Goal: Task Accomplishment & Management: Manage account settings

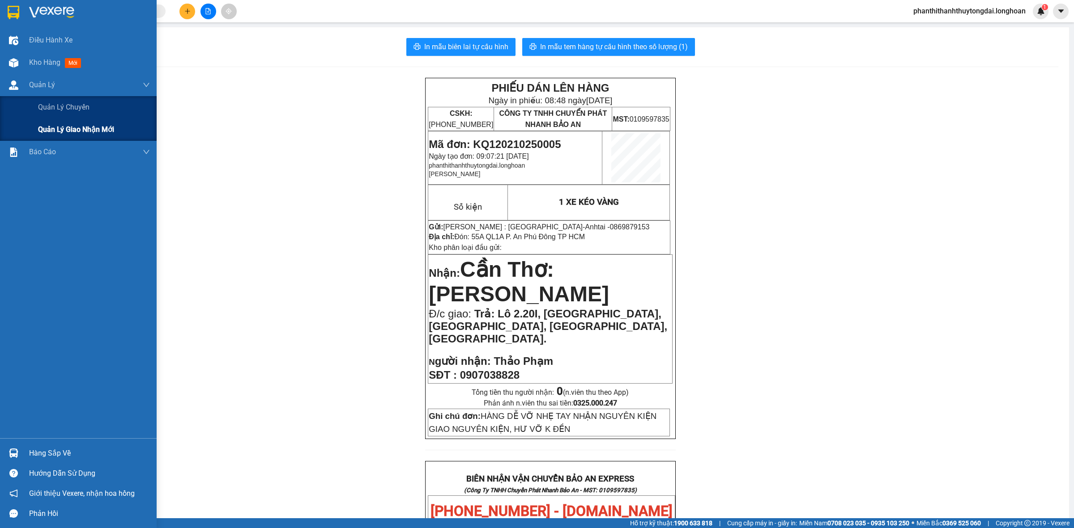
click at [25, 135] on div "Quản lý giao nhận mới" at bounding box center [78, 130] width 157 height 22
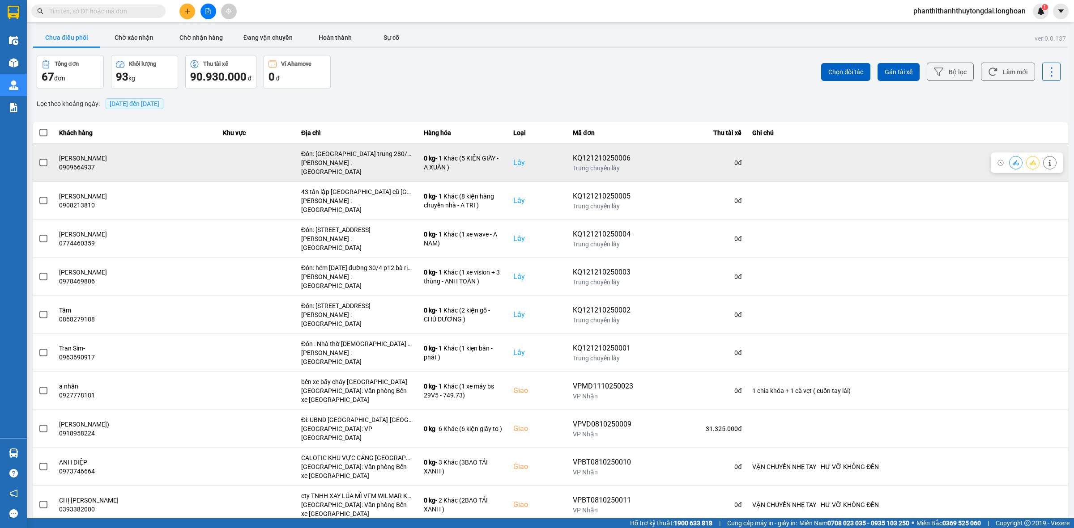
click at [45, 159] on span at bounding box center [43, 163] width 8 height 8
click at [38, 158] on input "checkbox" at bounding box center [38, 158] width 0 height 0
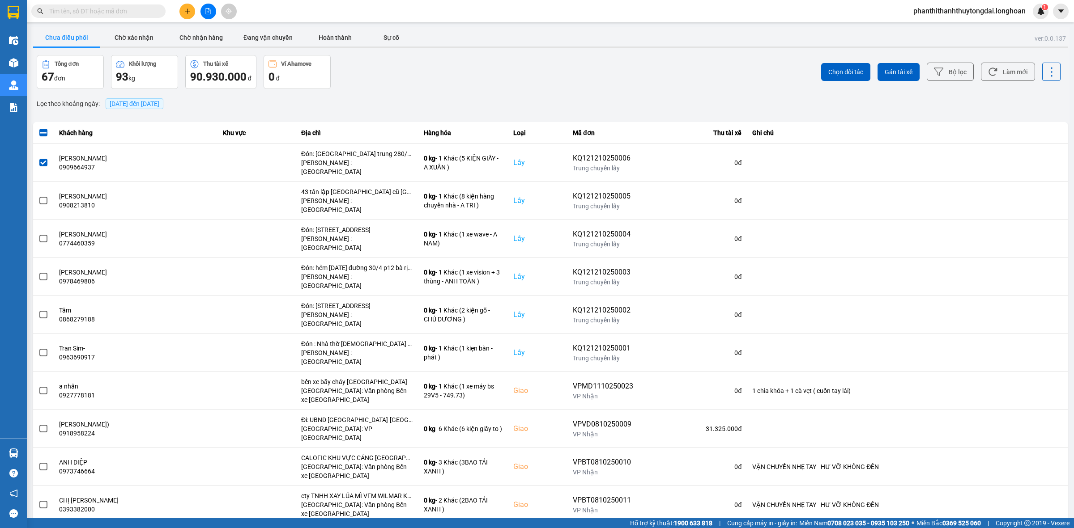
click at [144, 95] on div "ver: 0.0.137 Chưa điều phối Chờ xác nhận Chờ nhận hàng Đang vận chuyển Hoàn thà…" at bounding box center [550, 284] width 1038 height 514
click at [142, 101] on span "[DATE] đến [DATE]" at bounding box center [135, 103] width 50 height 7
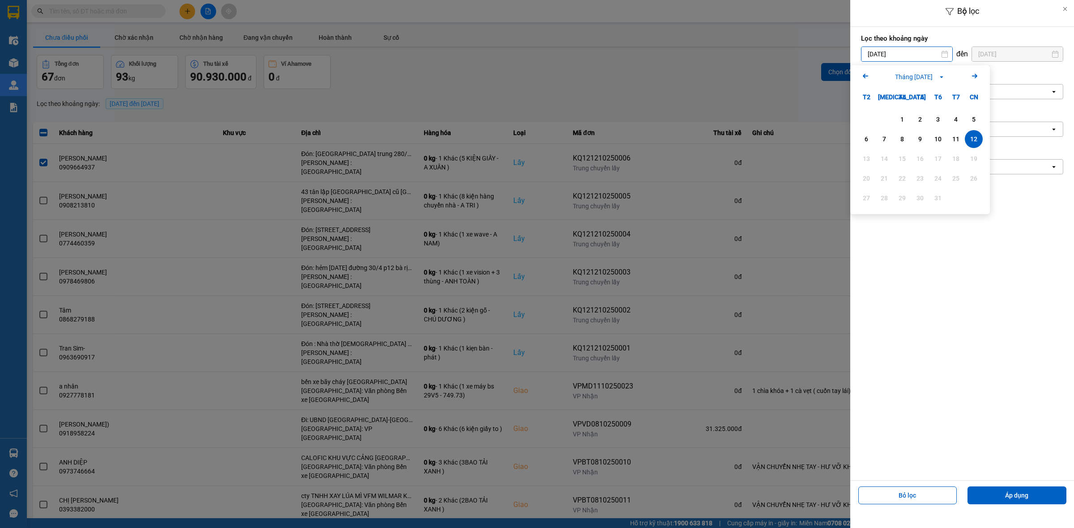
click at [686, 50] on input "[DATE]" at bounding box center [906, 54] width 91 height 14
click at [686, 76] on icon "Previous month." at bounding box center [865, 76] width 5 height 4
click at [686, 118] on div "1" at bounding box center [866, 119] width 13 height 11
type input "[DATE]"
click at [686, 169] on div "Chọn loại đơn" at bounding box center [885, 166] width 38 height 9
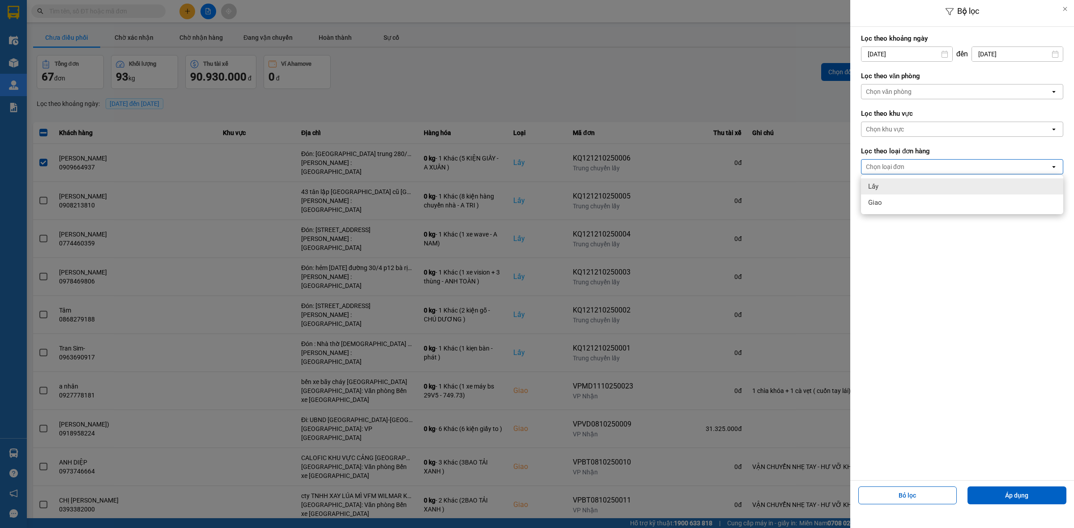
click at [686, 188] on div "Lấy" at bounding box center [962, 187] width 202 height 16
click at [686, 91] on div "Chọn văn phòng" at bounding box center [889, 91] width 46 height 9
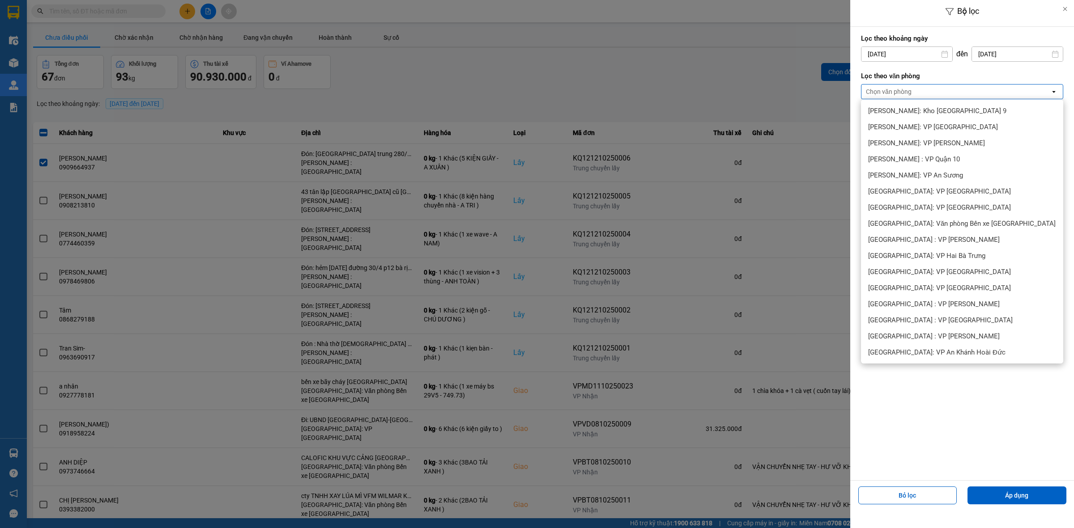
scroll to position [280, 0]
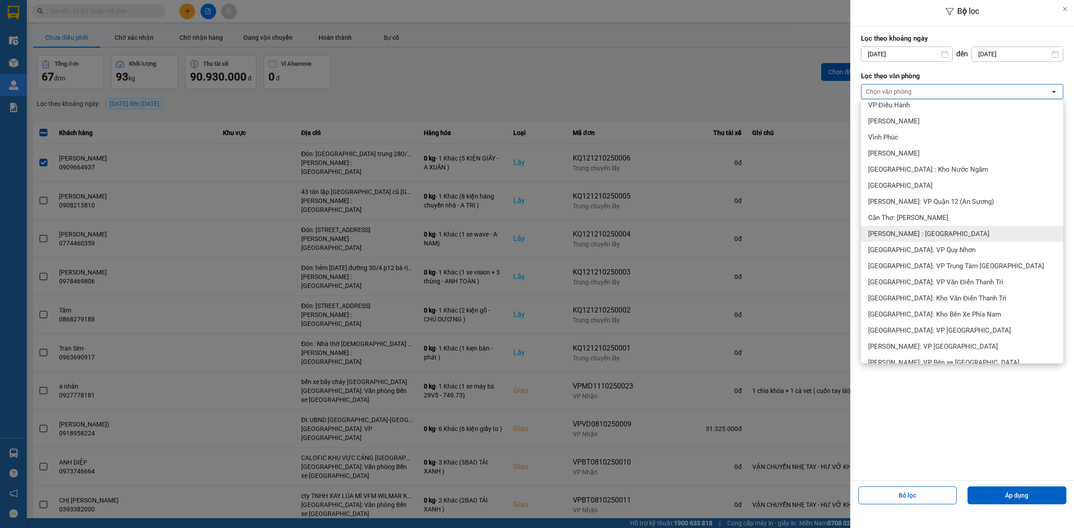
click at [686, 235] on span "[PERSON_NAME] : [GEOGRAPHIC_DATA]" at bounding box center [928, 234] width 121 height 9
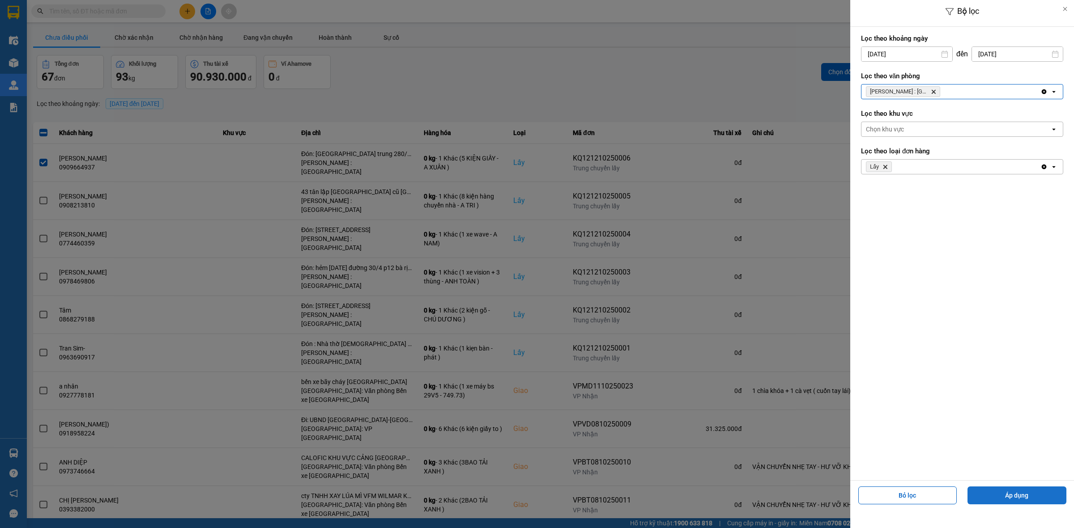
click at [686, 497] on button "Áp dụng" at bounding box center [1016, 496] width 99 height 18
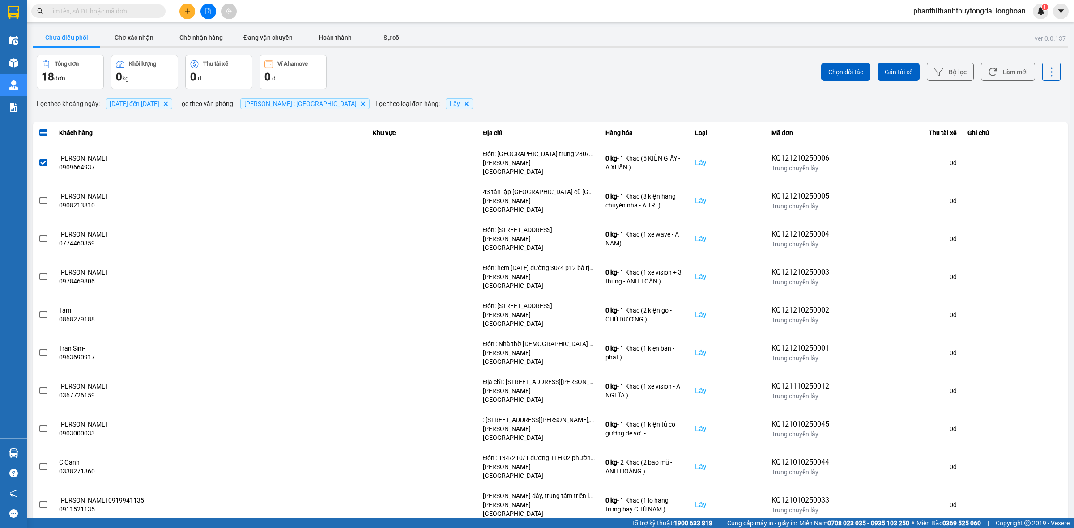
click at [686, 517] on button "Sau" at bounding box center [998, 531] width 38 height 13
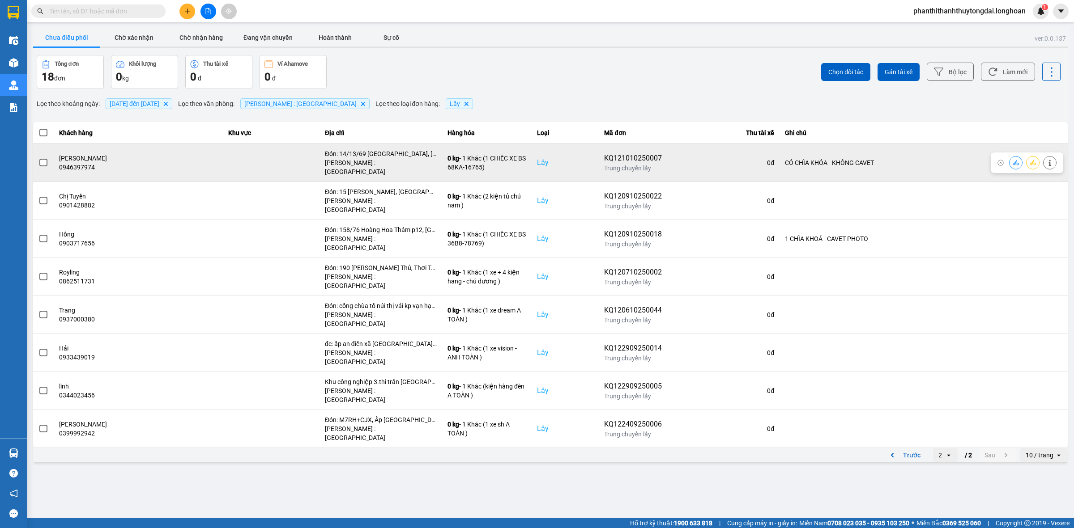
click at [43, 159] on span at bounding box center [43, 163] width 8 height 8
click at [38, 158] on input "checkbox" at bounding box center [38, 158] width 0 height 0
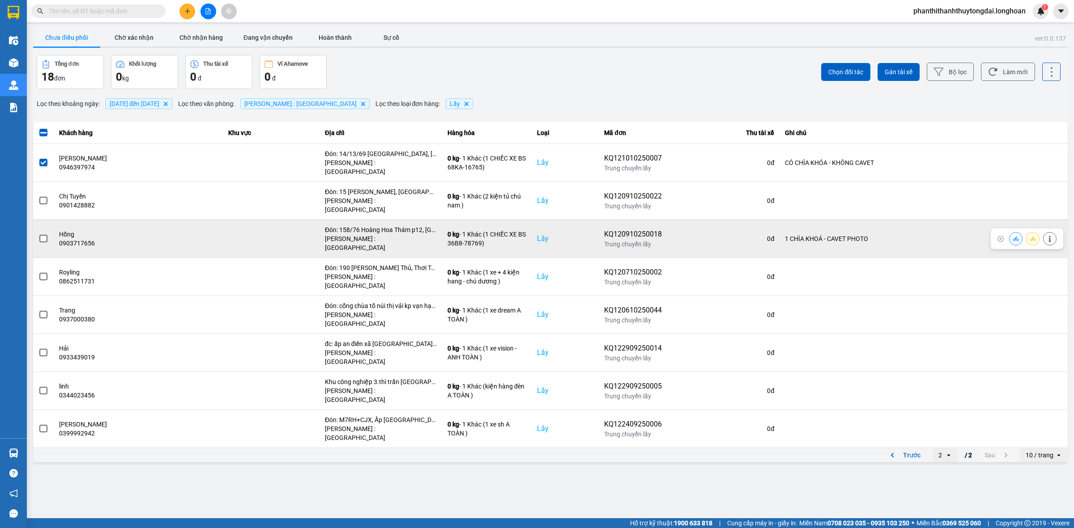
click at [41, 235] on span at bounding box center [43, 239] width 8 height 8
click at [38, 234] on input "checkbox" at bounding box center [38, 234] width 0 height 0
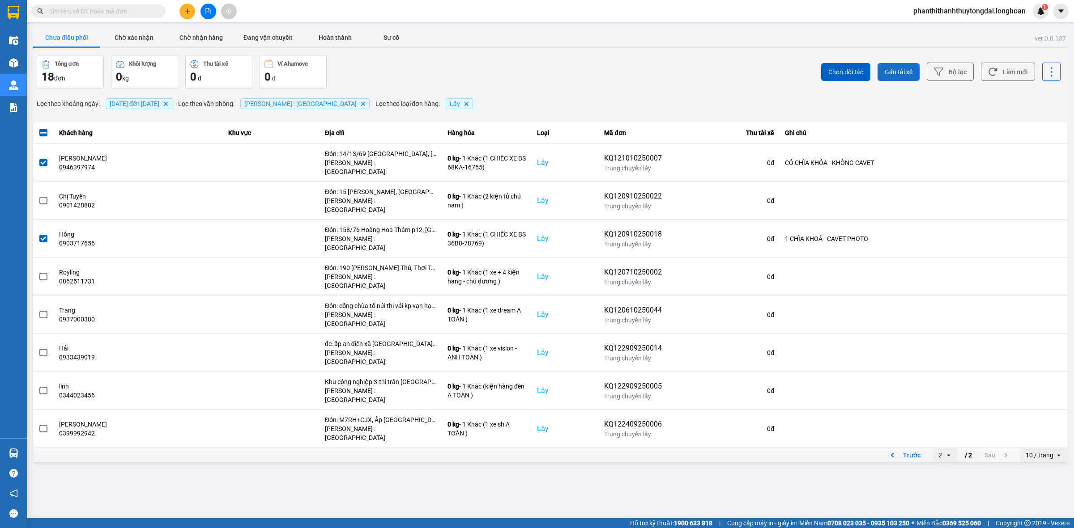
click at [686, 77] on button "Gán tài xế" at bounding box center [898, 72] width 42 height 18
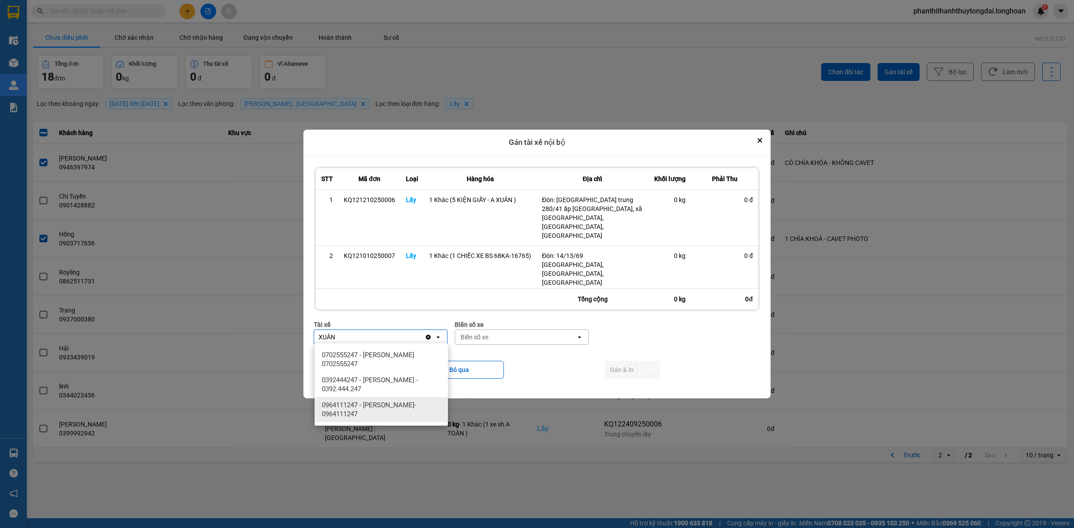
type input "XUÂN"
click at [403, 406] on span "0964111247 - [PERSON_NAME]- 0964111247" at bounding box center [383, 410] width 123 height 18
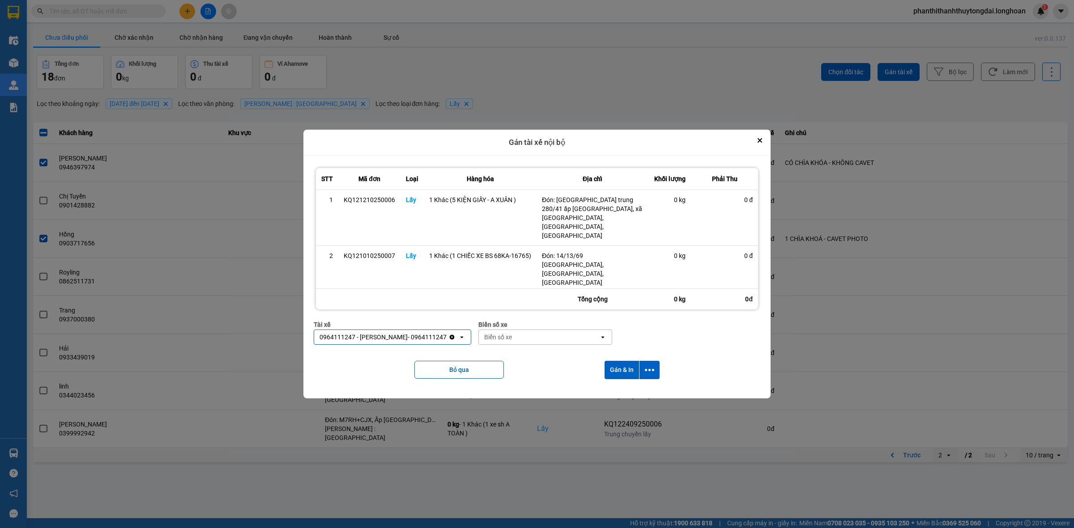
click at [512, 336] on div "Biển số xe" at bounding box center [498, 337] width 28 height 9
type input "9"
type input "83"
drag, startPoint x: 531, startPoint y: 394, endPoint x: 634, endPoint y: 371, distance: 105.3
click at [532, 394] on div "29E-220.83" at bounding box center [553, 387] width 133 height 16
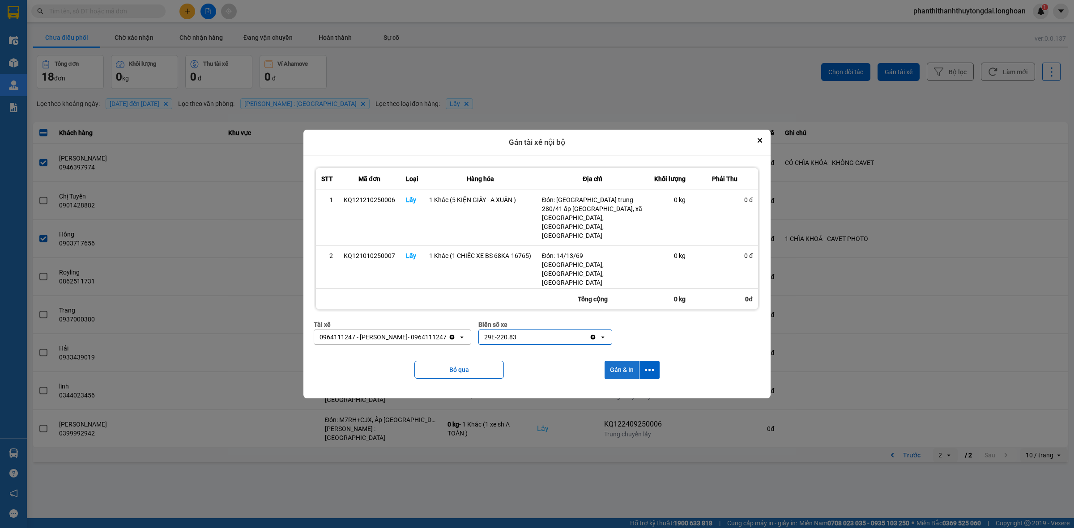
click at [625, 370] on button "Gán & In" at bounding box center [621, 370] width 34 height 18
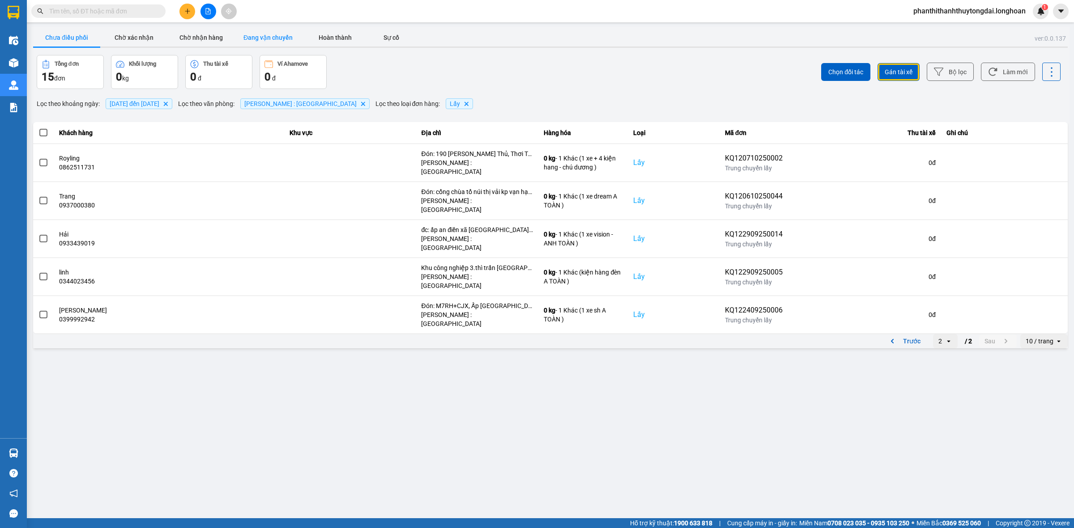
click at [264, 43] on button "Đang vận chuyển" at bounding box center [267, 38] width 67 height 18
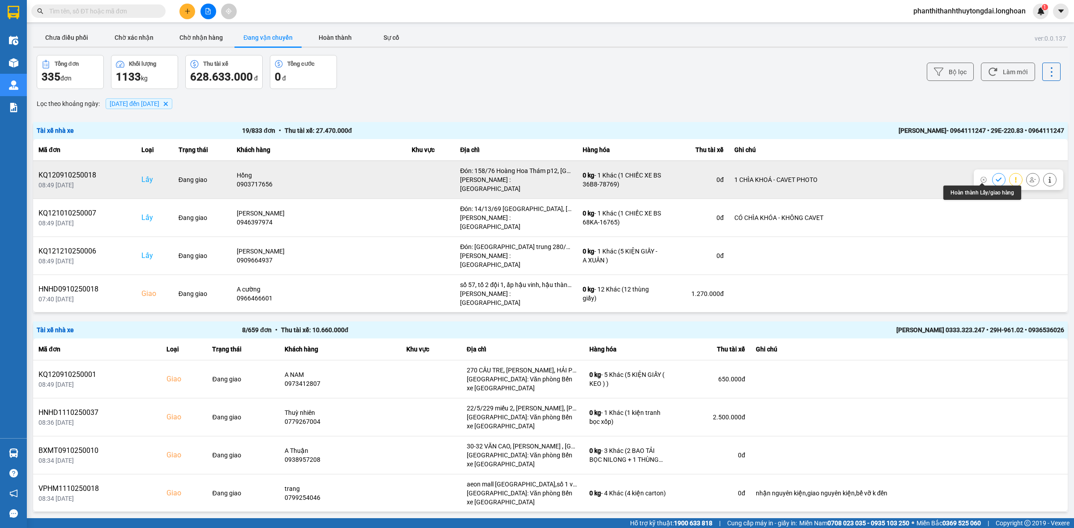
click at [686, 177] on icon at bounding box center [998, 180] width 6 height 6
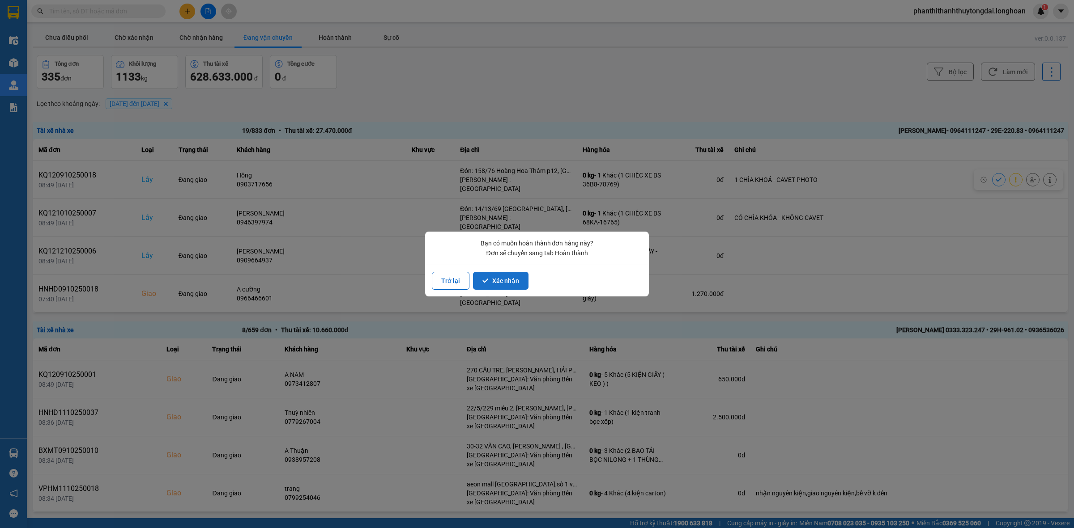
click at [514, 281] on button "Xác nhận" at bounding box center [500, 281] width 55 height 18
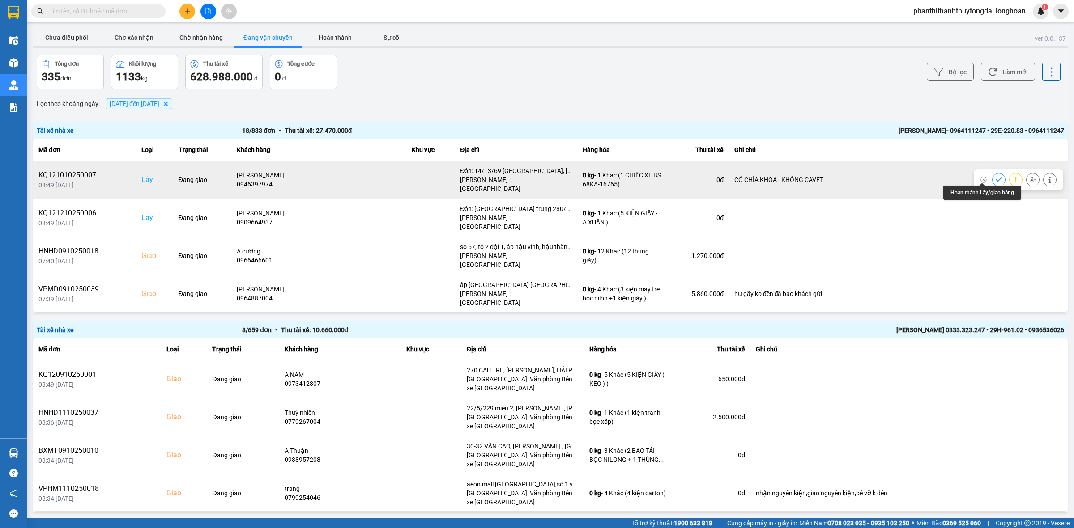
click at [686, 172] on button at bounding box center [998, 180] width 13 height 16
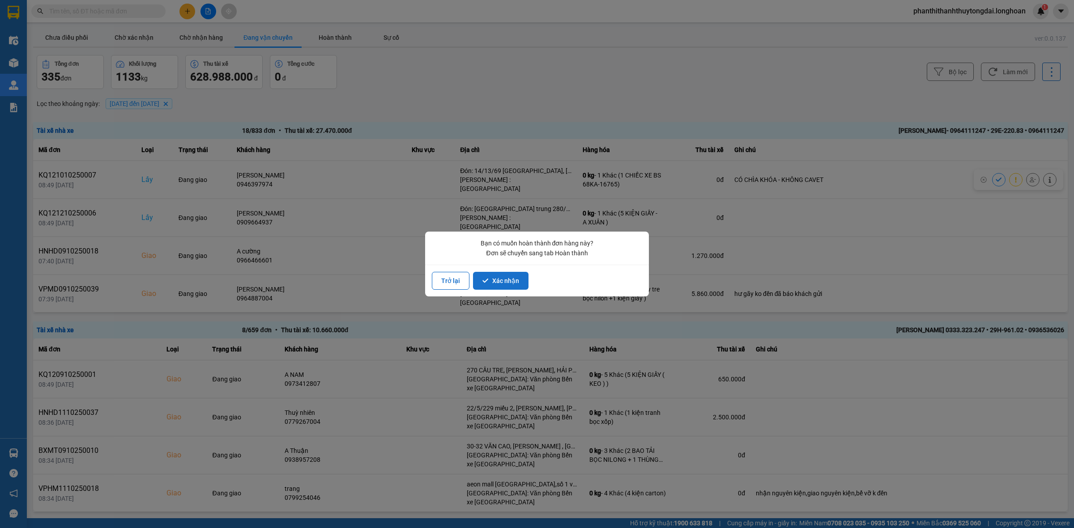
click at [502, 277] on button "Xác nhận" at bounding box center [500, 281] width 55 height 18
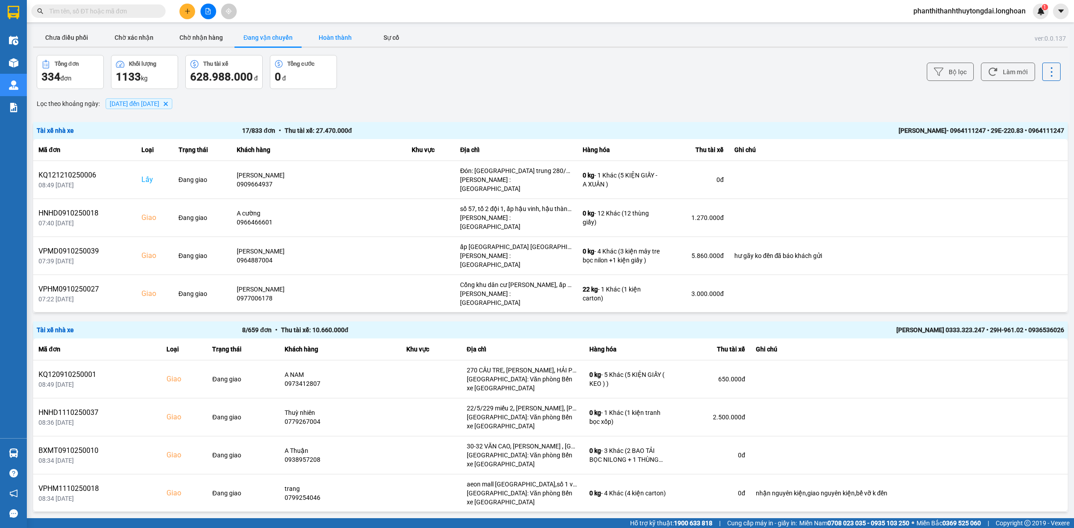
click at [311, 34] on button "Hoàn thành" at bounding box center [335, 38] width 67 height 18
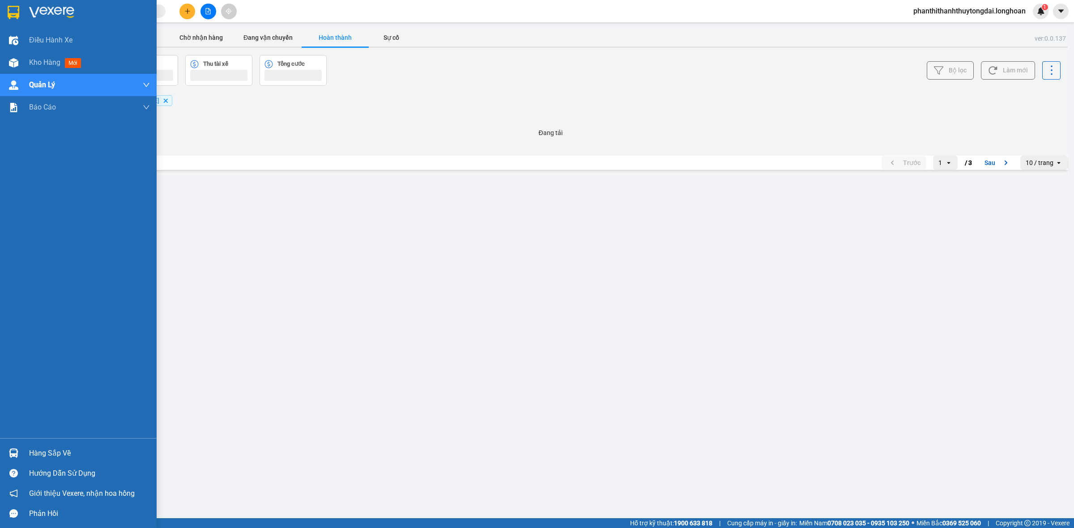
click at [19, 5] on div at bounding box center [14, 12] width 16 height 16
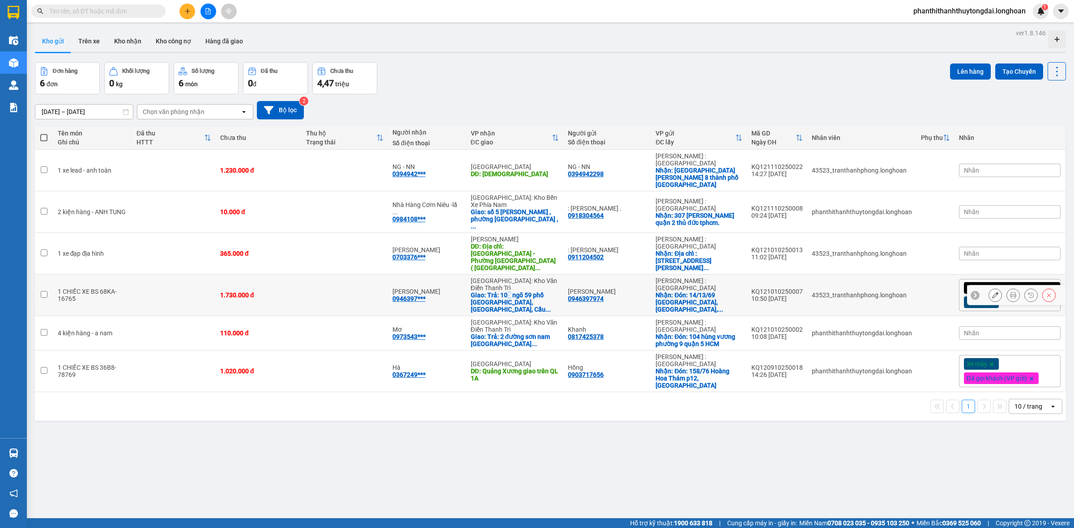
drag, startPoint x: 526, startPoint y: 280, endPoint x: 527, endPoint y: 286, distance: 6.4
click at [526, 292] on div "Giao: Trả: 105 ngõ 59 phố [GEOGRAPHIC_DATA], [GEOGRAPHIC_DATA], Cầu ..." at bounding box center [515, 302] width 89 height 21
checkbox input "true"
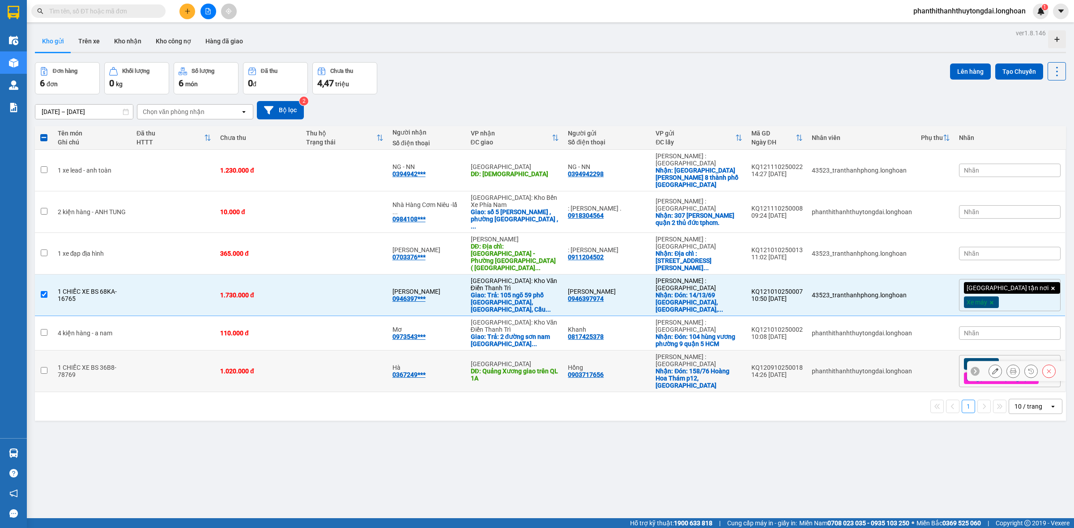
click at [537, 363] on td "Thanh Hóa DĐ: Quảng Xương giao trên QL 1A" at bounding box center [515, 372] width 98 height 42
checkbox input "true"
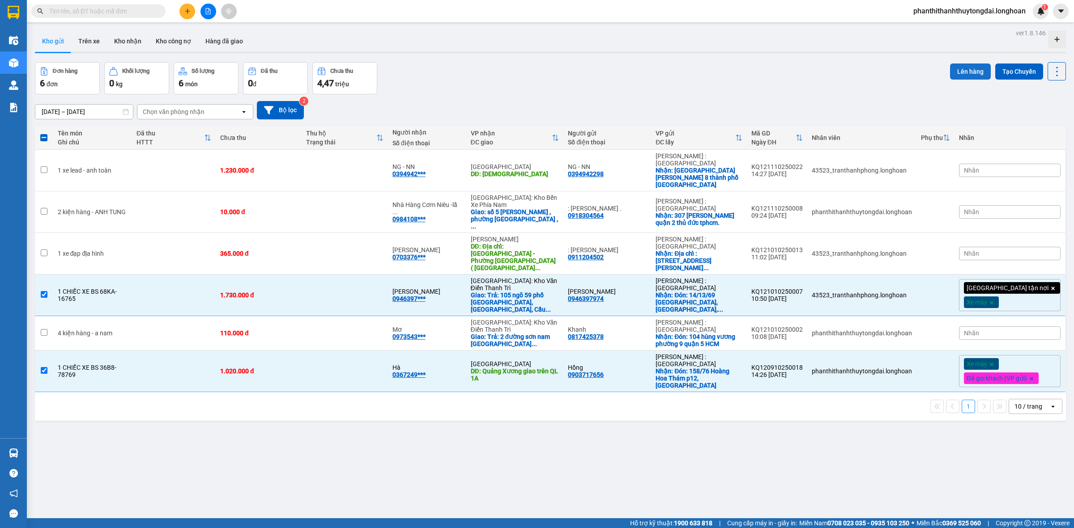
click at [953, 72] on button "Lên hàng" at bounding box center [970, 72] width 41 height 16
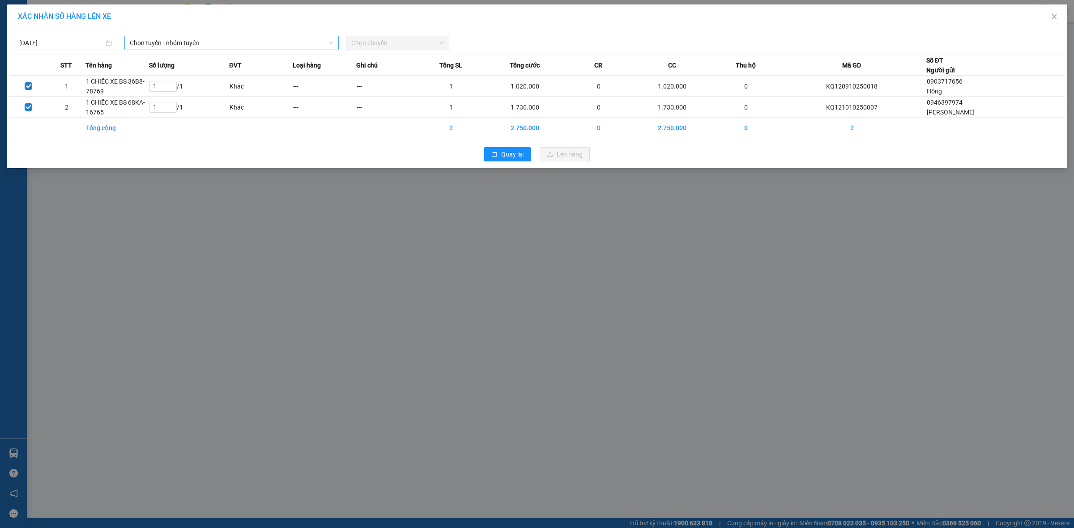
click at [225, 42] on span "Chọn tuyến - nhóm tuyến" at bounding box center [232, 42] width 204 height 13
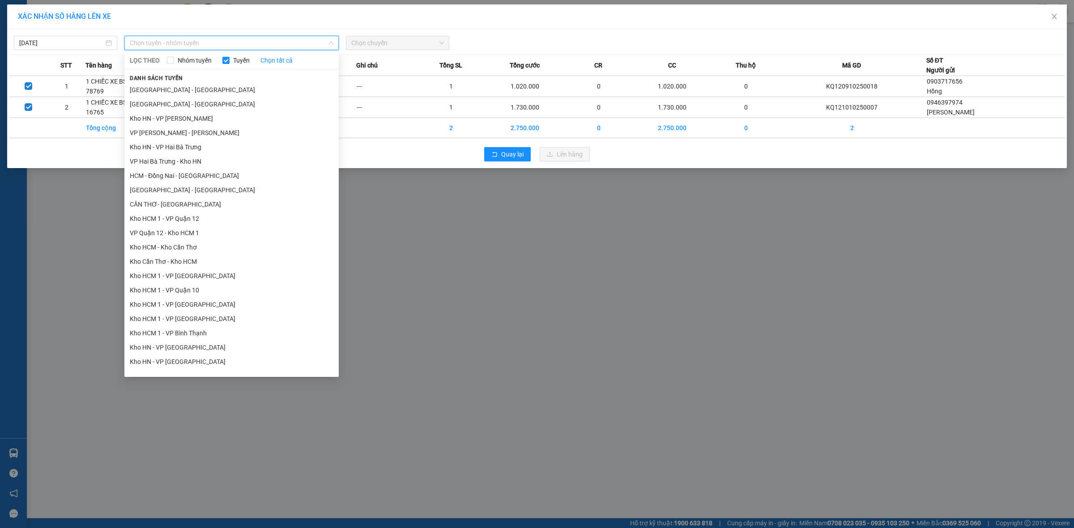
type input "B"
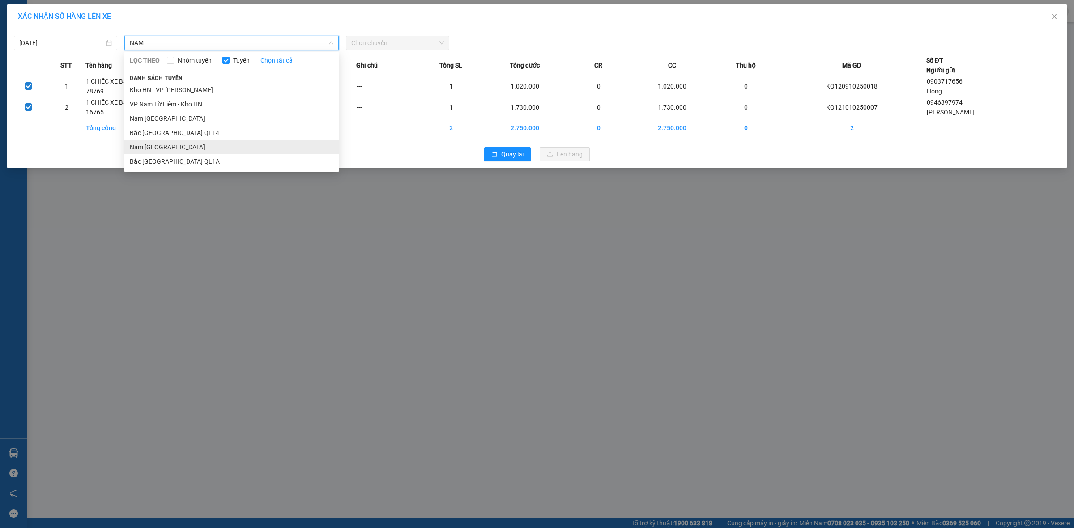
type input "NAM"
click at [160, 145] on li "Nam [GEOGRAPHIC_DATA]" at bounding box center [231, 147] width 214 height 14
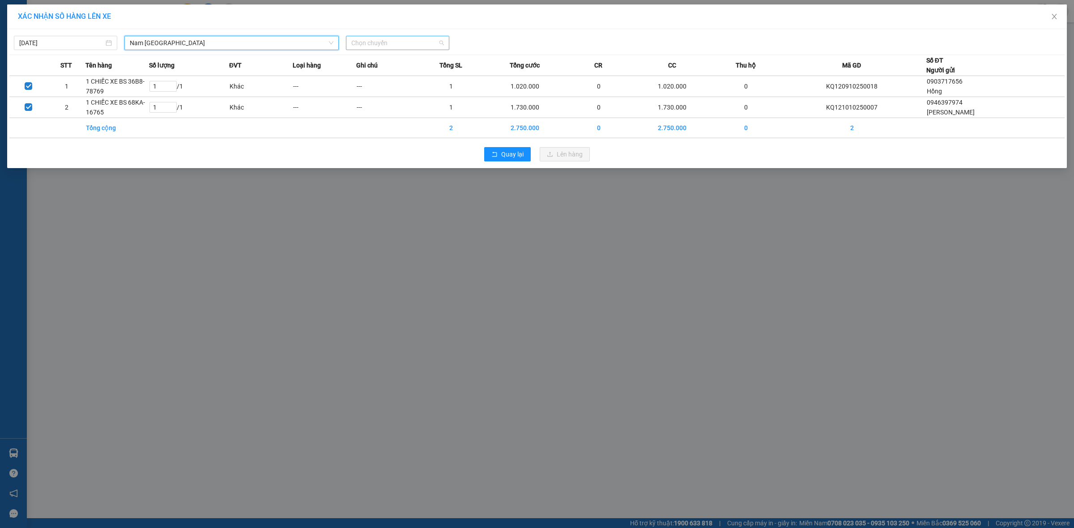
click at [383, 41] on span "Chọn chuyến" at bounding box center [397, 42] width 93 height 13
click at [371, 75] on div "20:00 (TC) - 29K-040.98" at bounding box center [386, 75] width 70 height 10
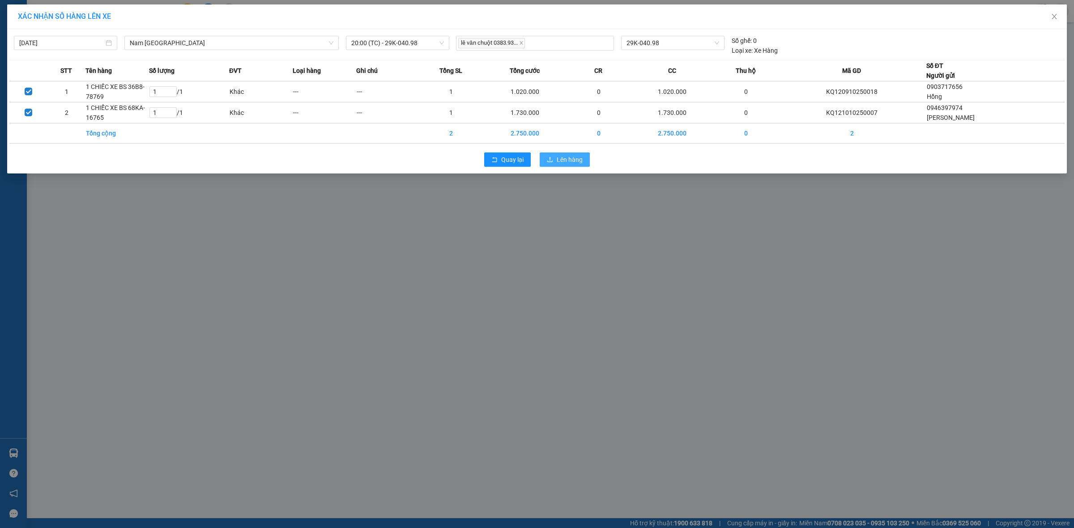
click at [546, 159] on button "Lên hàng" at bounding box center [565, 160] width 50 height 14
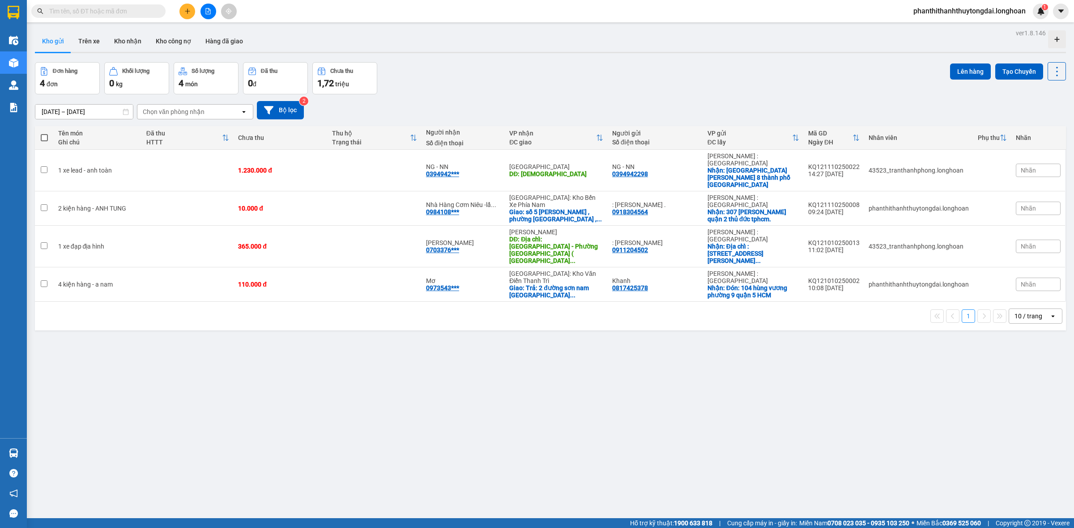
click at [101, 7] on input "text" at bounding box center [102, 11] width 106 height 10
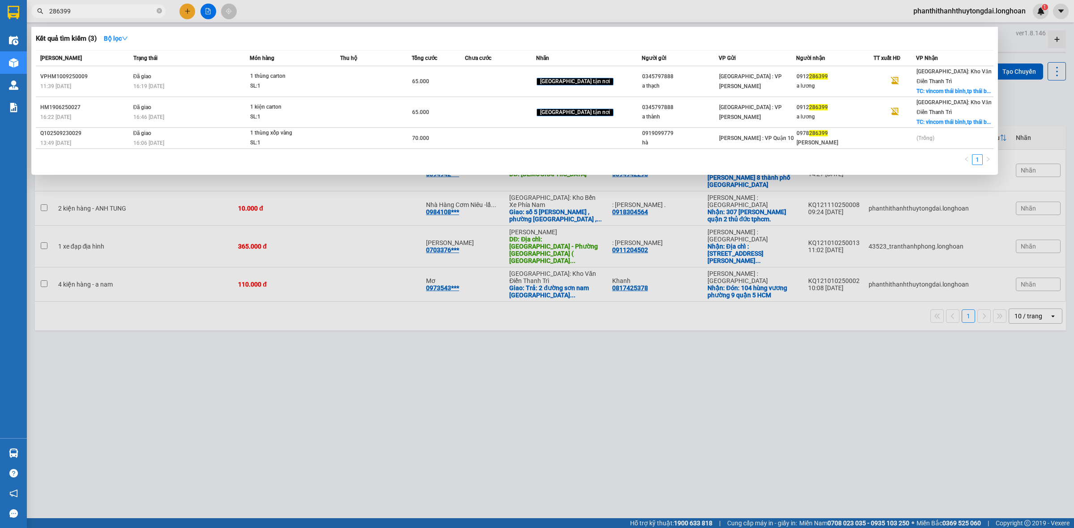
type input "286399"
click at [156, 10] on span "286399" at bounding box center [98, 10] width 134 height 13
click at [748, 410] on div at bounding box center [537, 264] width 1074 height 528
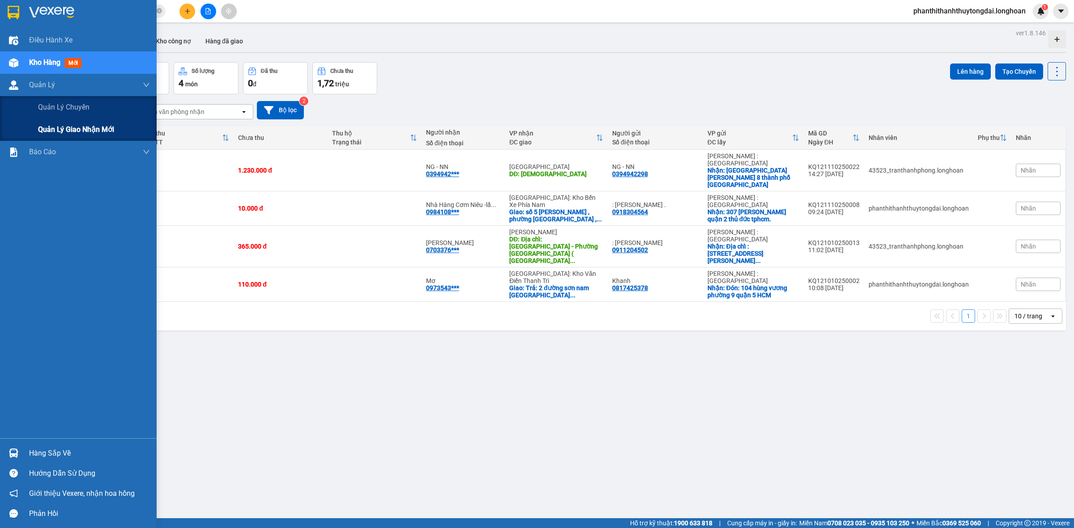
click at [35, 126] on div "Quản lý giao nhận mới" at bounding box center [78, 130] width 157 height 22
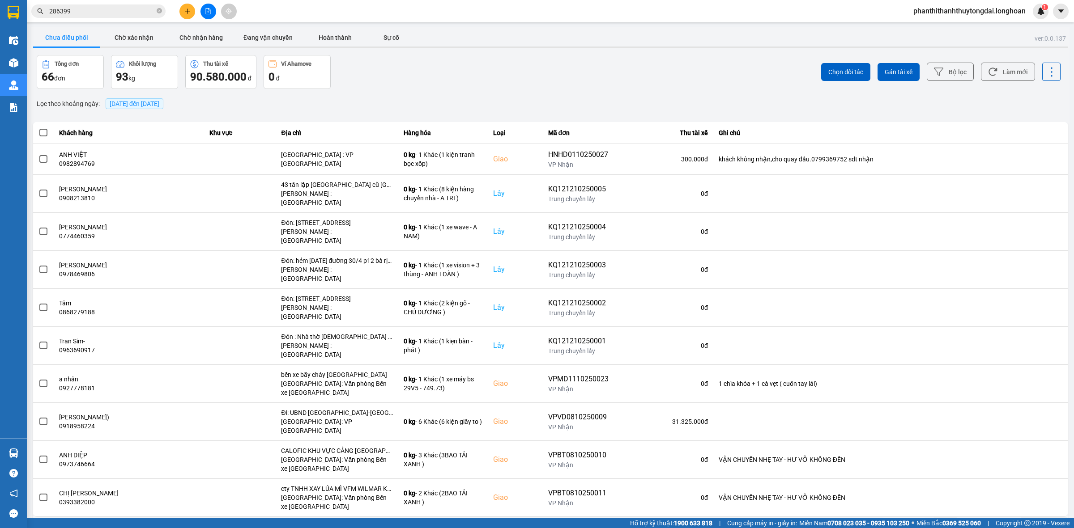
click at [121, 106] on span "[DATE] đến [DATE]" at bounding box center [135, 103] width 50 height 7
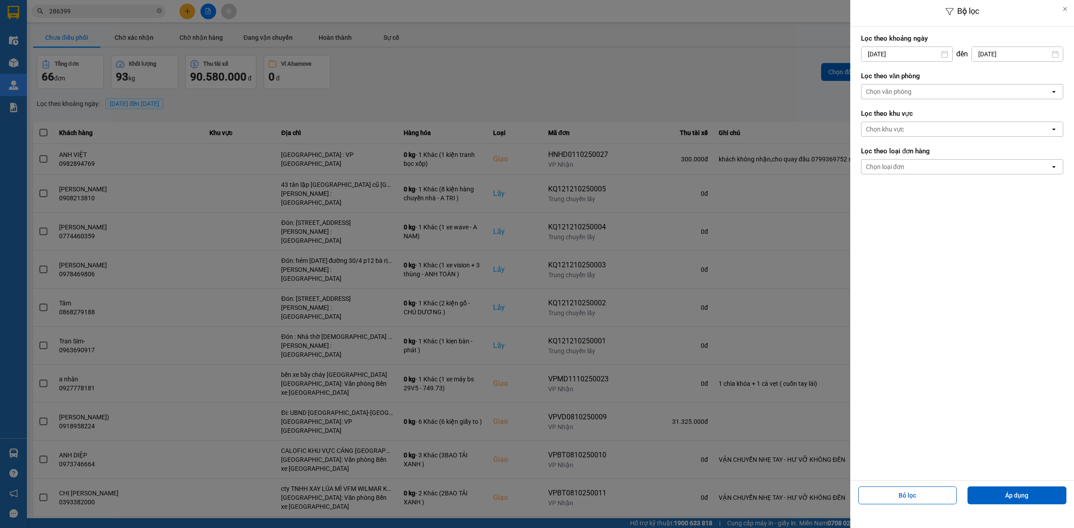
drag, startPoint x: 891, startPoint y: 56, endPoint x: 887, endPoint y: 61, distance: 6.7
click at [891, 56] on input "[DATE]" at bounding box center [906, 54] width 91 height 14
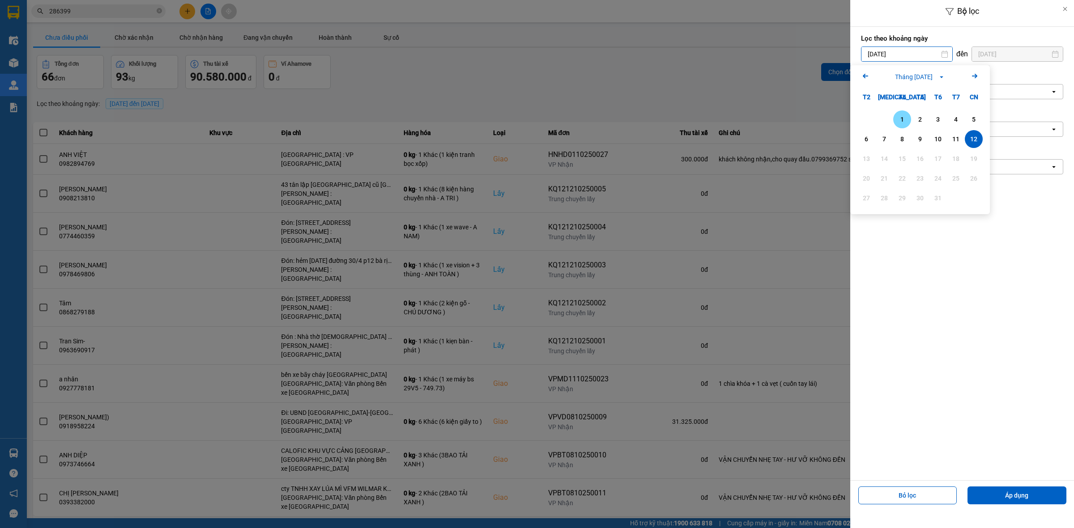
click at [896, 112] on div "1" at bounding box center [902, 120] width 18 height 18
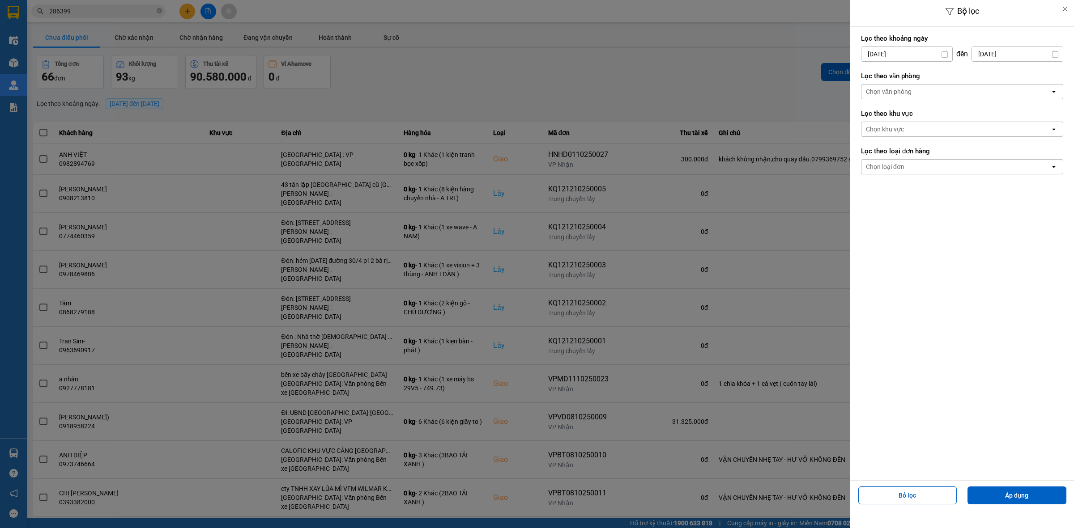
click at [875, 164] on div "Chọn loại đơn" at bounding box center [885, 166] width 38 height 9
click at [875, 183] on span "Lấy" at bounding box center [873, 186] width 10 height 9
click at [880, 52] on input "[DATE]" at bounding box center [906, 54] width 91 height 14
click at [867, 68] on div "Arrow Left Tháng [DATE] Arrow Right" at bounding box center [920, 76] width 140 height 23
click at [864, 73] on icon "Arrow Left" at bounding box center [865, 76] width 11 height 11
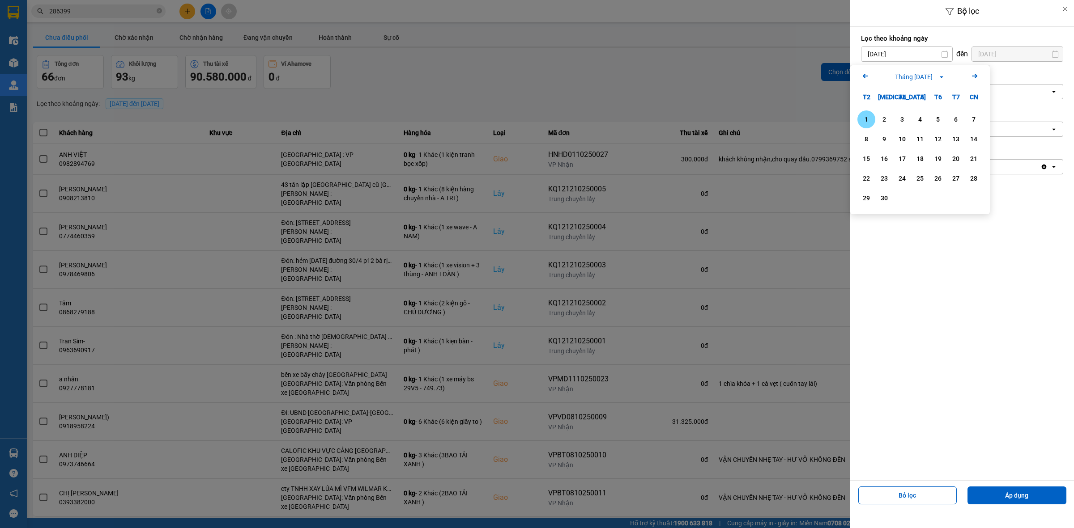
click at [862, 119] on div "1" at bounding box center [866, 119] width 13 height 11
type input "[DATE]"
click at [918, 126] on div "Chọn khu vực" at bounding box center [955, 129] width 189 height 14
drag, startPoint x: 886, startPoint y: 244, endPoint x: 873, endPoint y: 114, distance: 130.4
click at [886, 227] on div "Lọc theo khoảng [DATE] Press the down arrow key to interact with the calendar a…" at bounding box center [962, 254] width 224 height 454
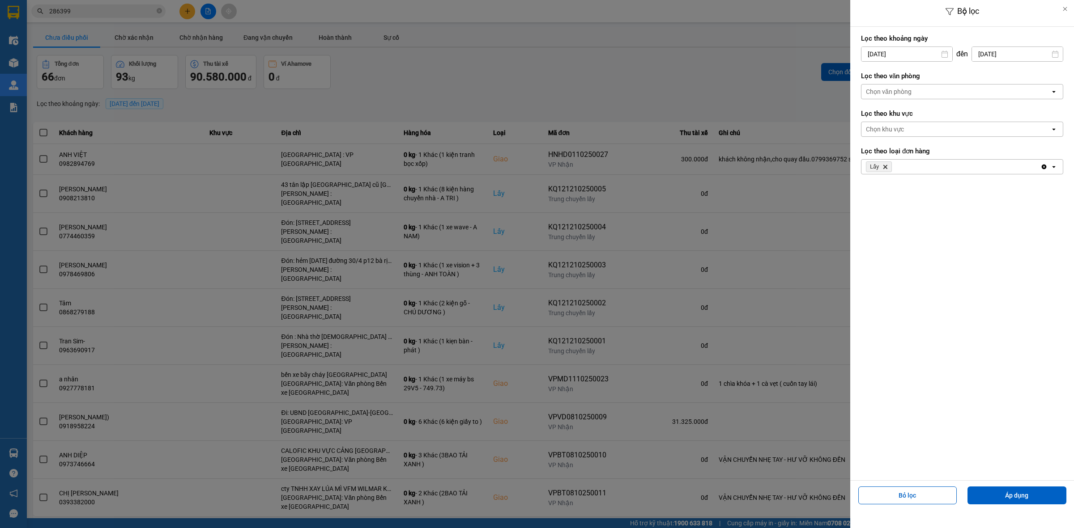
click at [879, 93] on div "Chọn văn phòng" at bounding box center [889, 91] width 46 height 9
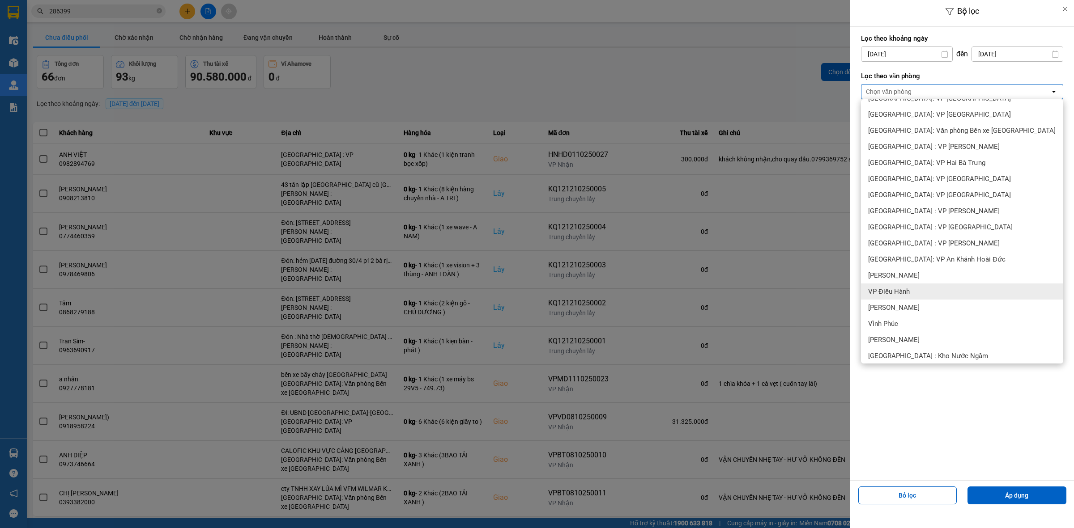
scroll to position [186, 0]
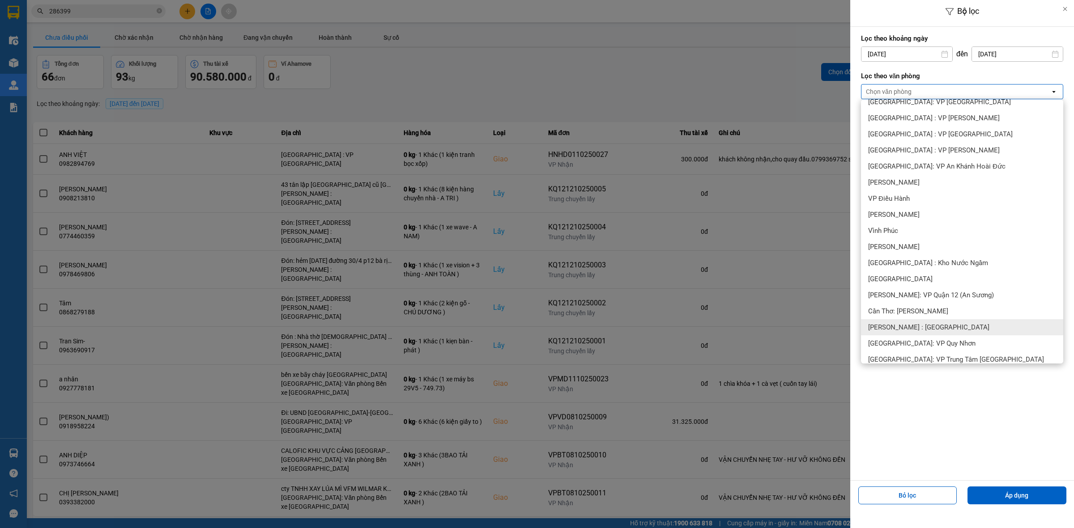
click at [943, 324] on span "[PERSON_NAME] : [GEOGRAPHIC_DATA]" at bounding box center [928, 327] width 121 height 9
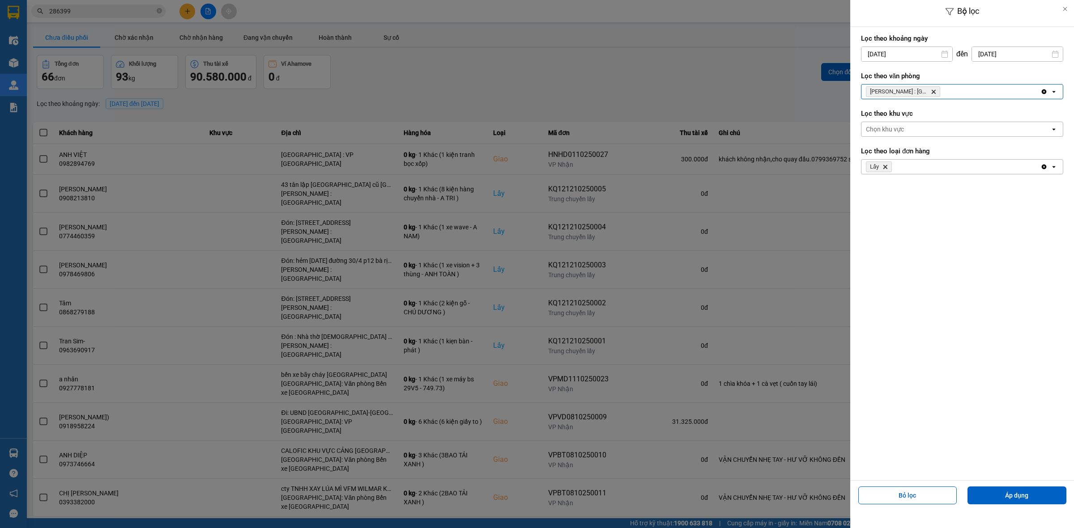
drag, startPoint x: 991, startPoint y: 495, endPoint x: 703, endPoint y: 373, distance: 312.9
click at [991, 493] on button "Áp dụng" at bounding box center [1016, 496] width 99 height 18
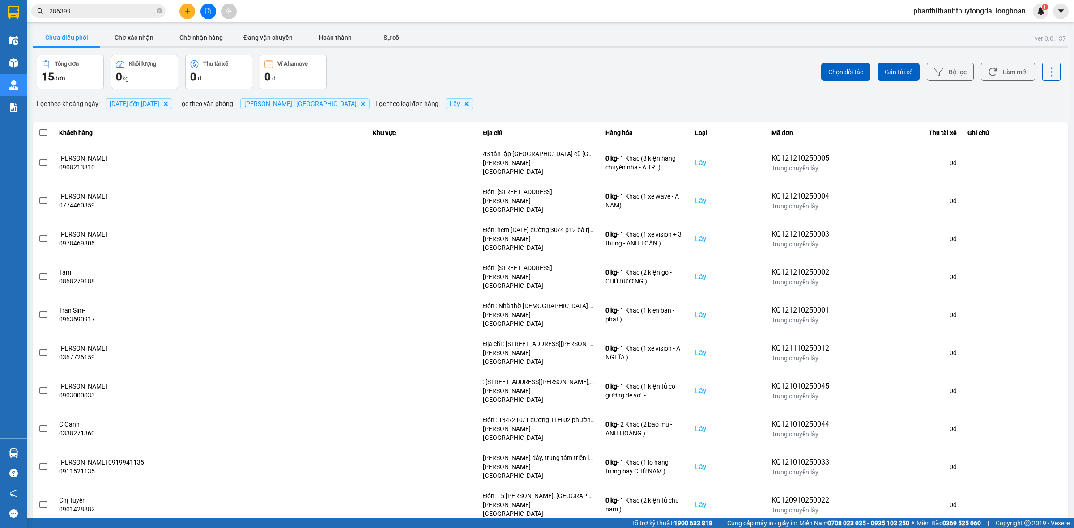
click at [1034, 527] on div "10 / trang" at bounding box center [1039, 531] width 28 height 9
click at [1042, 451] on ul "10 / trang 20 / trang 50 / trang 80 / trang 100 / trang" at bounding box center [1044, 410] width 47 height 88
click at [1047, 446] on div "100 / trang" at bounding box center [1044, 442] width 33 height 9
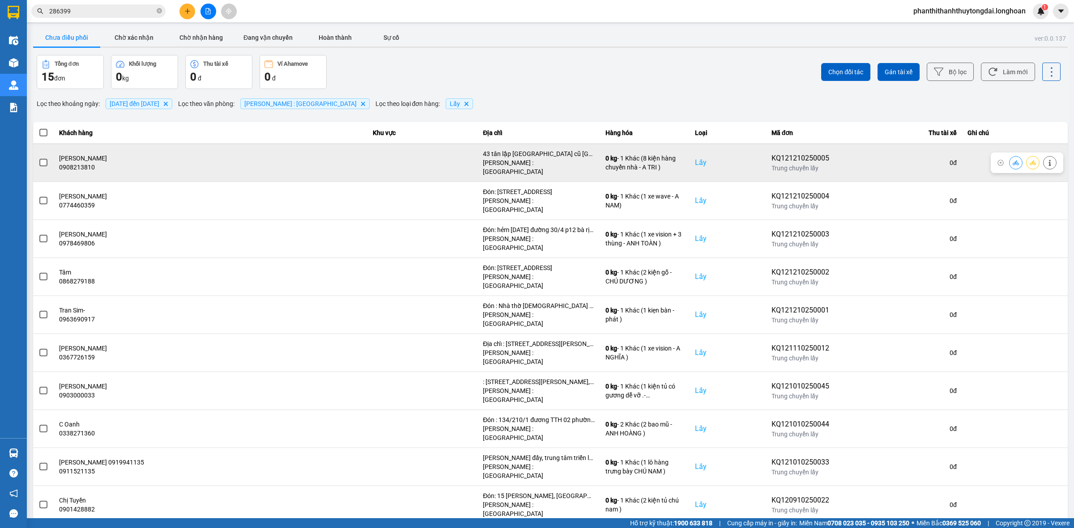
click at [38, 158] on label at bounding box center [43, 163] width 10 height 10
click at [38, 158] on input "checkbox" at bounding box center [38, 158] width 0 height 0
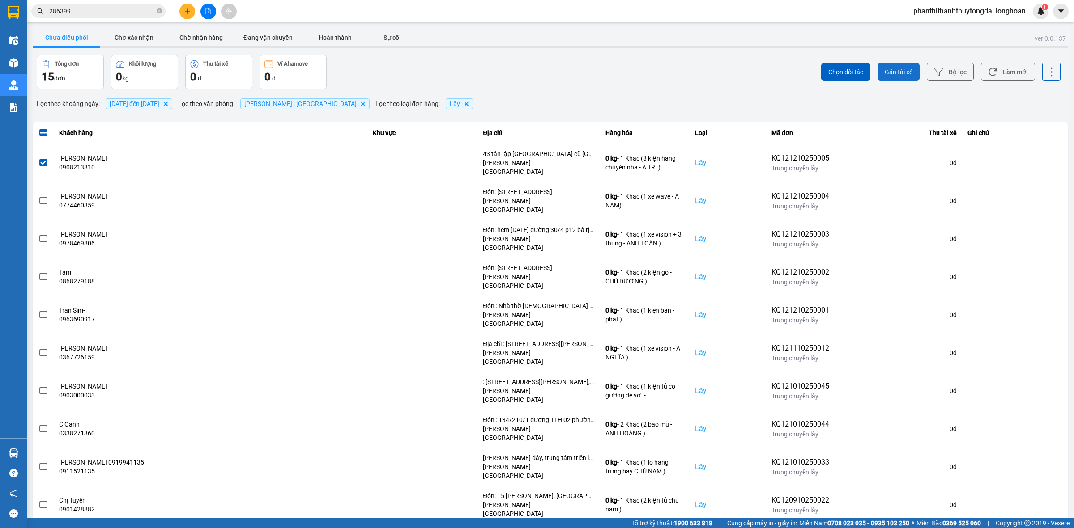
click at [887, 68] on span "Gán tài xế" at bounding box center [899, 72] width 28 height 9
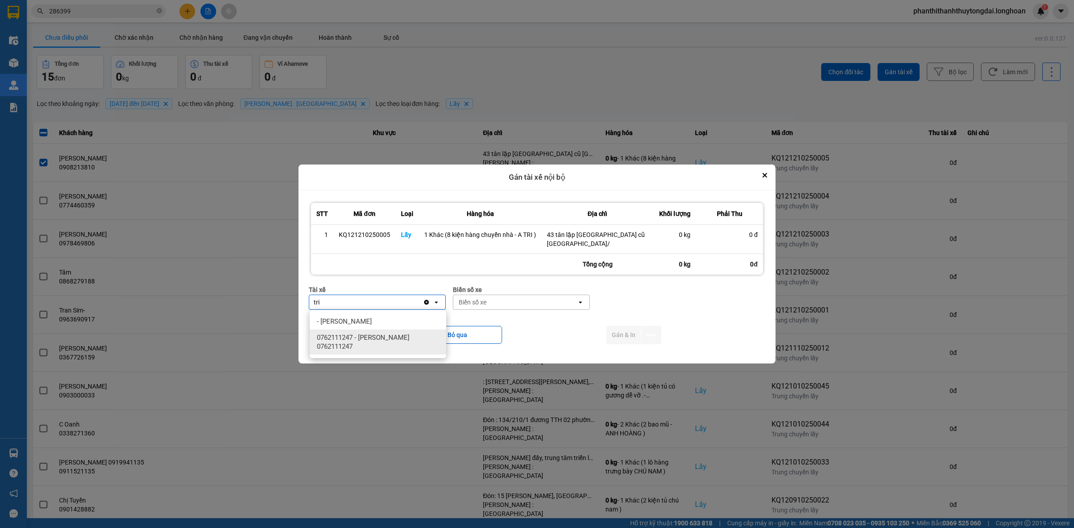
type input "tri"
drag, startPoint x: 414, startPoint y: 340, endPoint x: 506, endPoint y: 299, distance: 100.7
click at [417, 336] on span "0762111247 - [PERSON_NAME] 0762111247" at bounding box center [380, 342] width 126 height 18
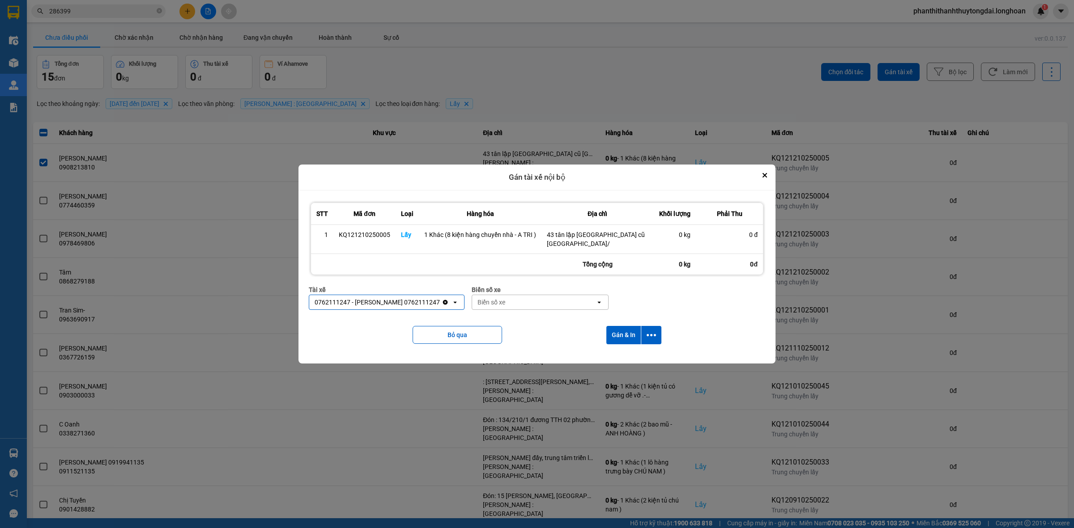
click at [525, 299] on div "Biển số xe" at bounding box center [533, 302] width 123 height 14
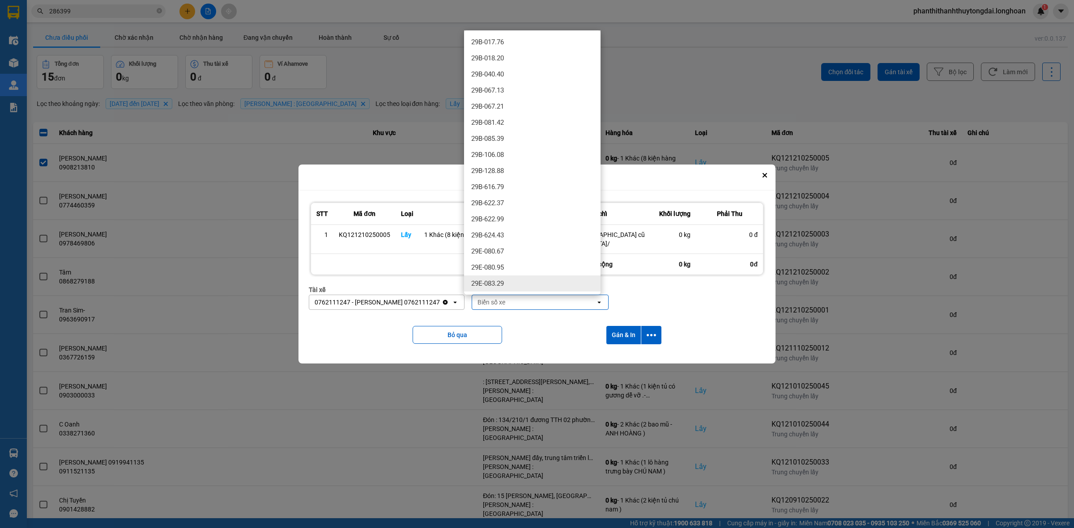
drag, startPoint x: 520, startPoint y: 278, endPoint x: 547, endPoint y: 309, distance: 40.9
click at [520, 281] on div "29E-083.29" at bounding box center [532, 284] width 136 height 16
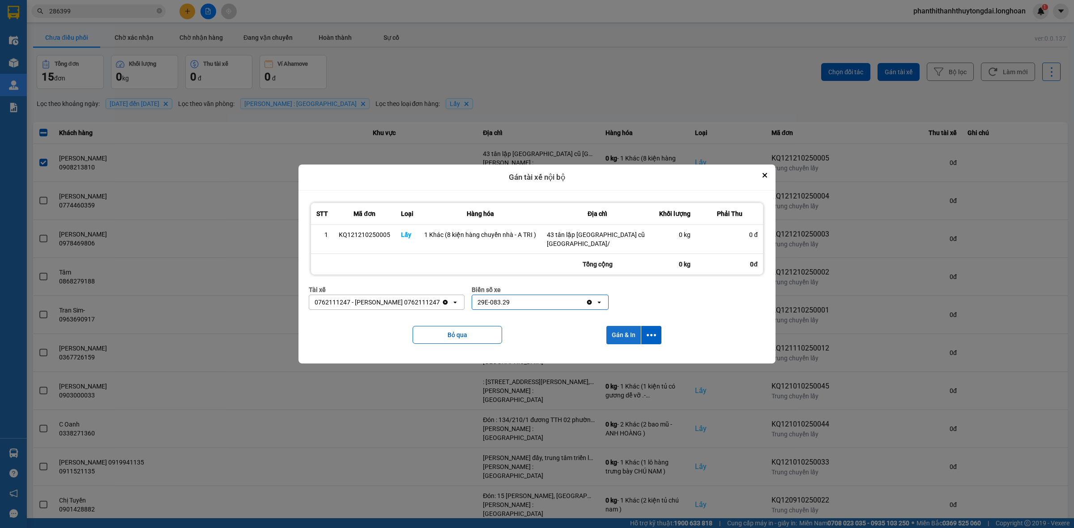
click at [609, 331] on button "Gán & In" at bounding box center [623, 335] width 34 height 18
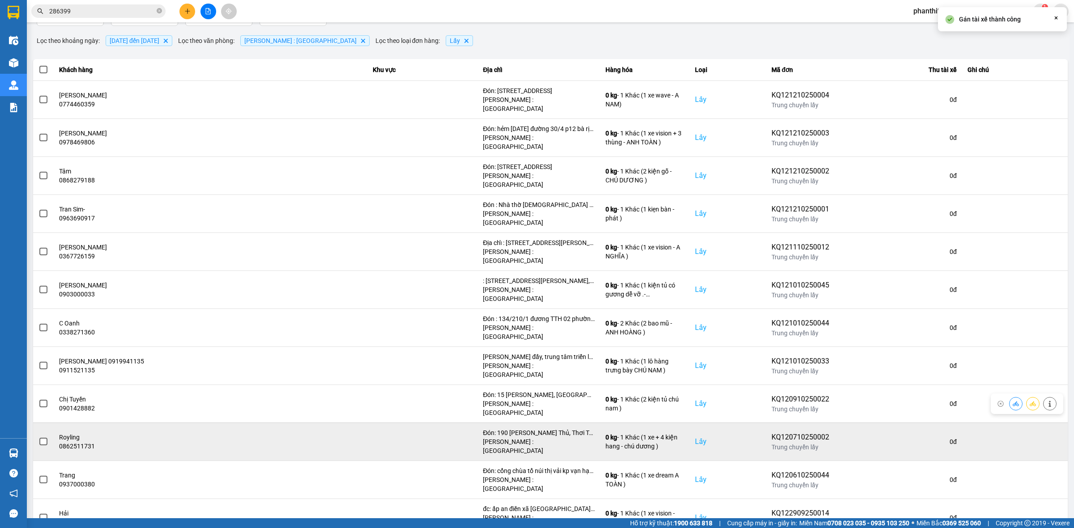
scroll to position [80, 0]
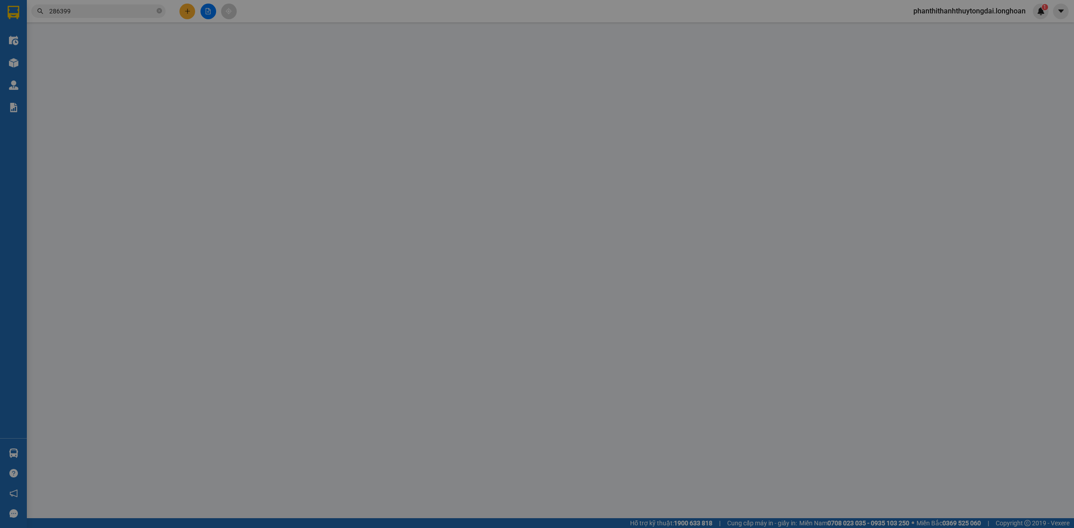
type input "0399992942"
type input "[PERSON_NAME]"
checkbox input "true"
type input "Đón: M7RH+CJX, Ấp [GEOGRAPHIC_DATA], [GEOGRAPHIC_DATA], [GEOGRAPHIC_DATA], [GEO…"
type input "0399992942"
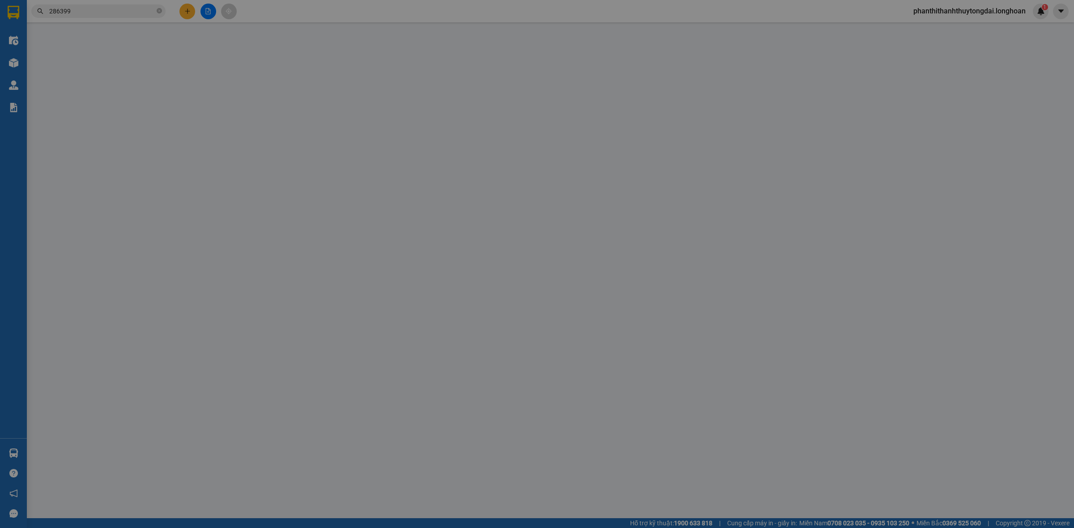
type input "[PERSON_NAME]"
checkbox input "true"
type input "Trả: Clb đua thuyền hải phòng , thị trấn [GEOGRAPHIC_DATA] , [GEOGRAPHIC_DATA] …"
type input "0"
type input "2.080.000"
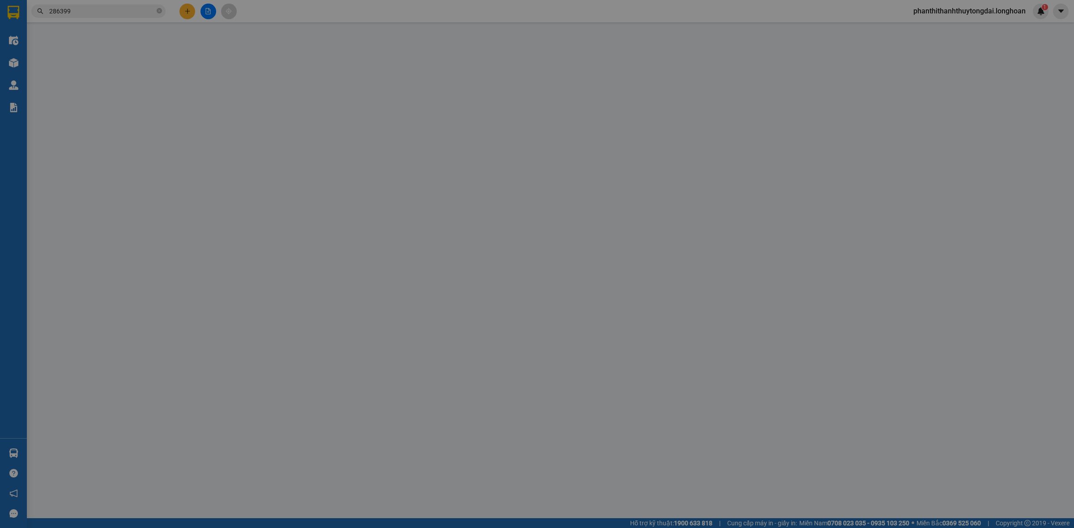
type input "2.080.000"
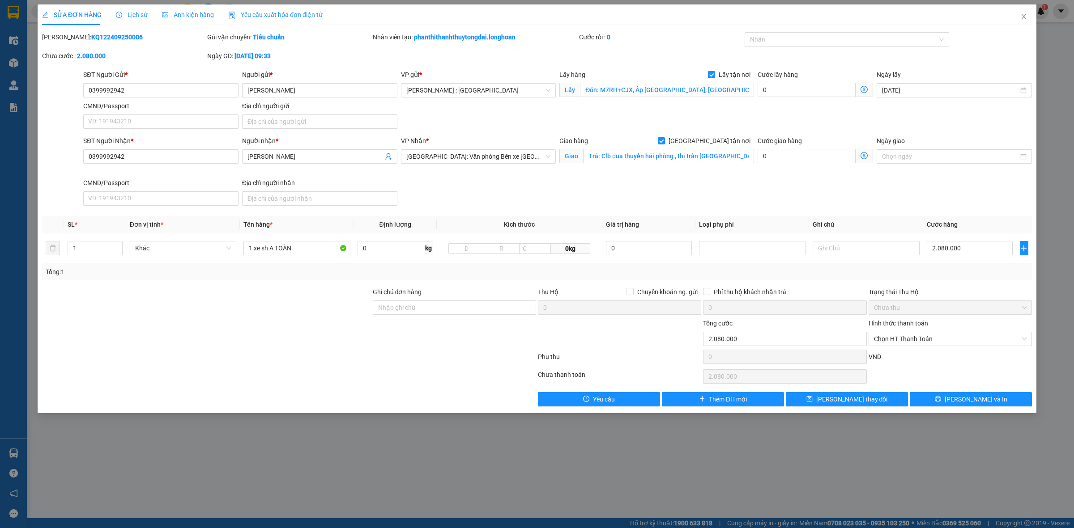
click at [128, 22] on div "Lịch sử" at bounding box center [132, 14] width 32 height 21
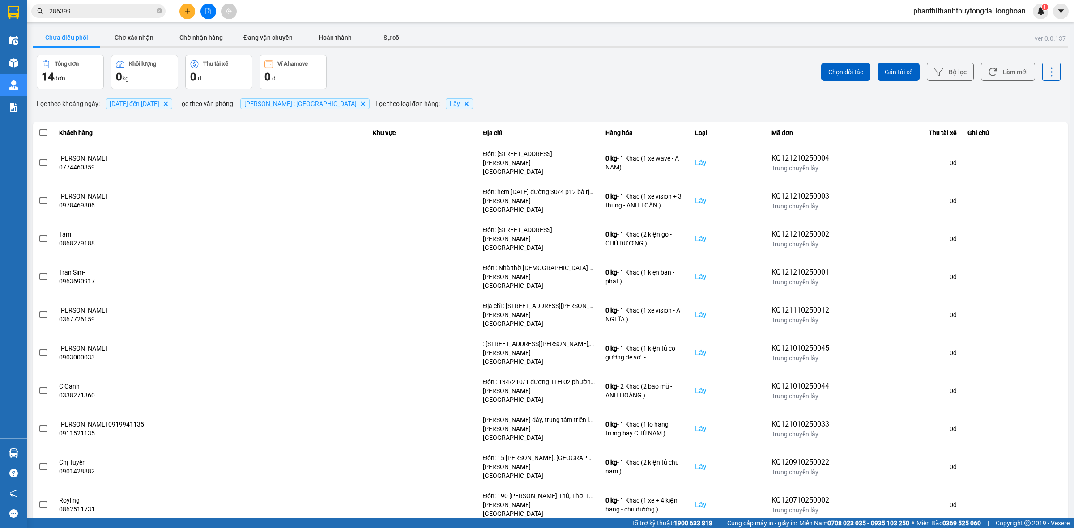
click at [996, 525] on button "Sau" at bounding box center [998, 531] width 38 height 13
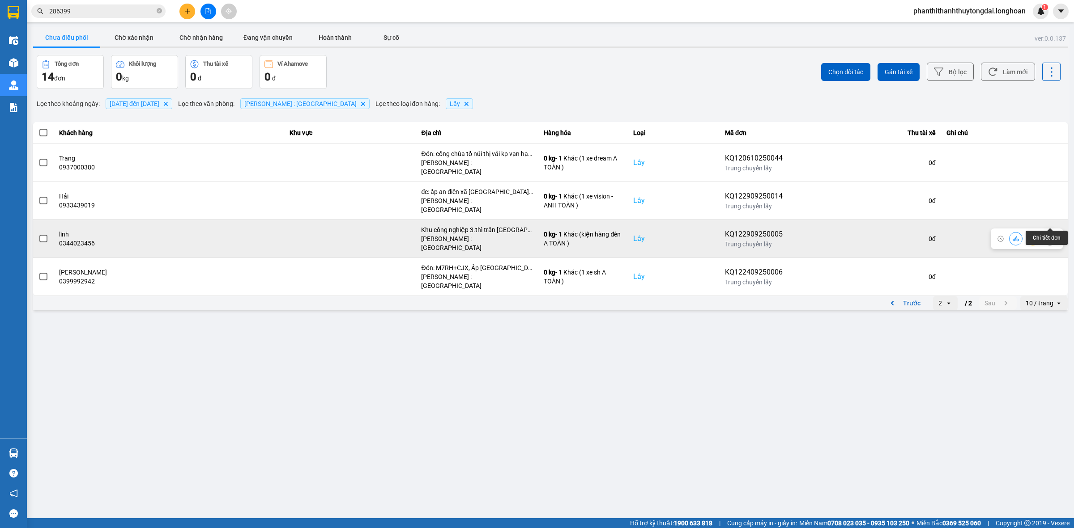
click at [1050, 236] on icon at bounding box center [1049, 239] width 6 height 6
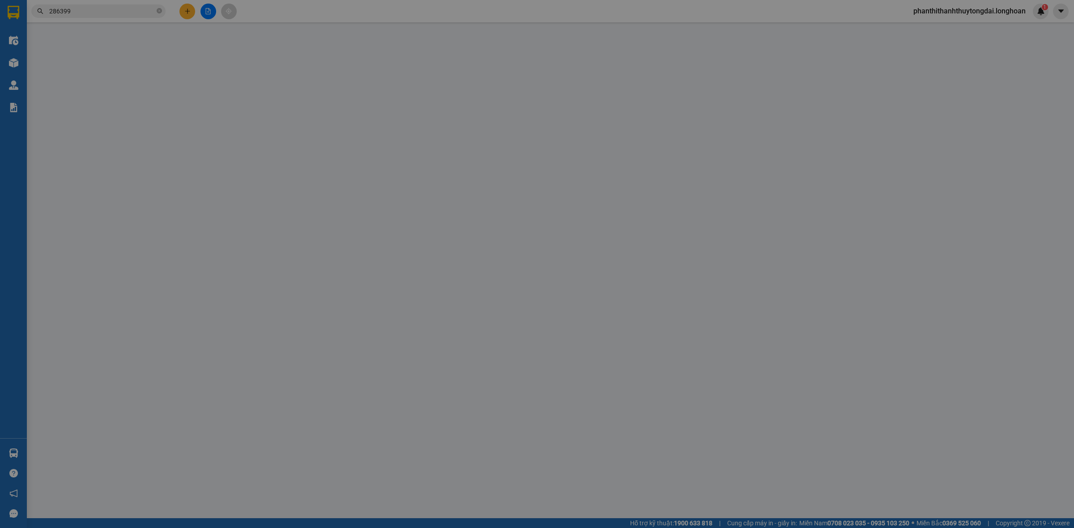
type input "0344023456"
type input "linh"
checkbox input "true"
type input "Khu công nghiệp 3.thì trấn [GEOGRAPHIC_DATA][GEOGRAPHIC_DATA]."
type input "0708111112"
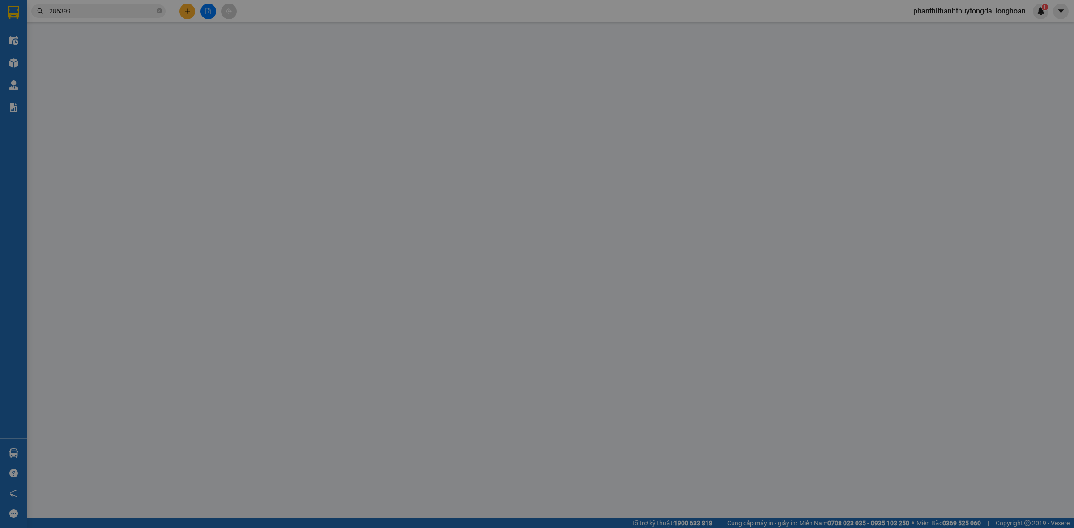
type input "Mr.Thường"
checkbox input "true"
type input "cổng [GEOGRAPHIC_DATA] an.thị xã [GEOGRAPHIC_DATA] [GEOGRAPHIC_DATA]"
type input "0"
type input "1.000"
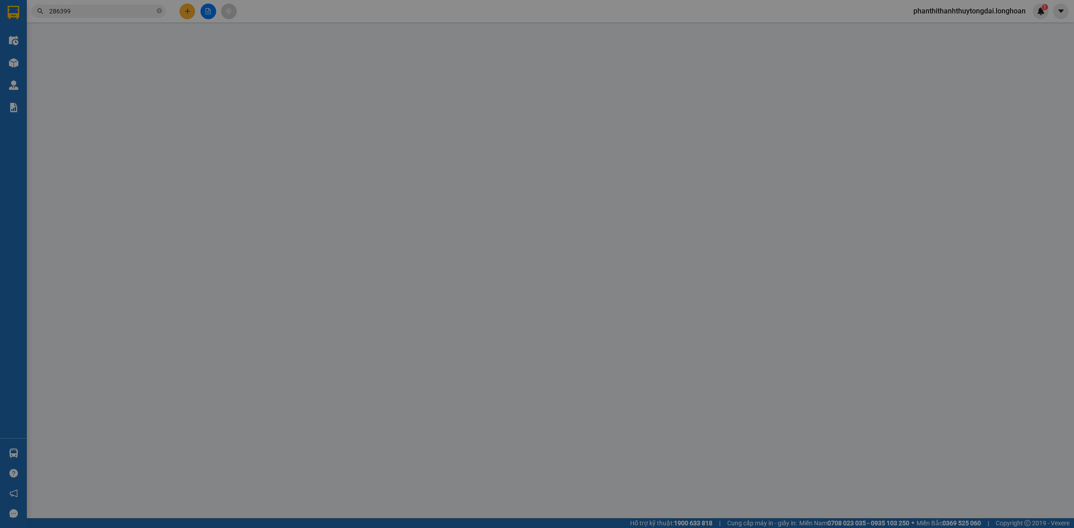
type input "1.000"
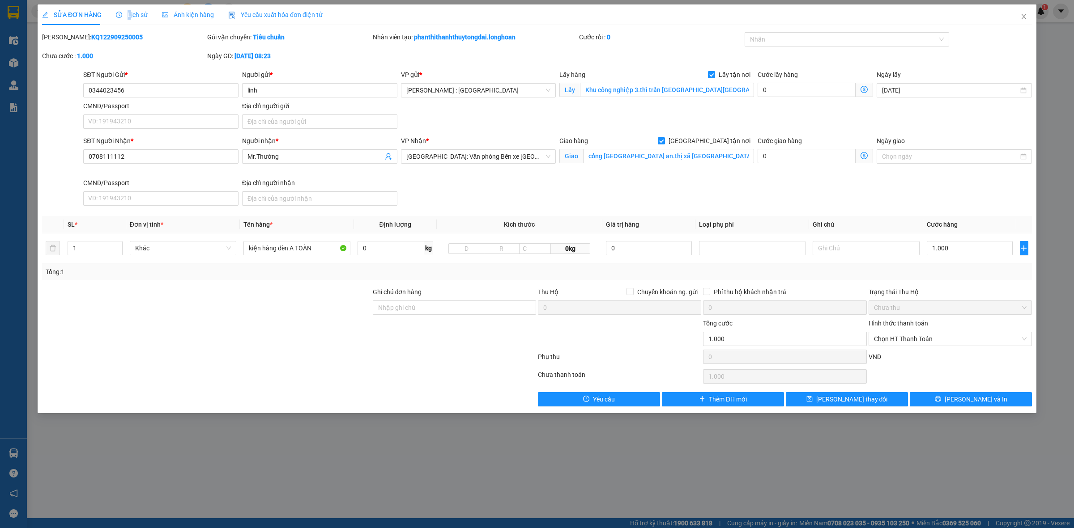
click at [126, 14] on span "Lịch sử" at bounding box center [132, 14] width 32 height 7
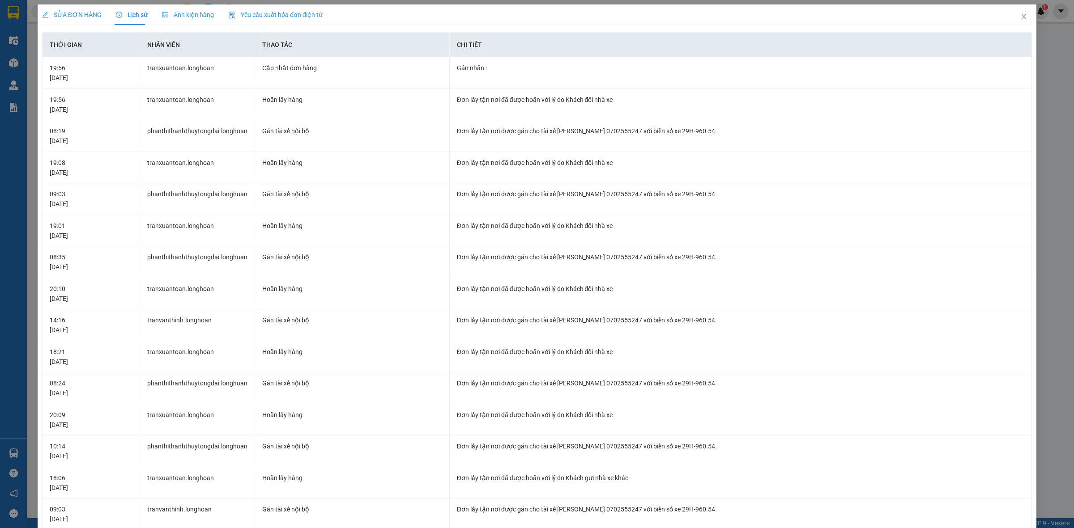
click at [88, 12] on span "SỬA ĐƠN HÀNG" at bounding box center [72, 14] width 60 height 7
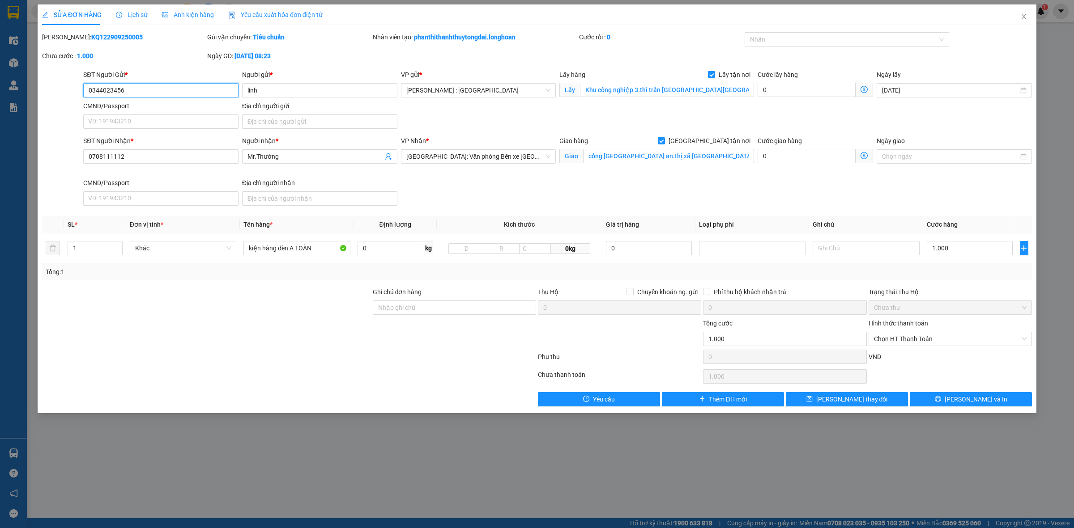
click at [141, 89] on input "0344023456" at bounding box center [160, 90] width 155 height 14
click at [714, 76] on input "Lấy tận nơi" at bounding box center [711, 74] width 6 height 6
checkbox input "false"
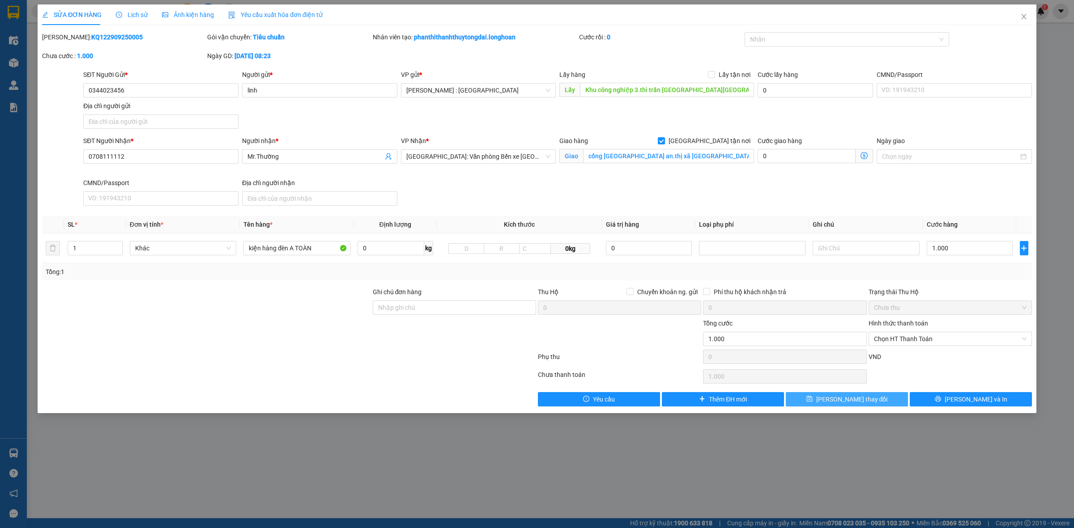
drag, startPoint x: 863, startPoint y: 399, endPoint x: 738, endPoint y: 358, distance: 131.7
click at [861, 399] on span "[PERSON_NAME] thay đổi" at bounding box center [852, 400] width 72 height 10
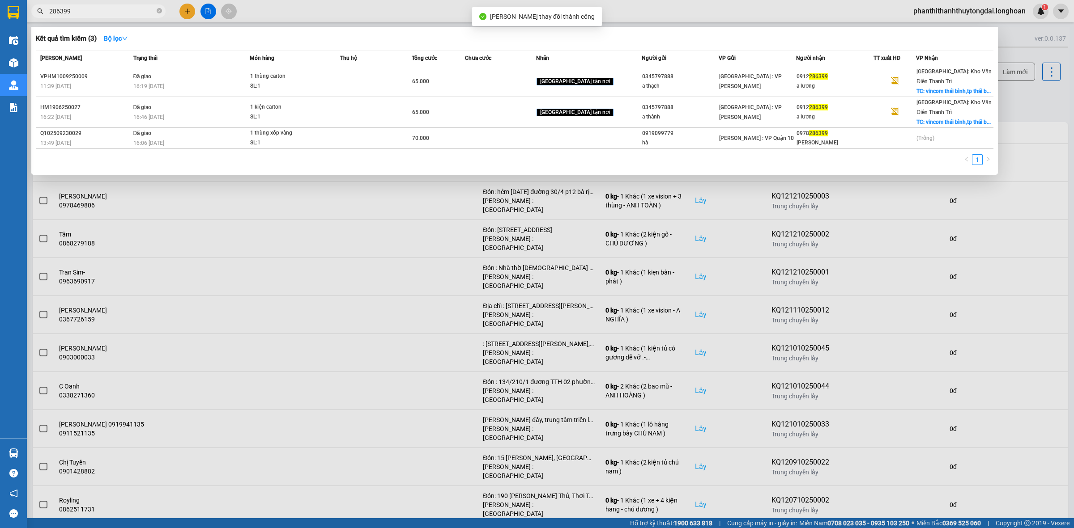
click at [91, 8] on input "286399" at bounding box center [102, 11] width 106 height 10
click at [160, 10] on icon "close-circle" at bounding box center [159, 10] width 5 height 5
paste input "0344023456"
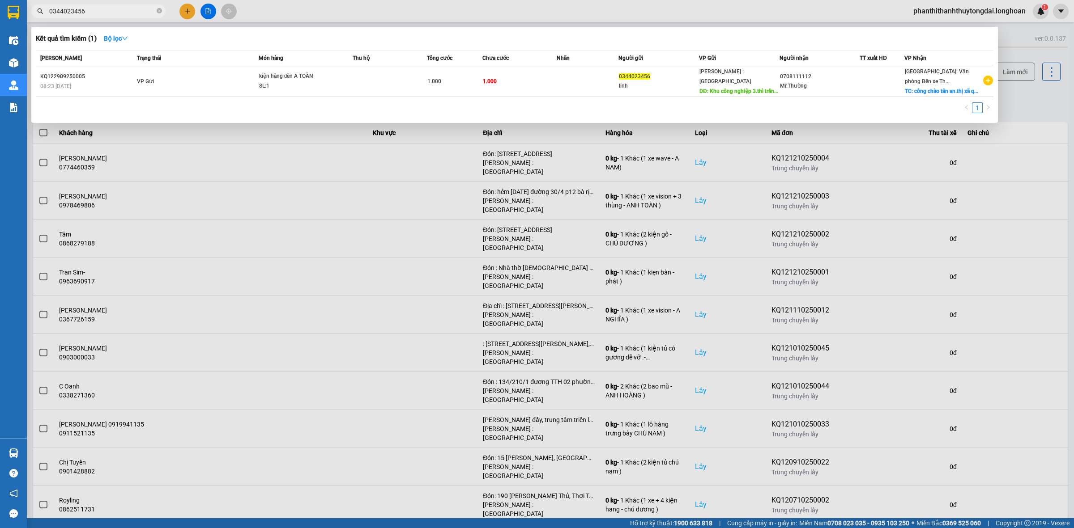
type input "0344023456"
click at [183, 75] on td "VP Gửi" at bounding box center [196, 81] width 123 height 31
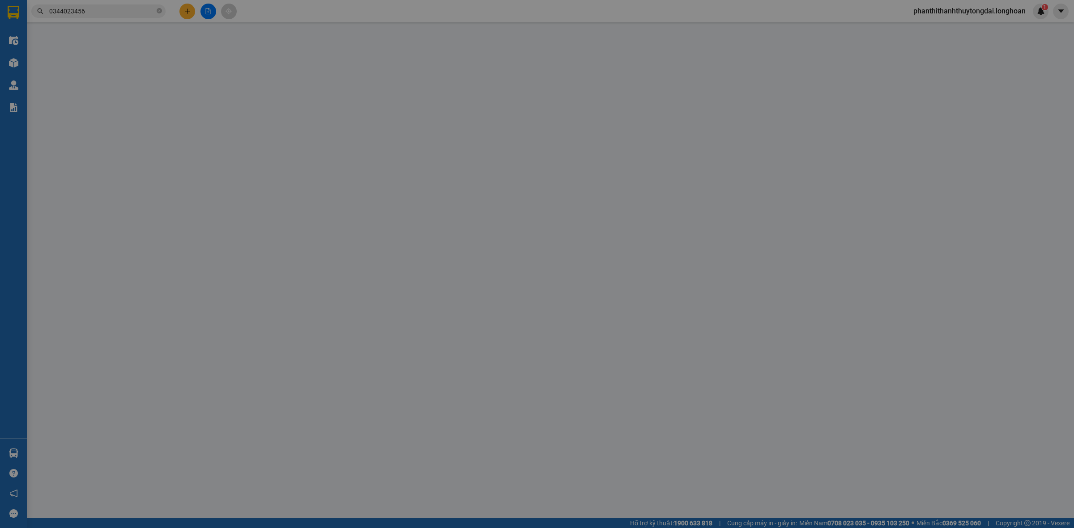
type input "0344023456"
type input "linh"
type input "Khu công nghiệp 3.thì trấn [GEOGRAPHIC_DATA][GEOGRAPHIC_DATA]."
type input "0708111112"
type input "Mr.Thường"
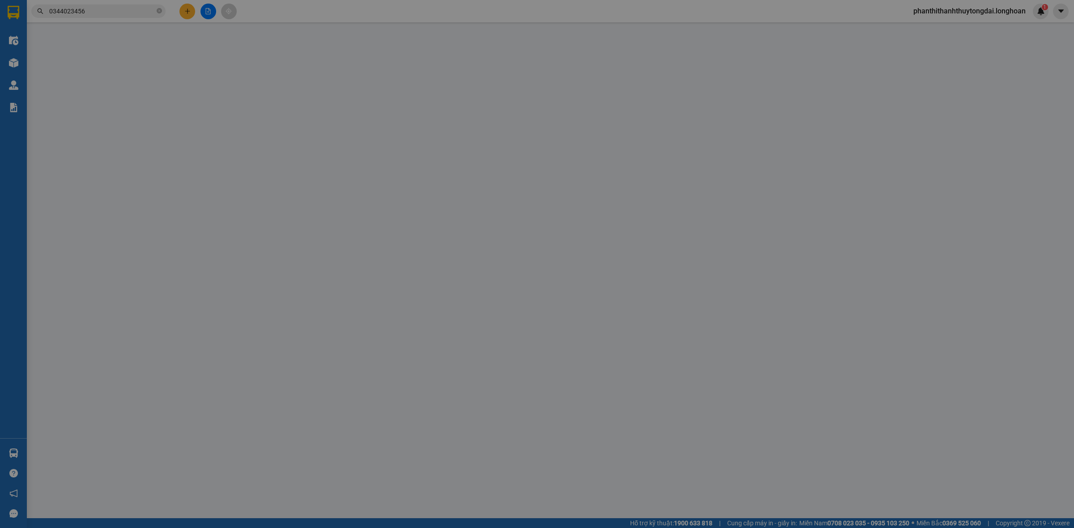
checkbox input "true"
type input "cổng [GEOGRAPHIC_DATA] an.thị xã [GEOGRAPHIC_DATA] [GEOGRAPHIC_DATA]"
type input "0"
type input "1.000"
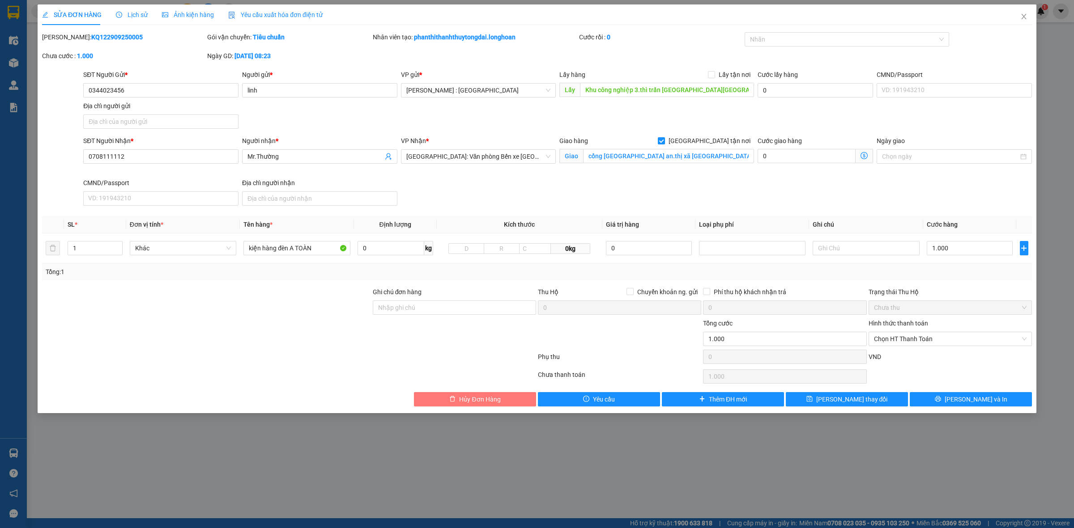
click at [483, 396] on button "Hủy Đơn Hàng" at bounding box center [475, 399] width 122 height 14
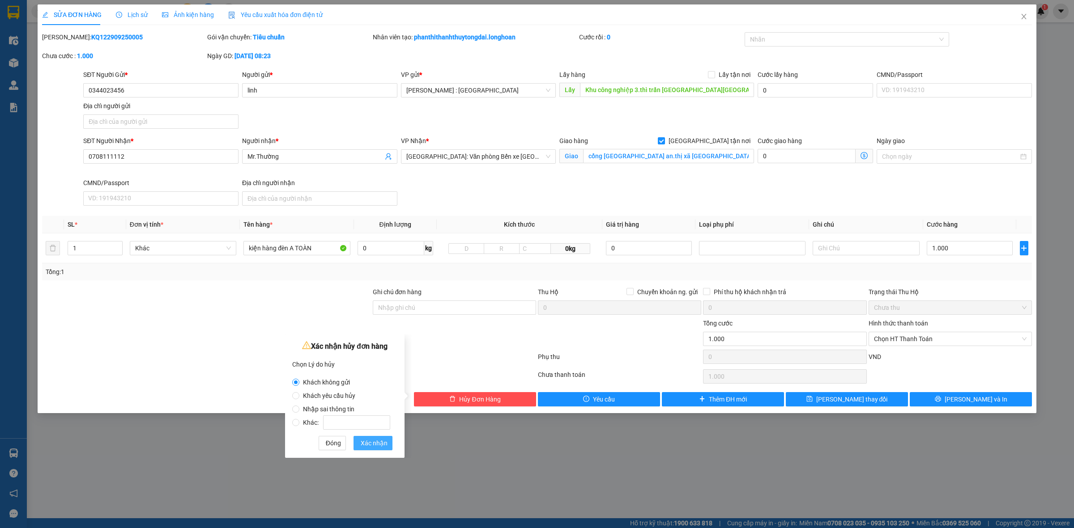
click at [367, 442] on span "Xác nhận" at bounding box center [374, 443] width 27 height 10
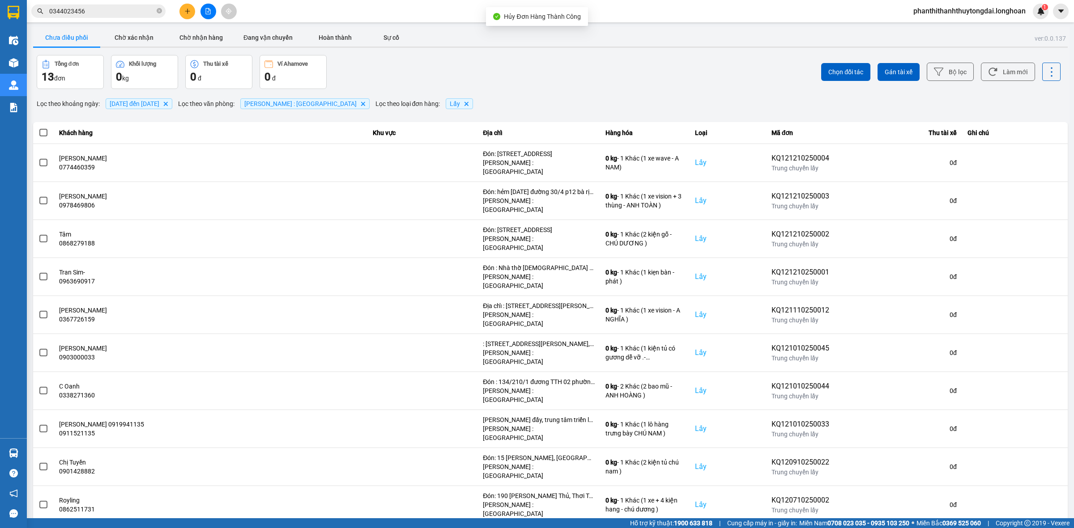
click at [1006, 528] on icon "next page. current page 1 / 2" at bounding box center [1005, 531] width 3 height 4
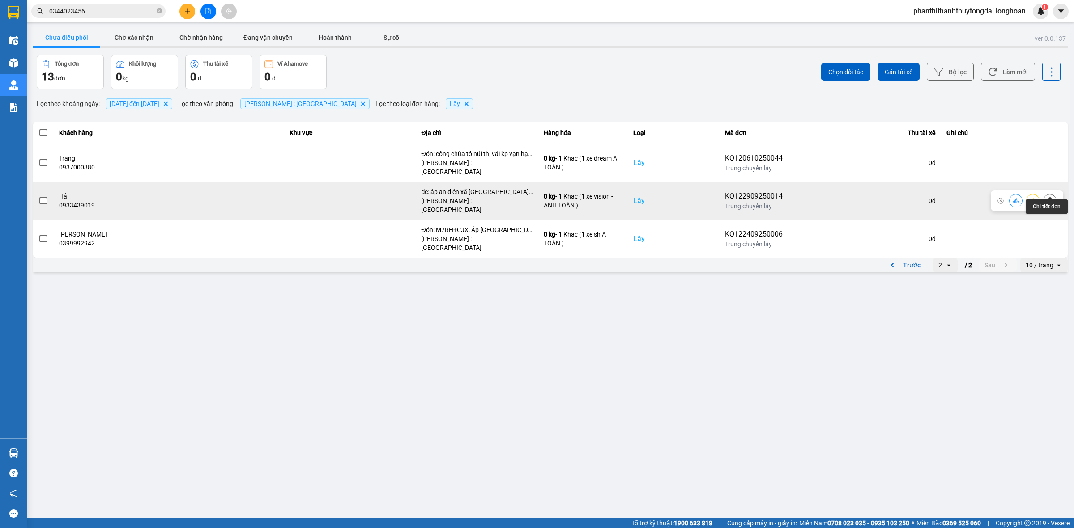
click at [1048, 198] on icon at bounding box center [1049, 201] width 6 height 6
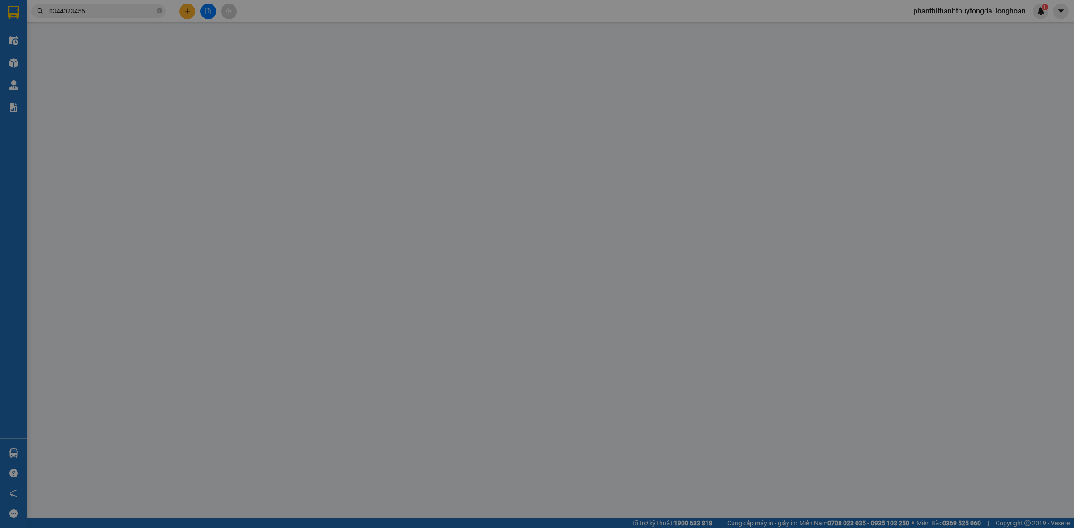
type input "0933439019"
type input "Hải"
checkbox input "true"
type input "đc: ấp an điền xã [GEOGRAPHIC_DATA], [GEOGRAPHIC_DATA] ([GEOGRAPHIC_DATA] , [GE…"
type input "0902487171"
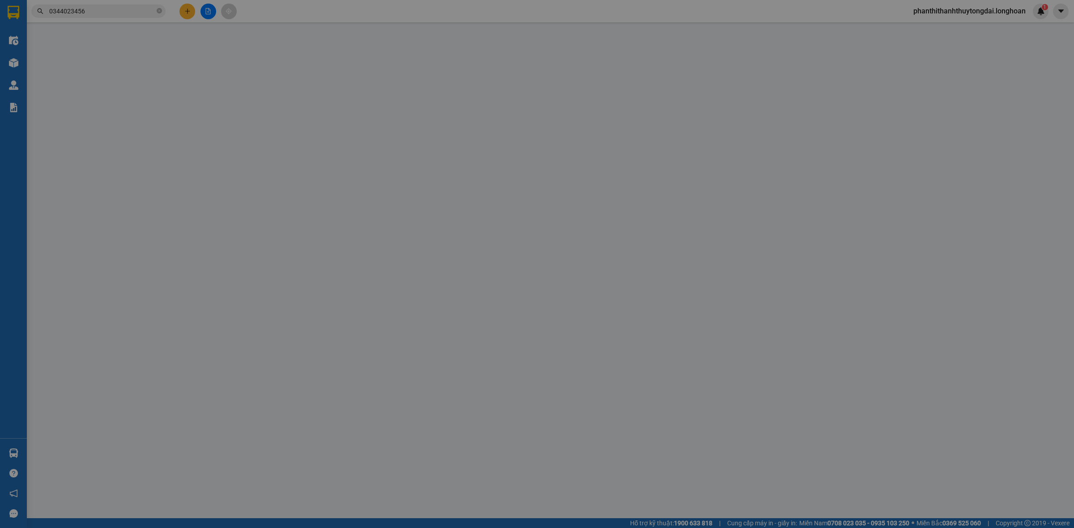
type input "quyên"
checkbox input "true"
type input "đc: 635 đường 2/4 phường [GEOGRAPHIC_DATA]"
type input "0"
type input "1.280.000"
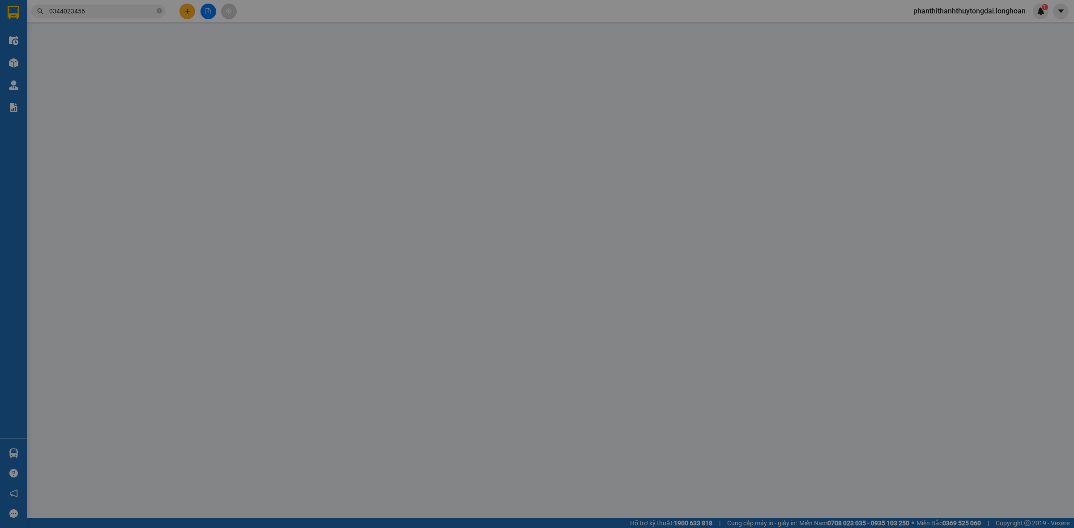
type input "1.280.000"
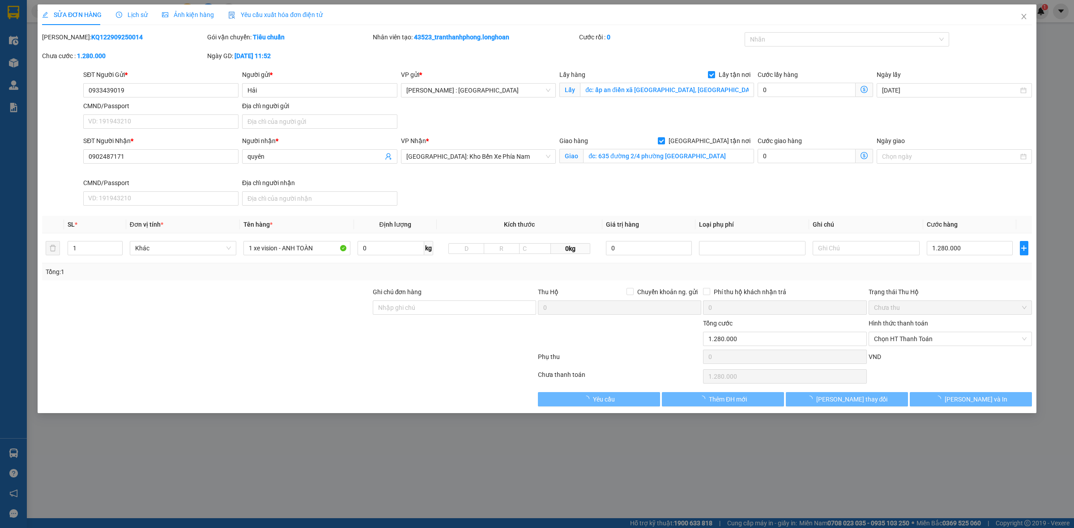
click at [128, 26] on div "SỬA ĐƠN HÀNG Lịch sử Ảnh kiện hàng Yêu cầu xuất hóa đơn điện tử Total Paid Fee …" at bounding box center [537, 205] width 990 height 402
click at [128, 21] on div "Lịch sử" at bounding box center [132, 14] width 32 height 21
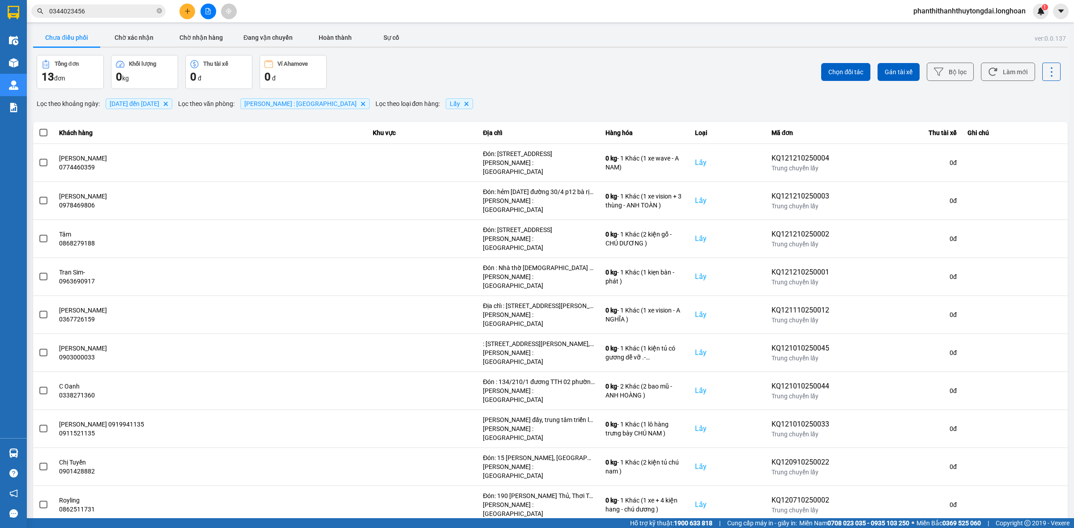
click at [1032, 527] on div "10 / trang" at bounding box center [1039, 531] width 28 height 9
click at [1031, 448] on li "100 / trang" at bounding box center [1044, 442] width 47 height 16
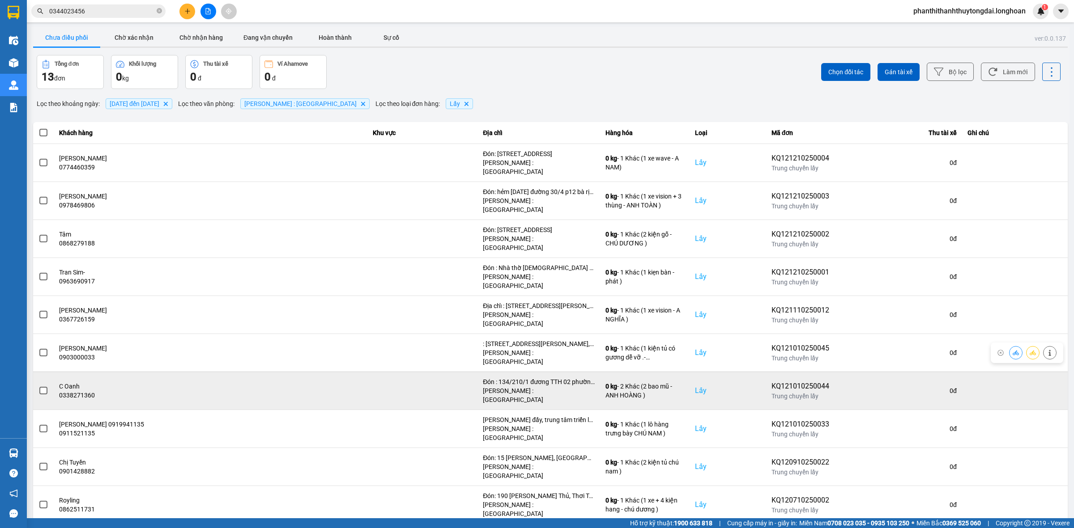
scroll to position [49, 0]
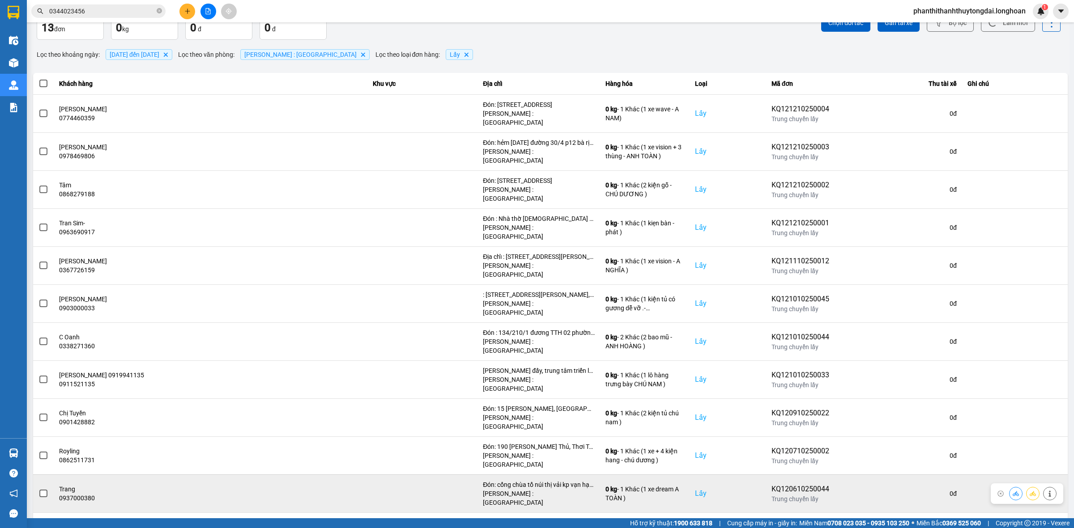
click at [1046, 491] on icon at bounding box center [1049, 494] width 6 height 6
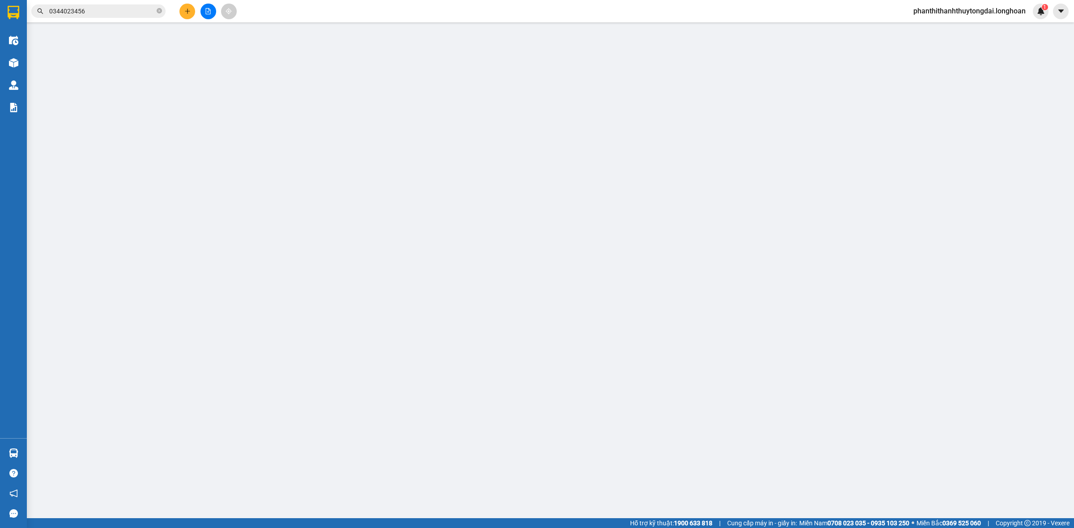
type input "0937000380"
type input "Trang"
checkbox input "true"
type input "Đón: cổng chùa tổ núi thị vải kp vạn hạnh thị xã [GEOGRAPHIC_DATA], brvt."
type input "0792419984"
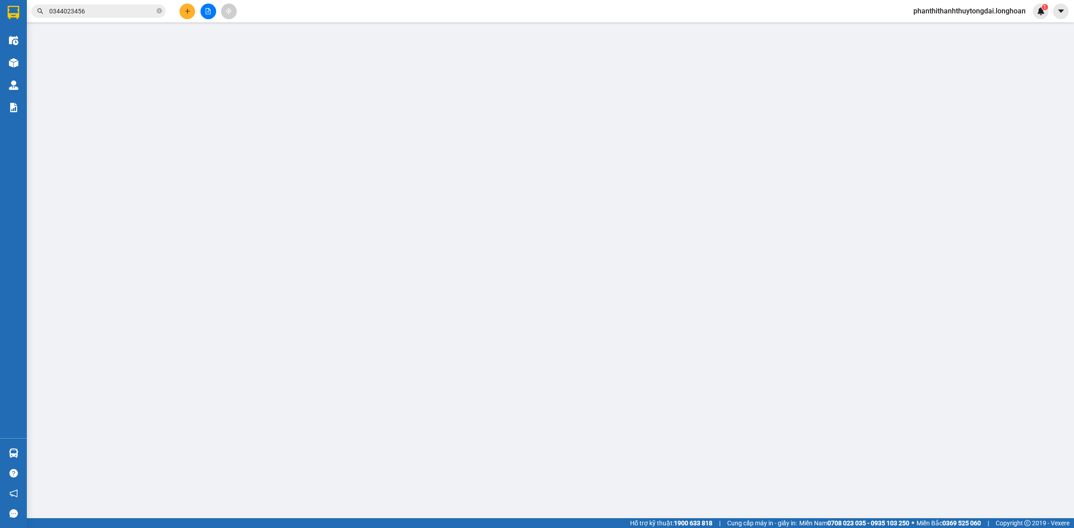
type input "Dền"
checkbox input "true"
type input "Trả: [GEOGRAPHIC_DATA]"
type input "0"
type input "1.220.000"
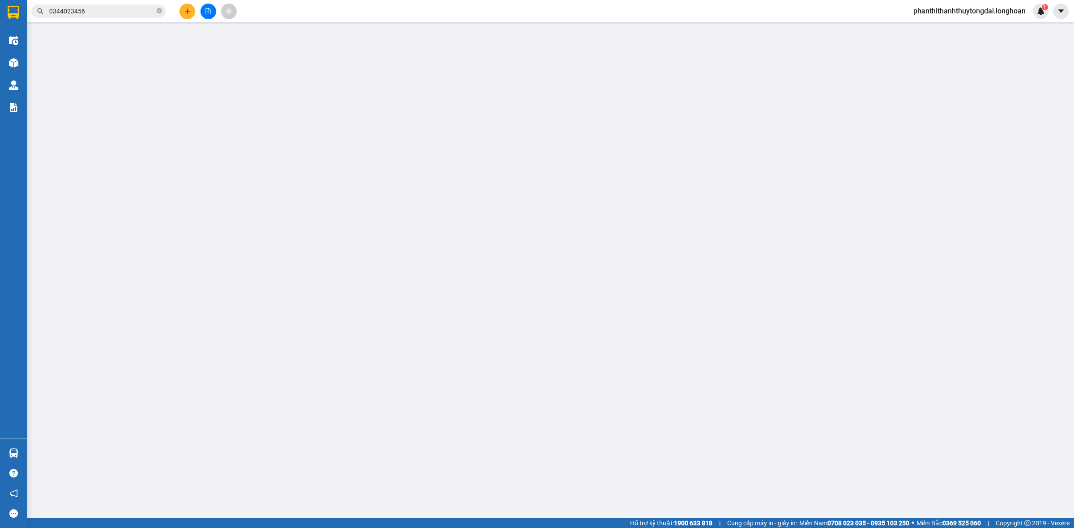
type input "1.220.000"
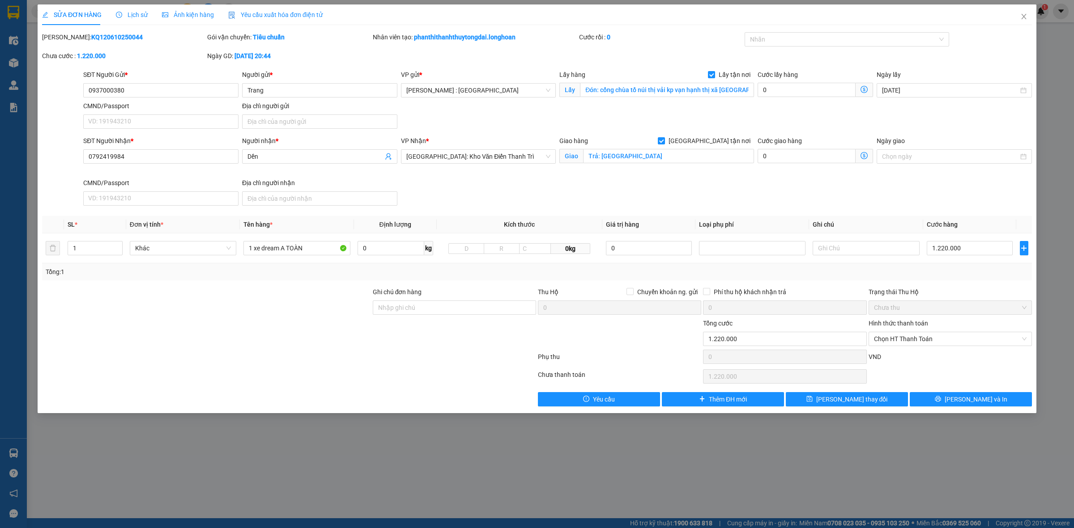
click at [112, 16] on div "SỬA ĐƠN HÀNG Lịch sử Ảnh kiện hàng Yêu cầu xuất hóa đơn điện tử" at bounding box center [182, 14] width 281 height 21
click at [123, 11] on span "Lịch sử" at bounding box center [132, 14] width 32 height 7
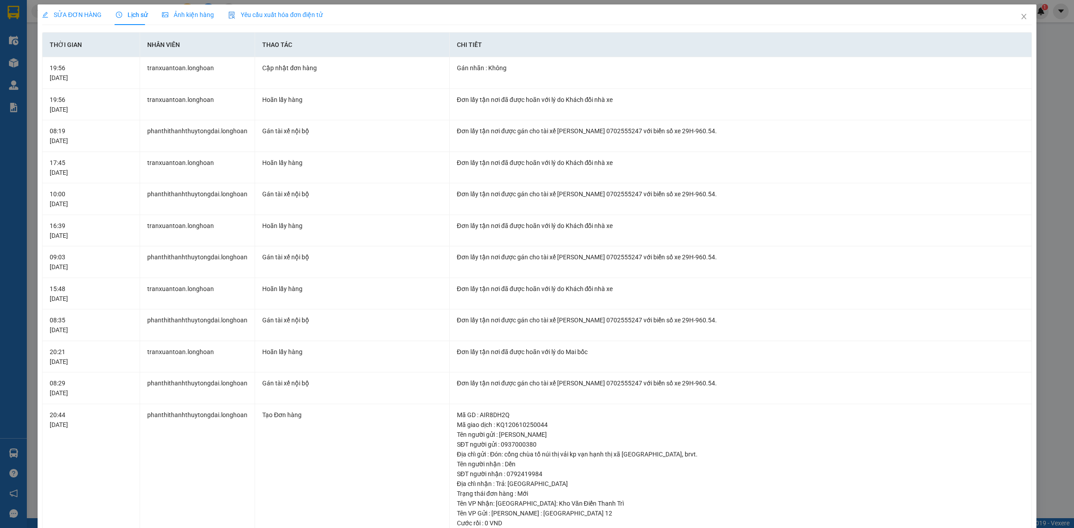
click at [81, 14] on span "SỬA ĐƠN HÀNG" at bounding box center [72, 14] width 60 height 7
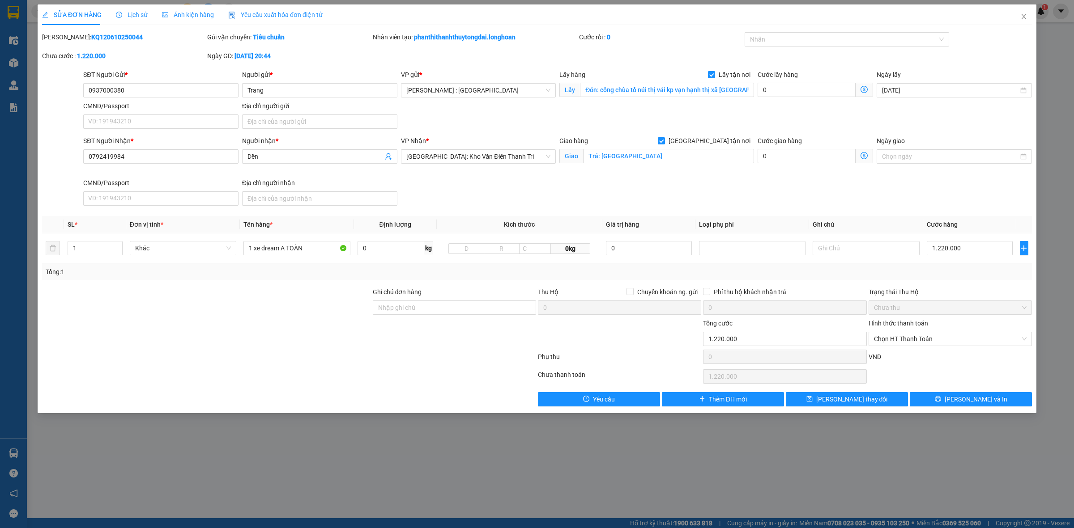
click at [112, 98] on div "SĐT Người Gửi * 0937000380" at bounding box center [160, 85] width 155 height 31
click at [119, 89] on input "0937000380" at bounding box center [160, 90] width 155 height 14
click at [714, 74] on input "Lấy tận nơi" at bounding box center [711, 74] width 6 height 6
checkbox input "false"
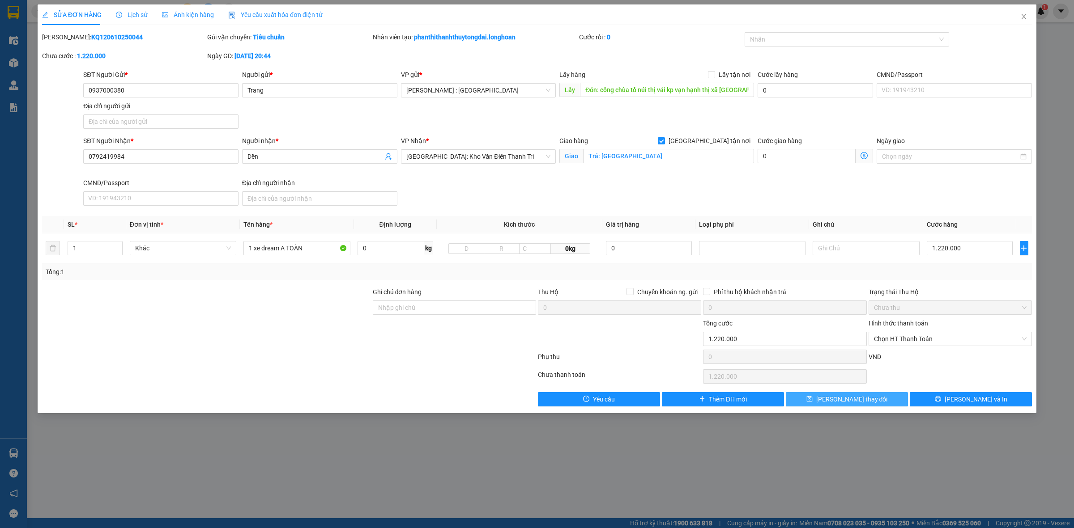
drag, startPoint x: 833, startPoint y: 414, endPoint x: 827, endPoint y: 405, distance: 10.9
click at [827, 405] on button "[PERSON_NAME] thay đổi" at bounding box center [847, 399] width 122 height 14
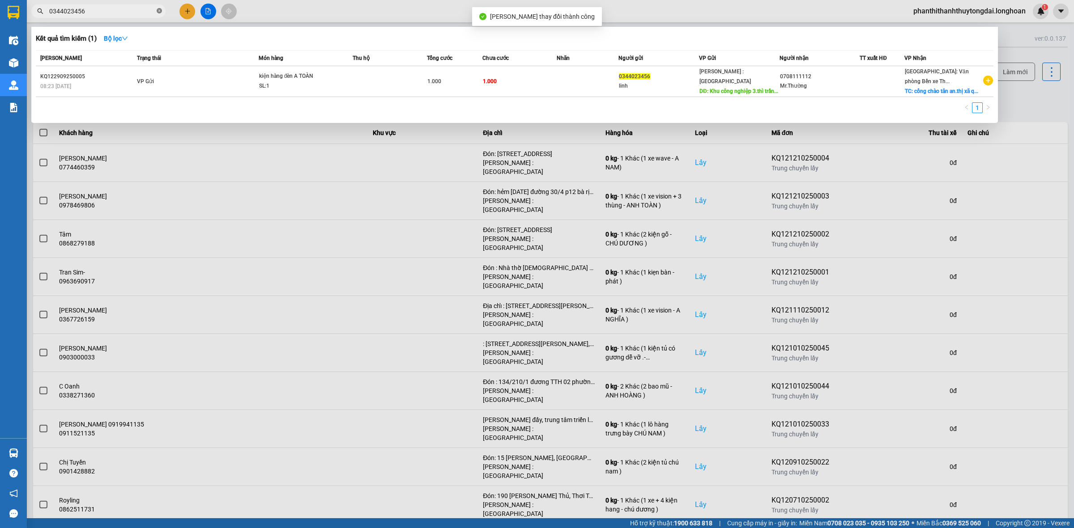
click at [159, 9] on icon "close-circle" at bounding box center [159, 10] width 5 height 5
paste input "0937000380"
type input "0937000380"
click at [301, 74] on td "1 xe dream A TOÀN SL: 1" at bounding box center [305, 81] width 94 height 31
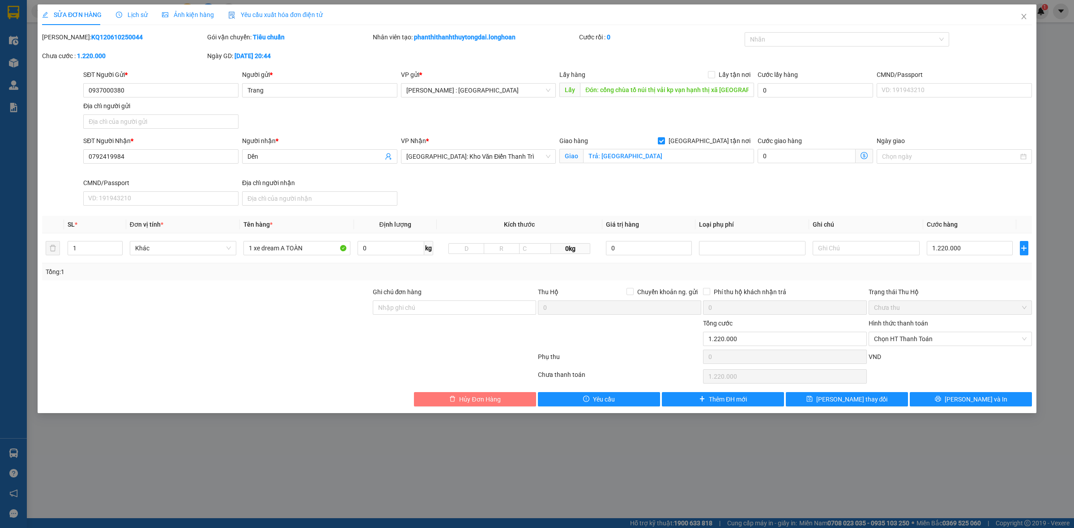
click at [468, 404] on span "Hủy Đơn Hàng" at bounding box center [479, 400] width 41 height 10
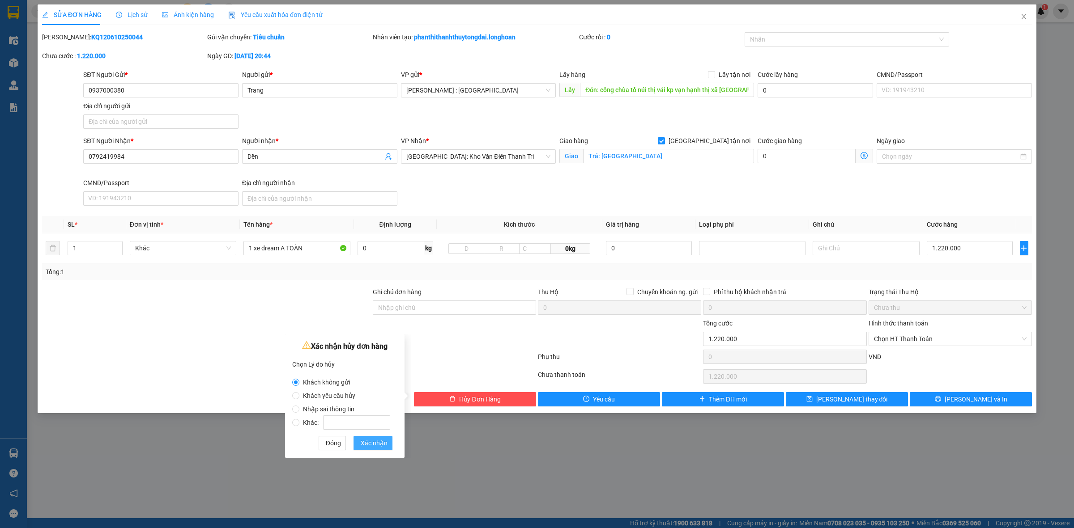
click at [377, 444] on span "Xác nhận" at bounding box center [374, 443] width 27 height 10
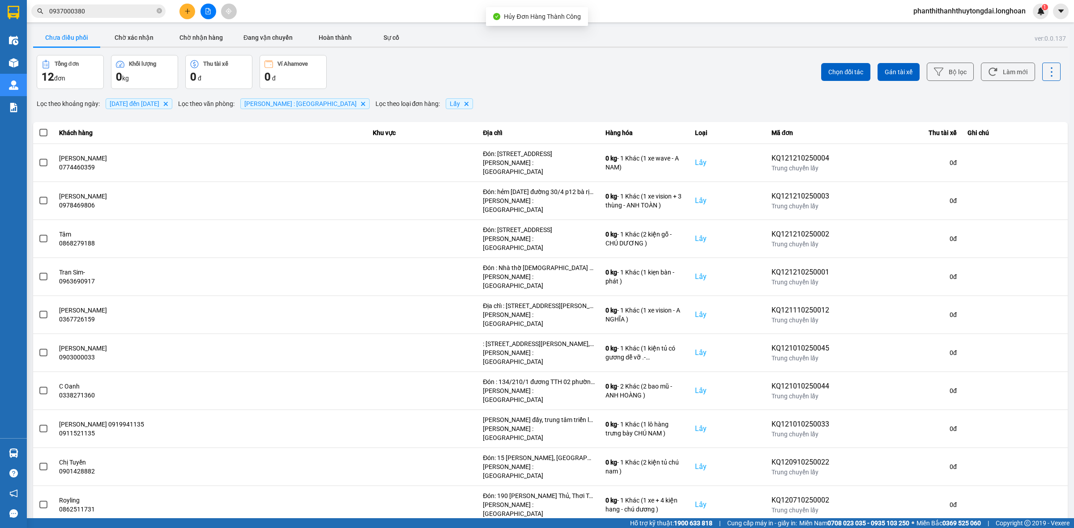
click at [1055, 524] on div "10 / trang open" at bounding box center [1043, 531] width 47 height 14
click at [1041, 443] on div "100 / trang" at bounding box center [1044, 442] width 33 height 9
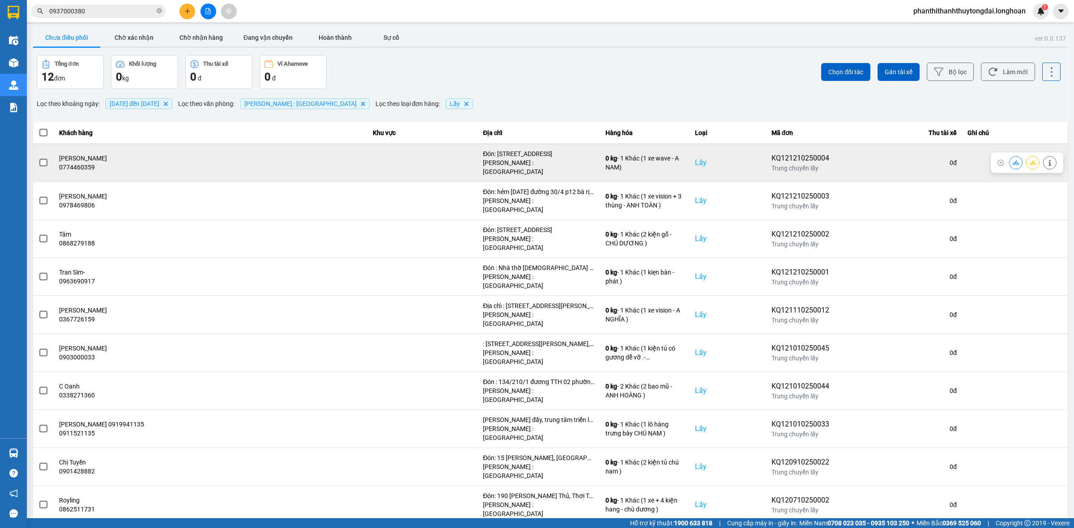
click at [41, 162] on span at bounding box center [43, 163] width 8 height 8
click at [38, 158] on input "checkbox" at bounding box center [38, 158] width 0 height 0
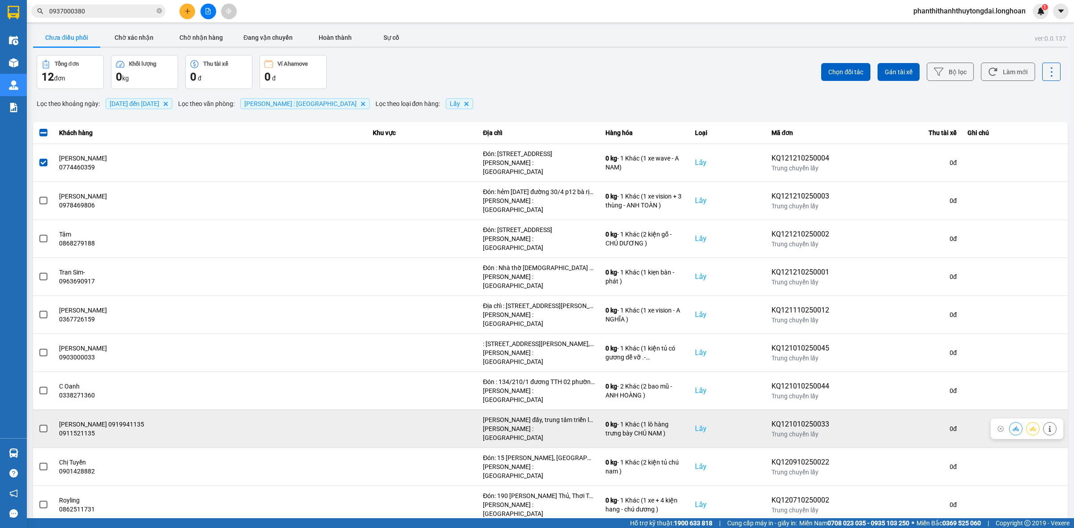
click at [41, 425] on span at bounding box center [43, 429] width 8 height 8
click at [38, 424] on input "checkbox" at bounding box center [38, 424] width 0 height 0
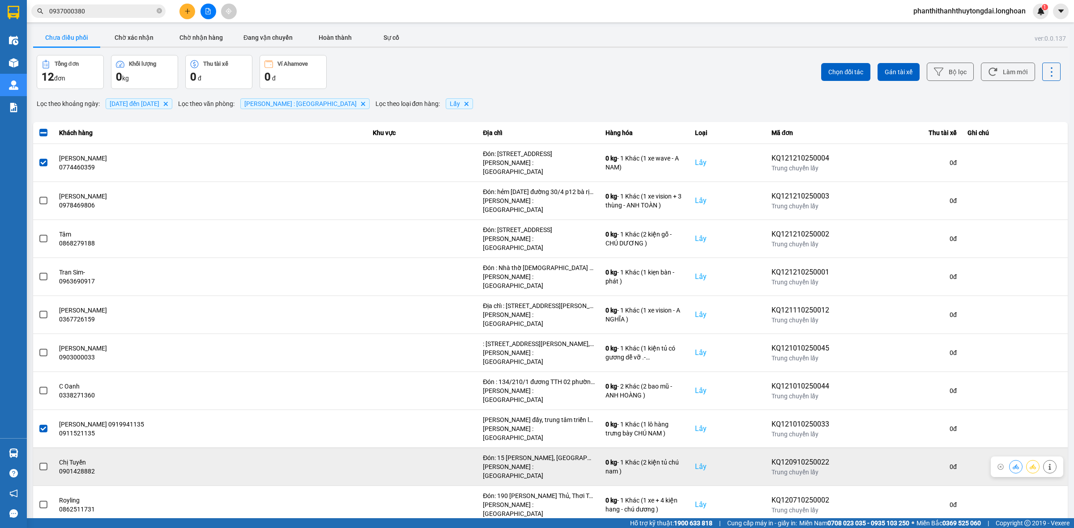
click at [41, 463] on span at bounding box center [43, 467] width 8 height 8
click at [38, 462] on input "checkbox" at bounding box center [38, 462] width 0 height 0
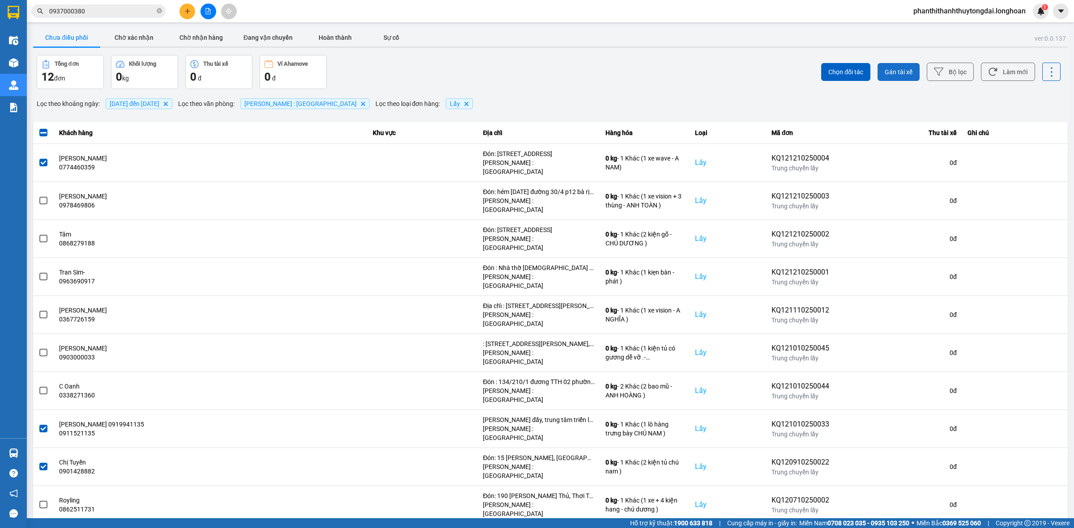
click at [885, 65] on button "Gán tài xế" at bounding box center [898, 72] width 42 height 18
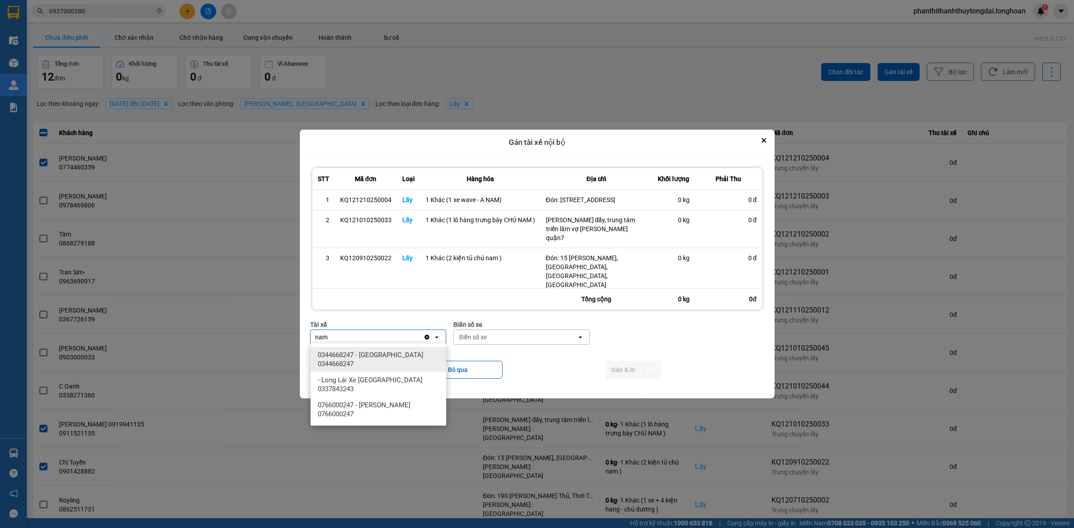
type input "nam"
click at [395, 357] on span "0344668247 - [GEOGRAPHIC_DATA] 0344668247" at bounding box center [380, 360] width 125 height 18
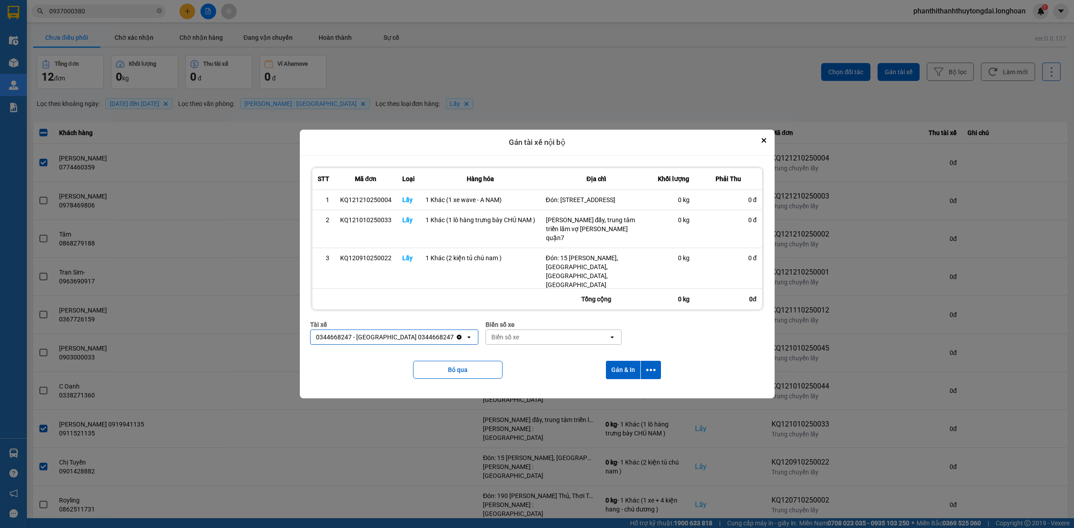
click at [544, 338] on div "Biển số xe" at bounding box center [547, 337] width 123 height 14
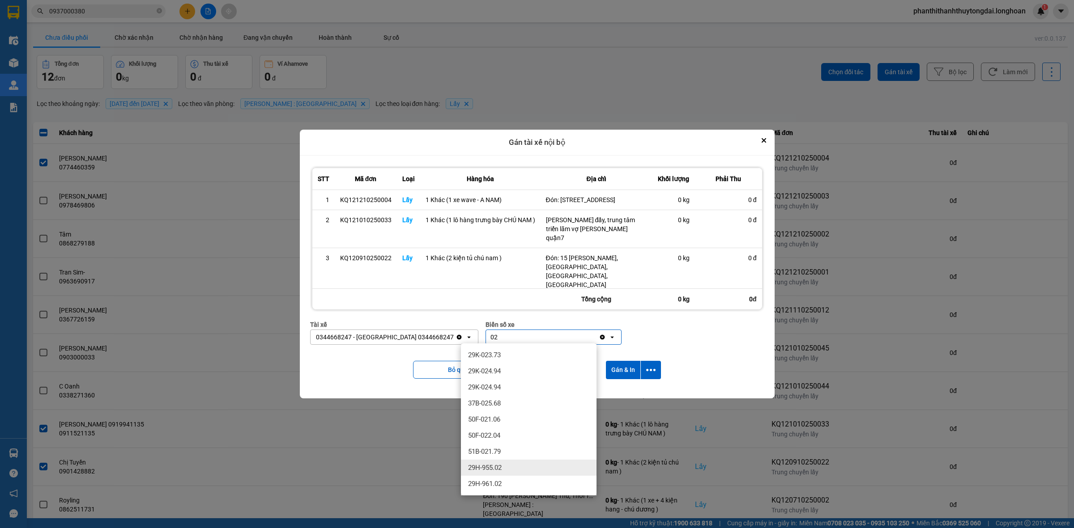
type input "02"
click at [482, 470] on span "29H-955.02" at bounding box center [485, 468] width 34 height 9
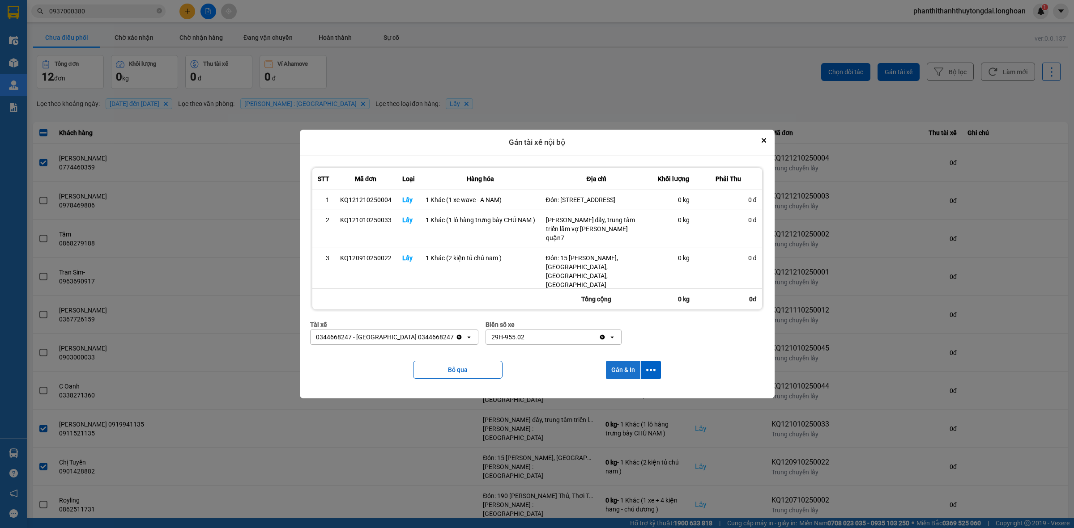
drag, startPoint x: 625, startPoint y: 371, endPoint x: 607, endPoint y: 374, distance: 17.7
click at [625, 370] on button "Gán & In" at bounding box center [623, 370] width 34 height 18
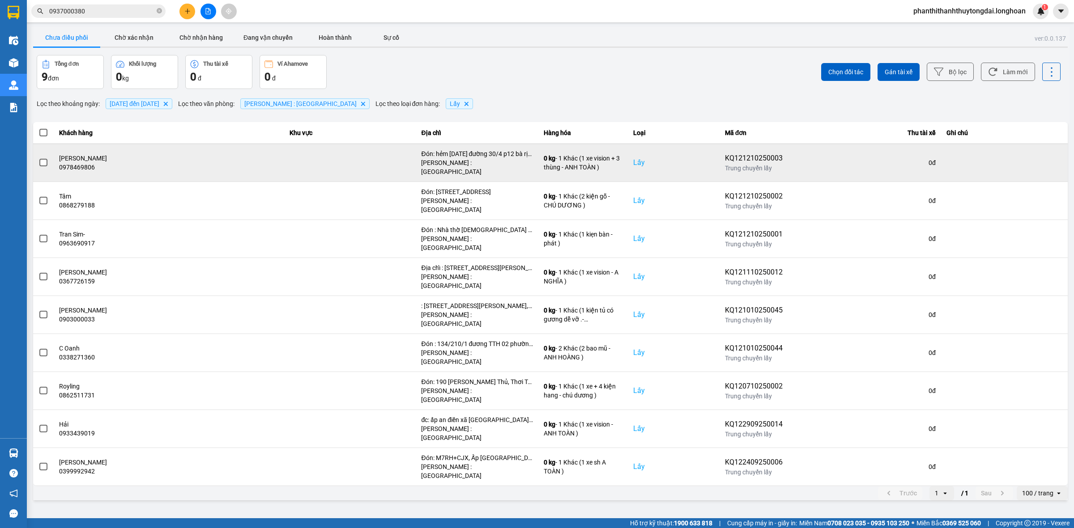
click at [39, 159] on span at bounding box center [43, 163] width 8 height 8
click at [38, 158] on input "checkbox" at bounding box center [38, 158] width 0 height 0
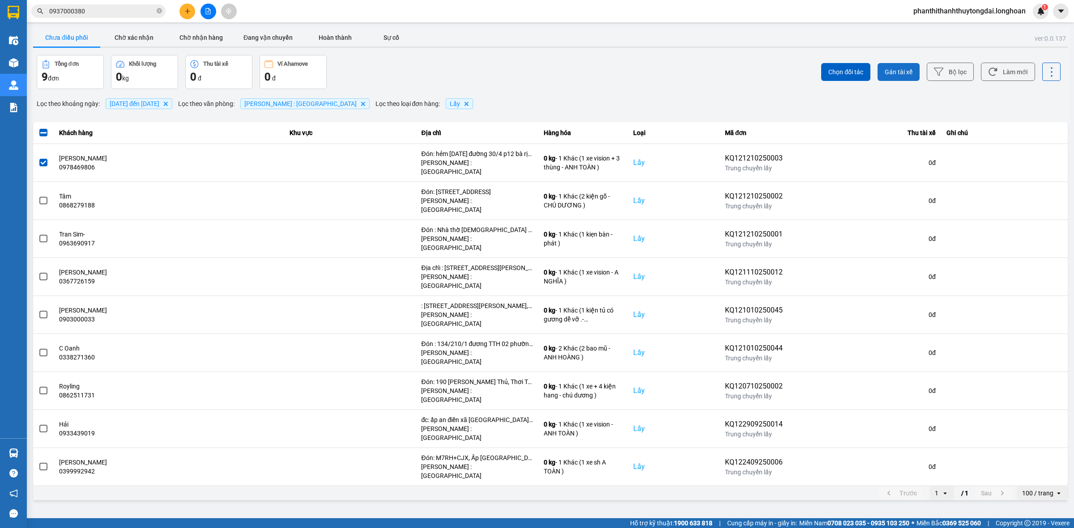
click at [885, 68] on span "Gán tài xế" at bounding box center [899, 72] width 28 height 9
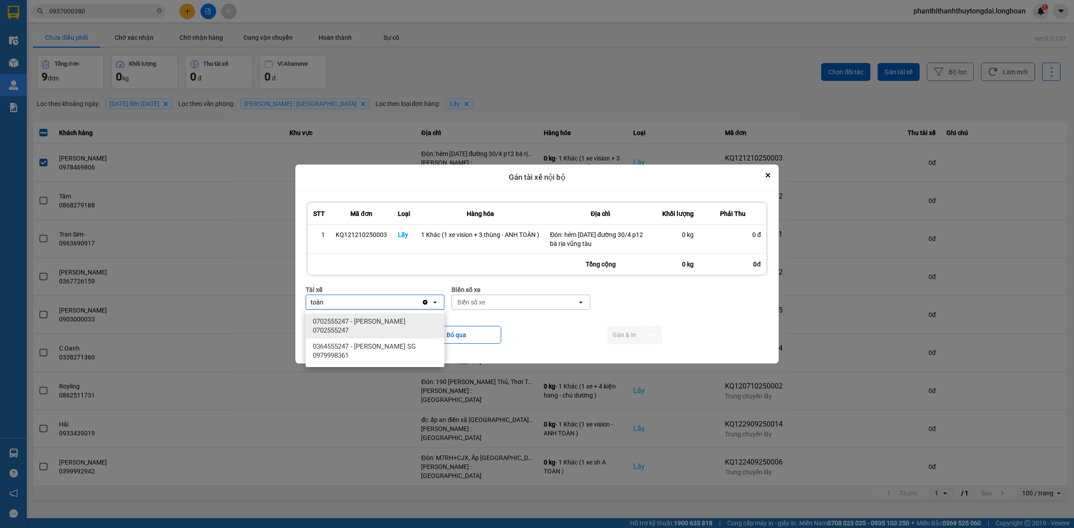
type input "toàn"
click at [355, 325] on span "0702555247 - [PERSON_NAME] 0702555247" at bounding box center [377, 326] width 128 height 18
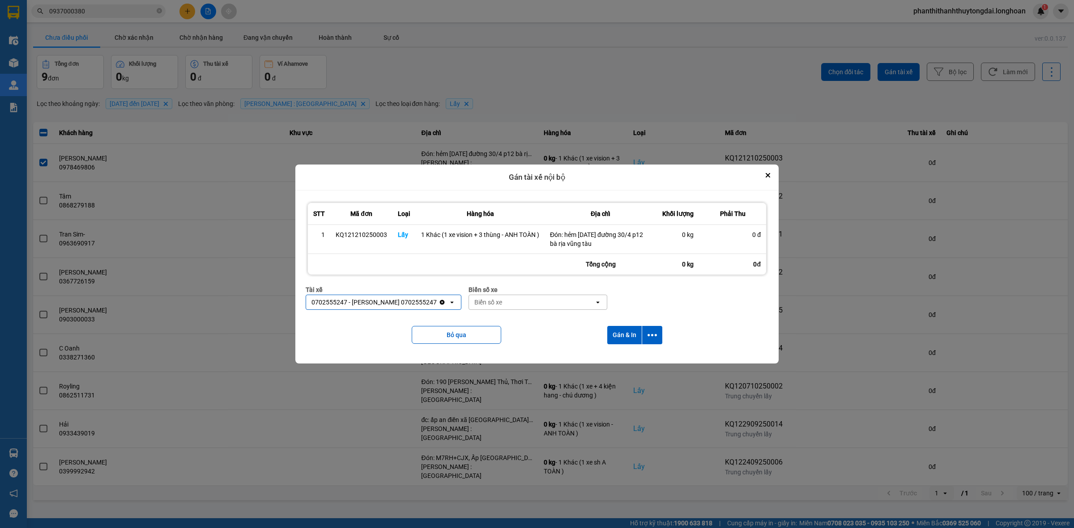
click at [513, 305] on div "Biển số xe" at bounding box center [531, 302] width 125 height 14
type input "54"
click at [498, 347] on div "29H-960.54" at bounding box center [541, 354] width 139 height 16
click at [621, 336] on button "Gán & In" at bounding box center [624, 335] width 34 height 18
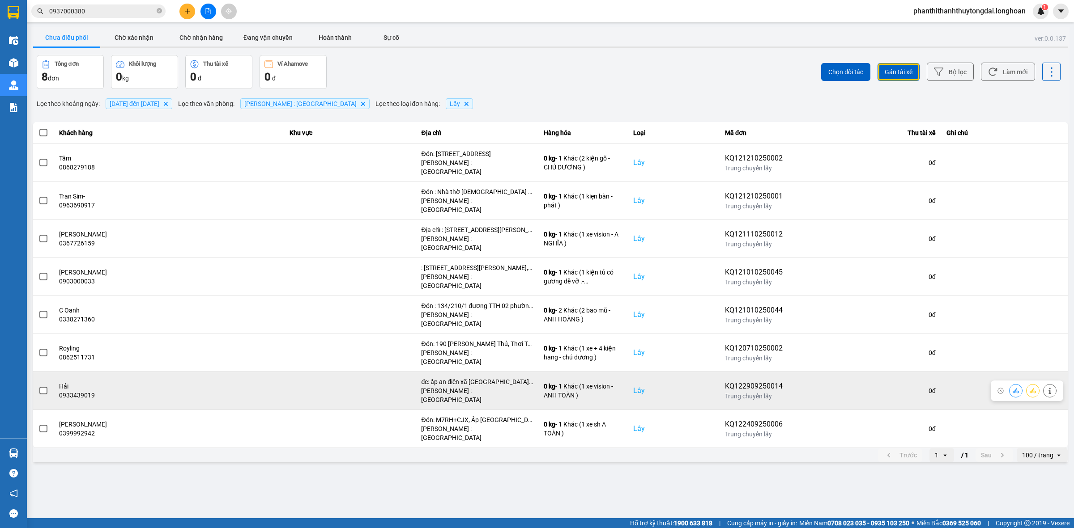
click at [43, 387] on span at bounding box center [43, 391] width 8 height 8
click at [38, 386] on input "checkbox" at bounding box center [38, 386] width 0 height 0
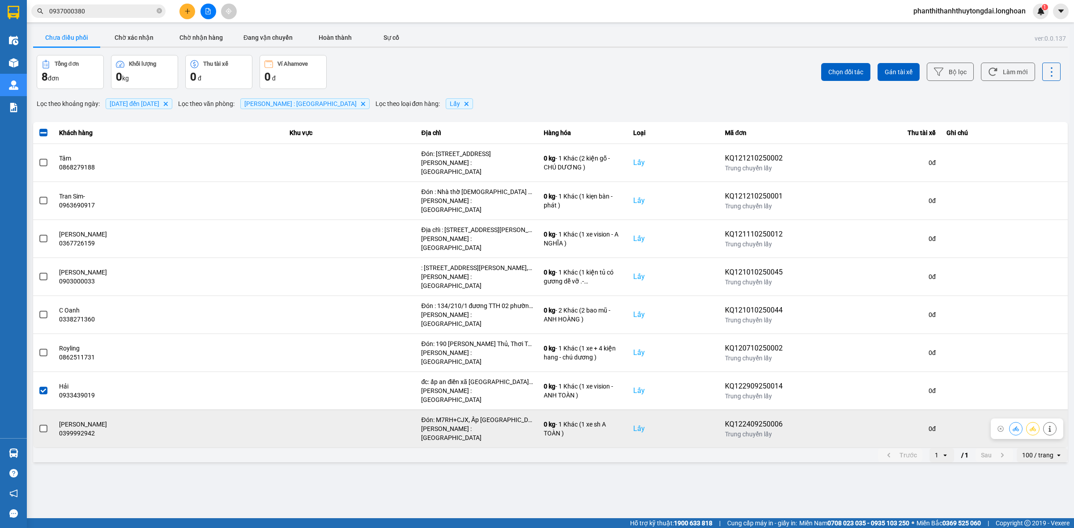
click at [45, 425] on span at bounding box center [43, 429] width 8 height 8
click at [38, 424] on input "checkbox" at bounding box center [38, 424] width 0 height 0
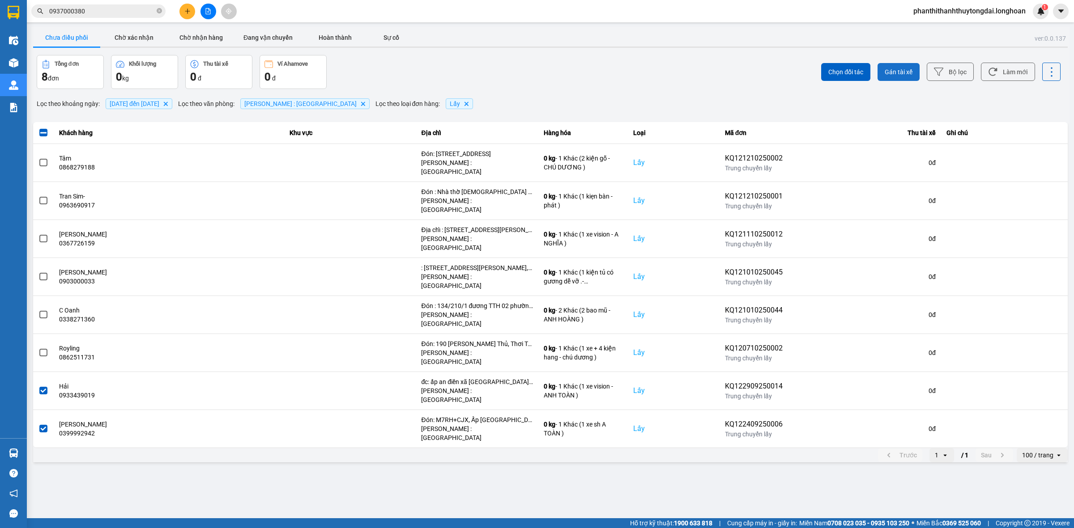
click at [907, 65] on button "Gán tài xế" at bounding box center [898, 72] width 42 height 18
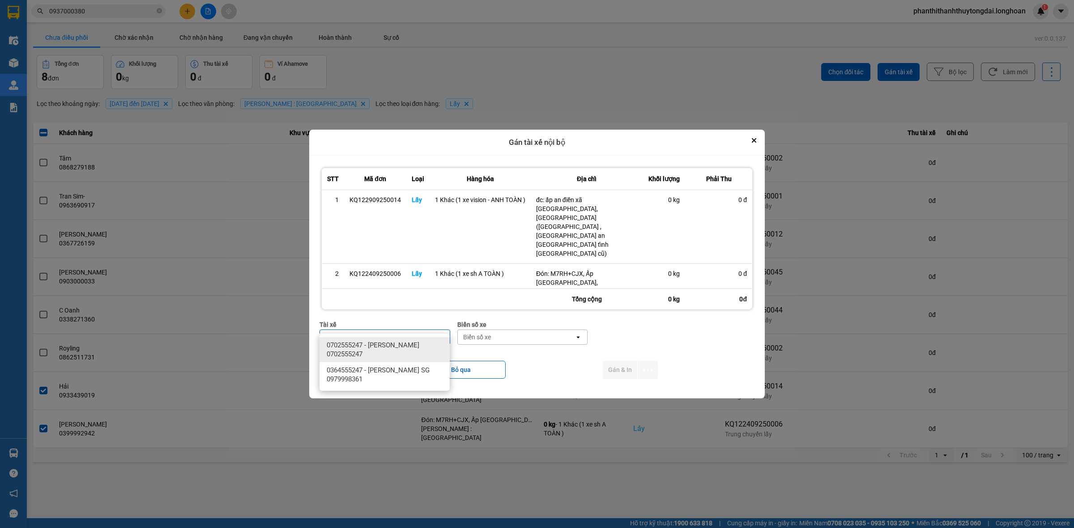
type input "toàn"
drag, startPoint x: 363, startPoint y: 339, endPoint x: 581, endPoint y: 376, distance: 220.7
click at [366, 339] on div "0702555247 - [PERSON_NAME] 0702555247" at bounding box center [384, 349] width 130 height 25
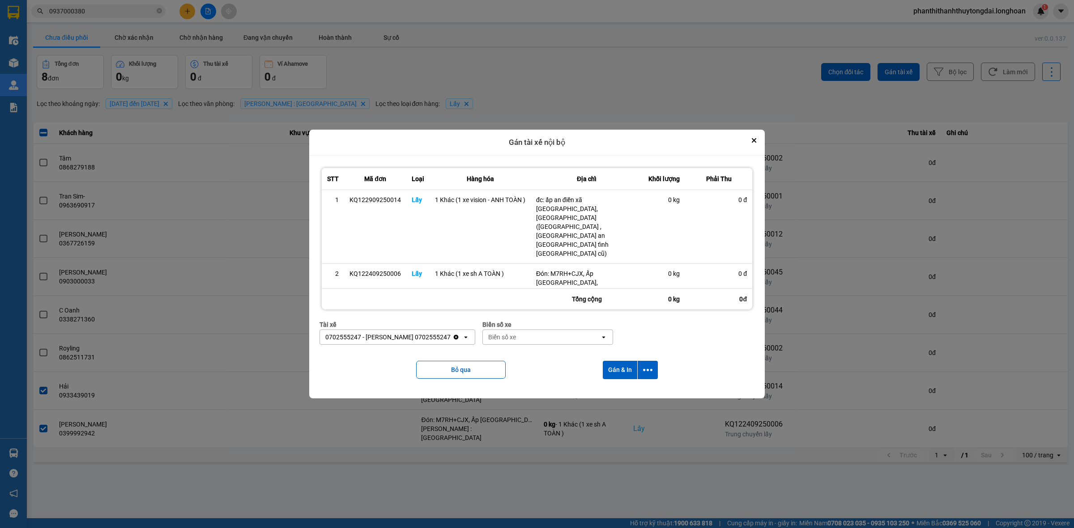
click at [544, 330] on div "Biển số xe" at bounding box center [541, 337] width 117 height 14
type input "54"
click at [528, 389] on div at bounding box center [537, 264] width 1074 height 528
click at [628, 363] on button "Gán & In" at bounding box center [620, 370] width 34 height 18
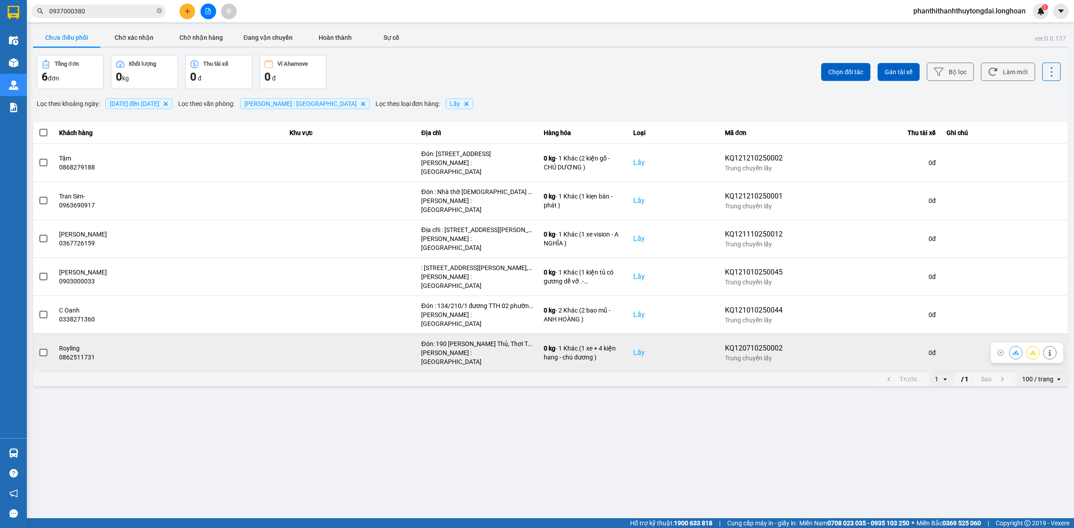
click at [43, 349] on span at bounding box center [43, 353] width 8 height 8
click at [38, 348] on input "checkbox" at bounding box center [38, 348] width 0 height 0
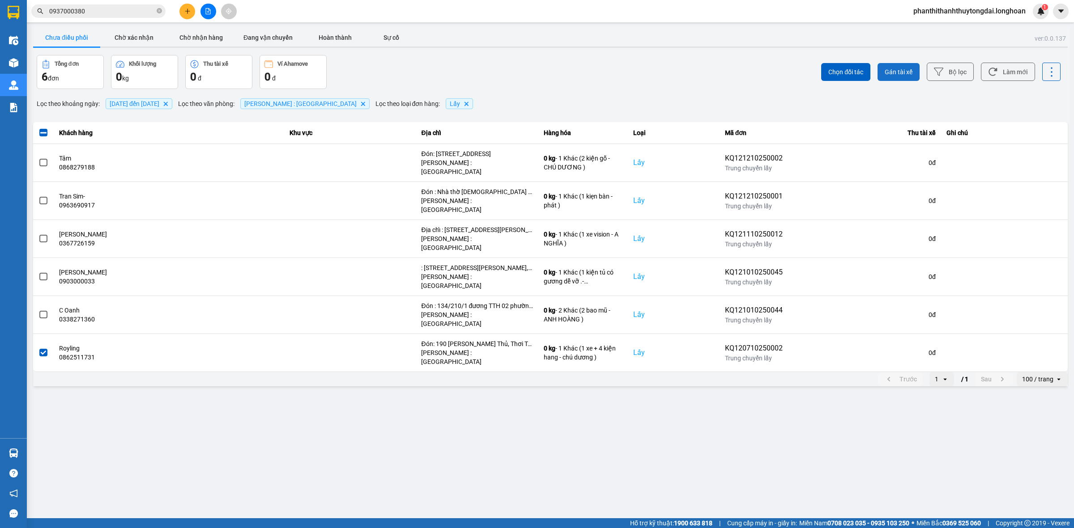
click at [900, 73] on span "Gán tài xế" at bounding box center [899, 72] width 28 height 9
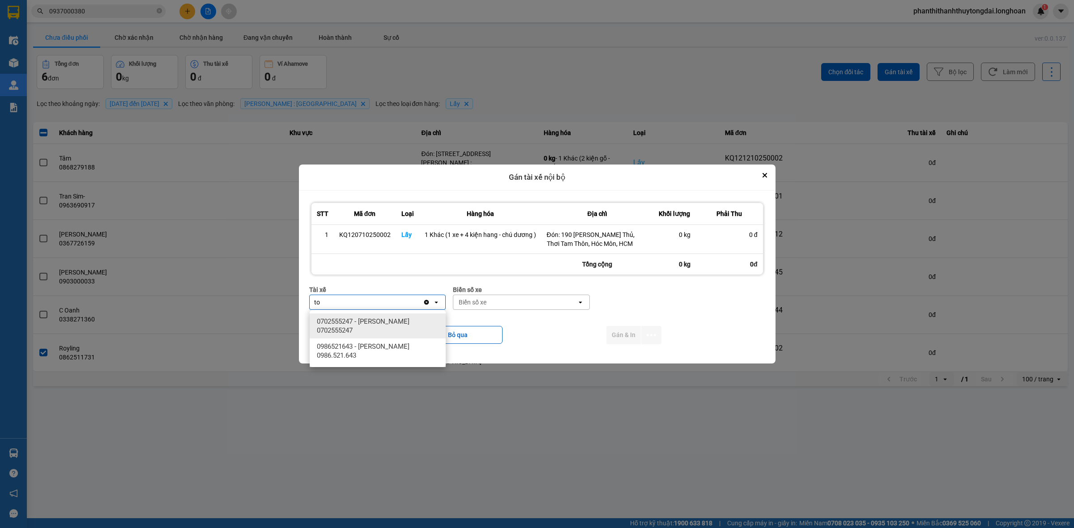
type input "to"
drag, startPoint x: 387, startPoint y: 326, endPoint x: 464, endPoint y: 302, distance: 80.1
click at [388, 326] on span "0702555247 - [PERSON_NAME] 0702555247" at bounding box center [379, 326] width 125 height 18
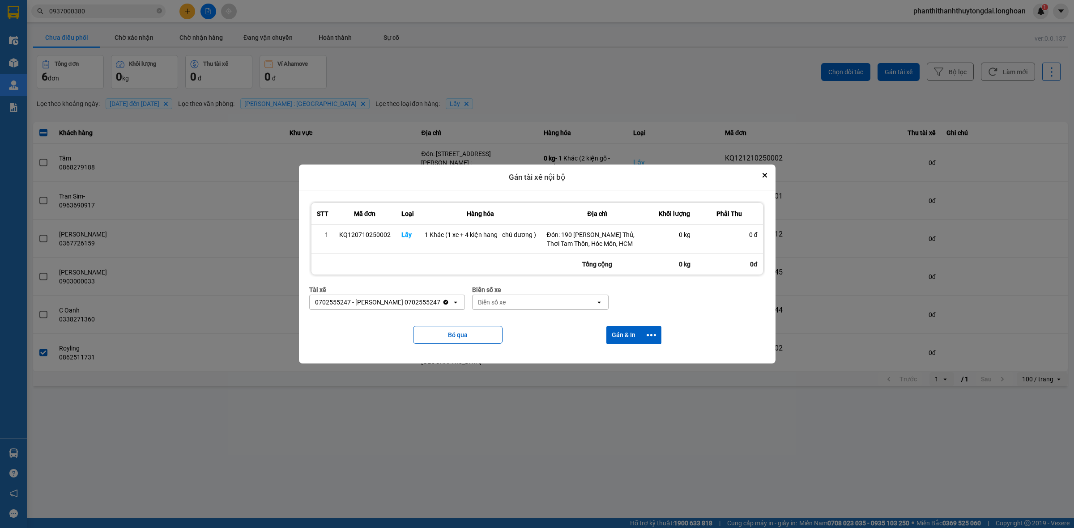
click at [502, 300] on div "Biển số xe" at bounding box center [492, 302] width 28 height 9
type input "54"
click at [516, 356] on span "29H-960.54" at bounding box center [501, 353] width 34 height 9
click at [625, 340] on button "Gán & In" at bounding box center [623, 335] width 34 height 18
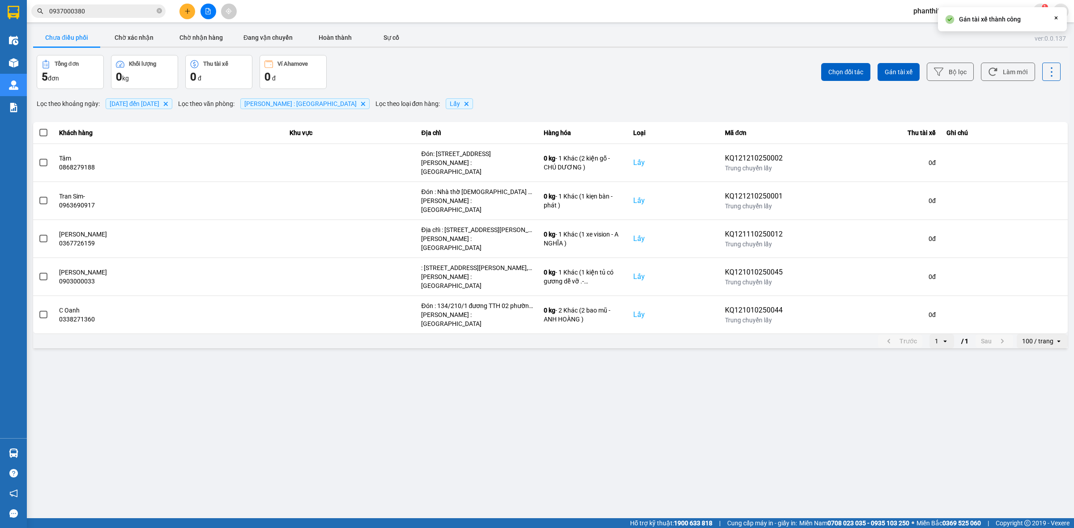
click at [276, 48] on div "Chưa điều phối Chờ xác nhận Chờ nhận hàng Đang vận chuyển Hoàn thành Sự cố" at bounding box center [550, 39] width 1034 height 20
click at [282, 34] on button "Đang vận chuyển" at bounding box center [267, 38] width 67 height 18
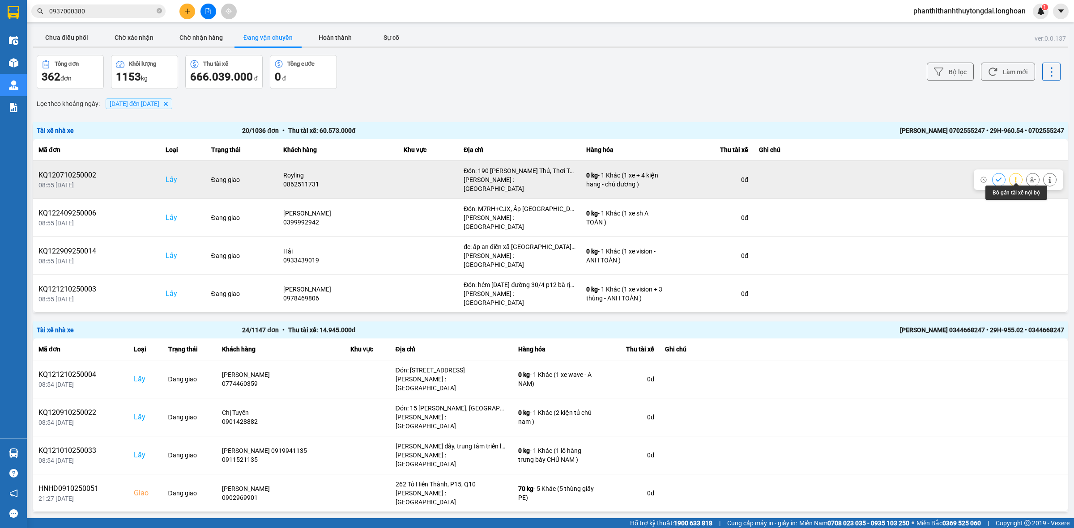
click at [1029, 177] on icon at bounding box center [1032, 180] width 6 height 6
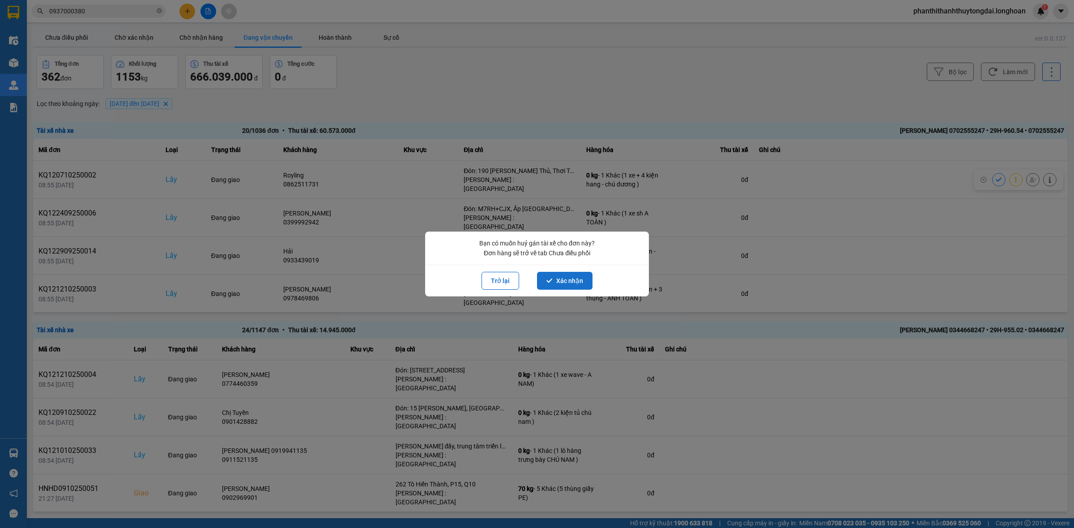
click at [561, 282] on button "Xác nhận" at bounding box center [564, 281] width 55 height 18
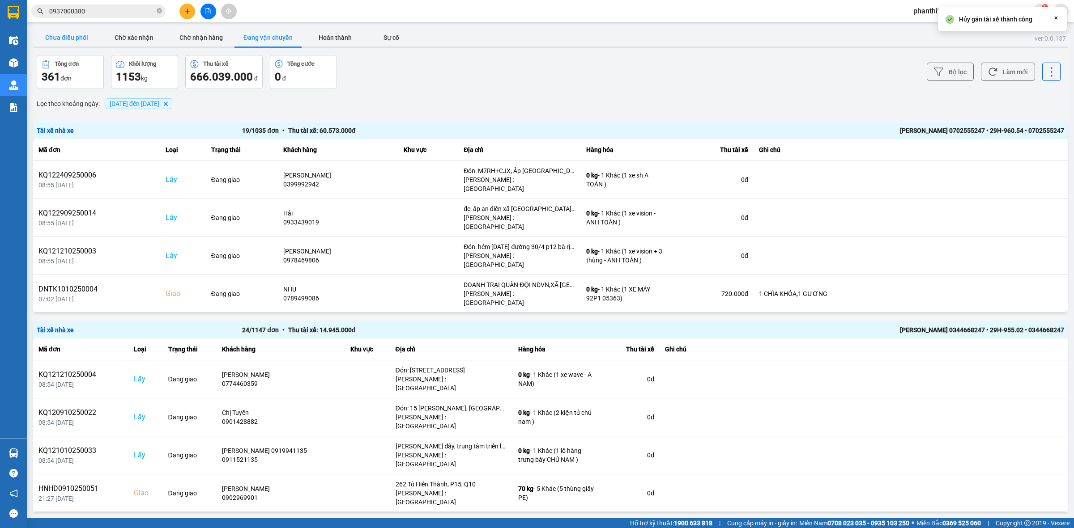
click at [72, 36] on button "Chưa điều phối" at bounding box center [66, 38] width 67 height 18
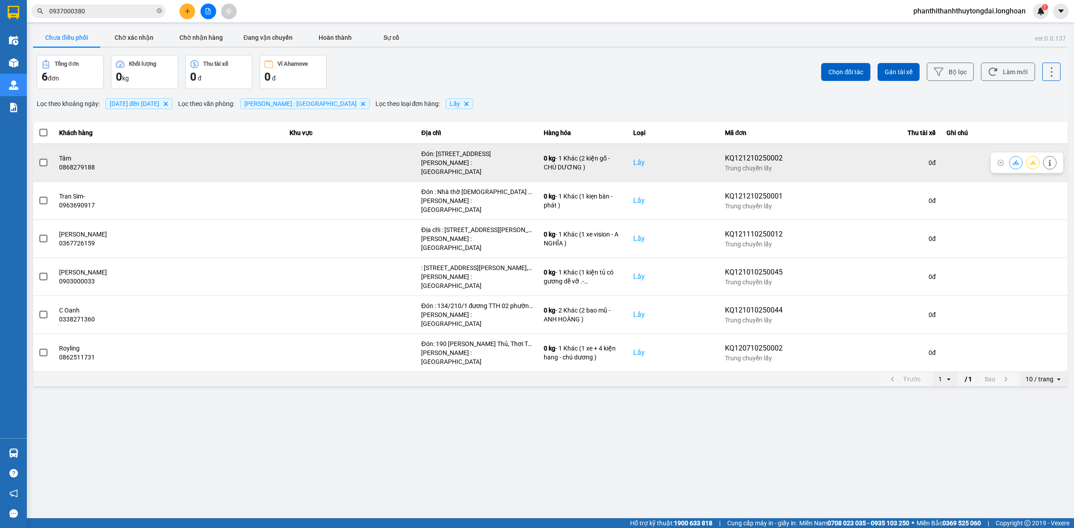
click at [43, 159] on span at bounding box center [43, 163] width 8 height 8
click at [38, 158] on input "checkbox" at bounding box center [38, 158] width 0 height 0
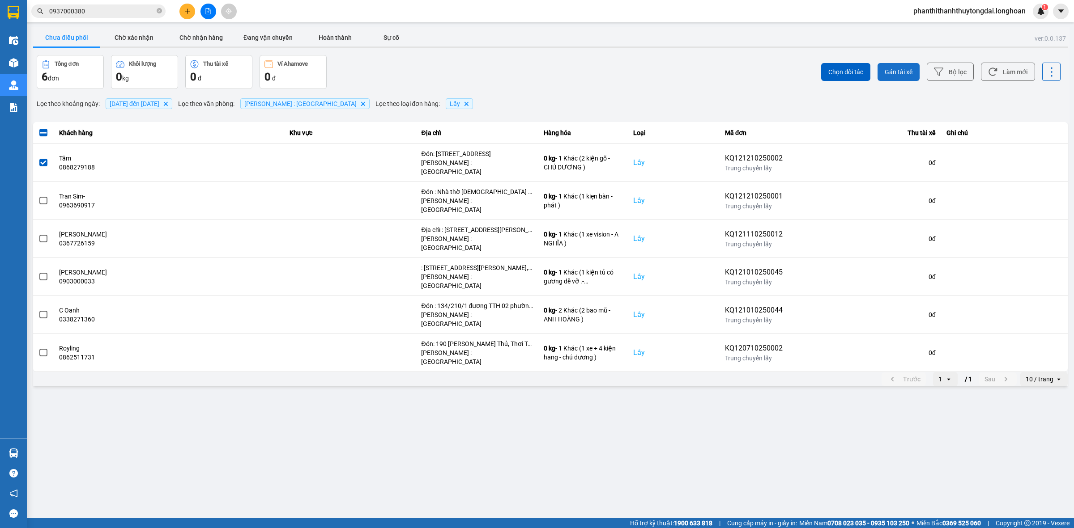
click at [907, 68] on span "Gán tài xế" at bounding box center [899, 72] width 28 height 9
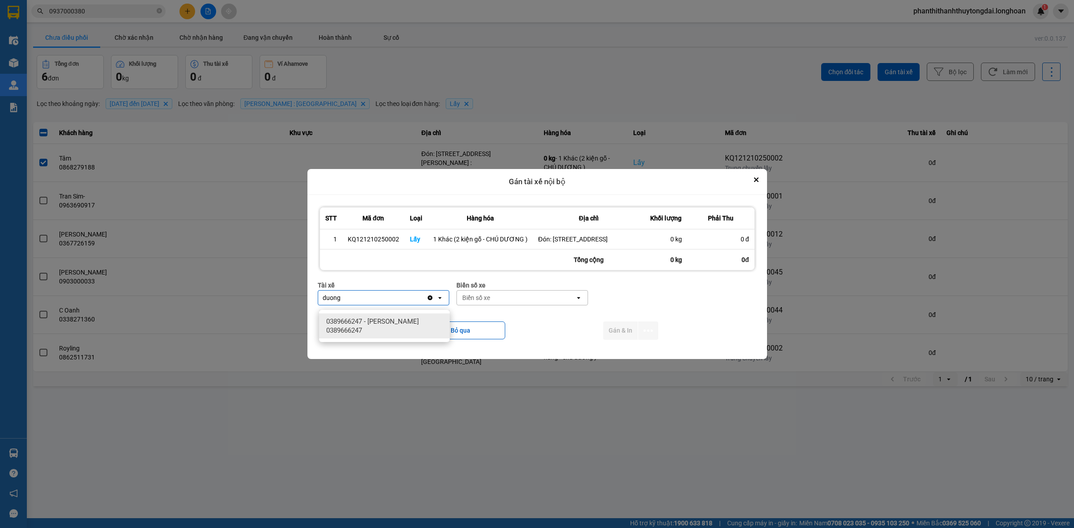
type input "duong"
drag, startPoint x: 395, startPoint y: 328, endPoint x: 453, endPoint y: 311, distance: 60.2
click at [413, 325] on span "0389666247 - [PERSON_NAME] 0389666247" at bounding box center [386, 326] width 120 height 18
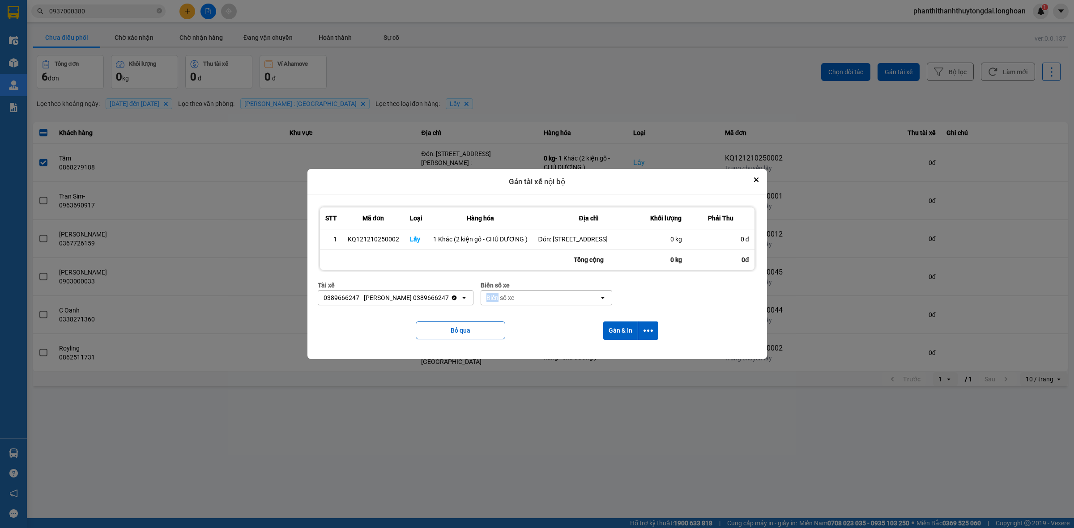
drag, startPoint x: 493, startPoint y: 298, endPoint x: 513, endPoint y: 302, distance: 19.6
click at [512, 301] on div "Tài xế 0389666247 - [PERSON_NAME] 0389666247 Clear value open Biển số xe Biển s…" at bounding box center [537, 297] width 439 height 32
click at [514, 302] on div "Biển số xe" at bounding box center [500, 297] width 28 height 9
type input "05"
click at [526, 365] on div "50H-281.05" at bounding box center [560, 370] width 131 height 16
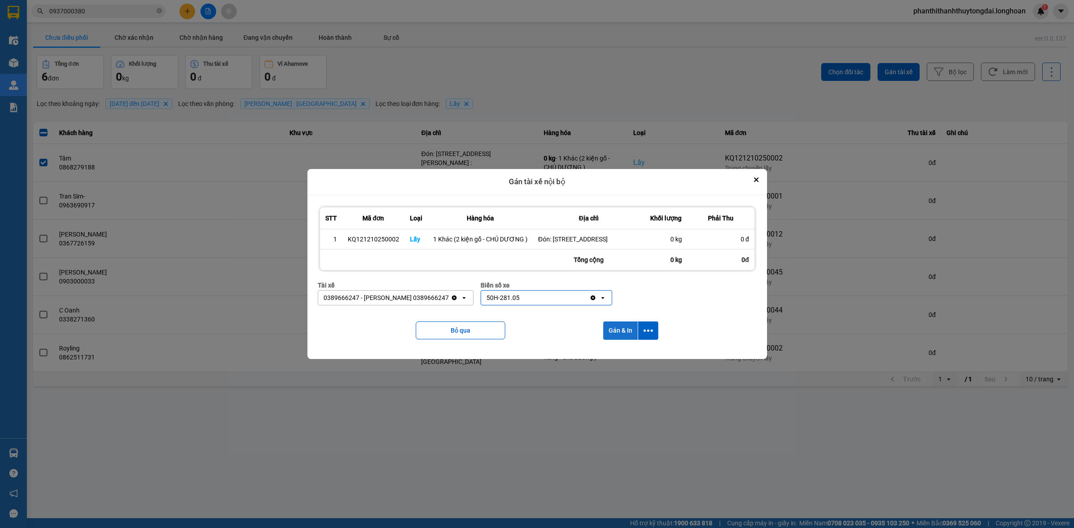
drag, startPoint x: 616, startPoint y: 335, endPoint x: 613, endPoint y: 331, distance: 4.8
click at [617, 334] on button "Gán & In" at bounding box center [620, 331] width 34 height 18
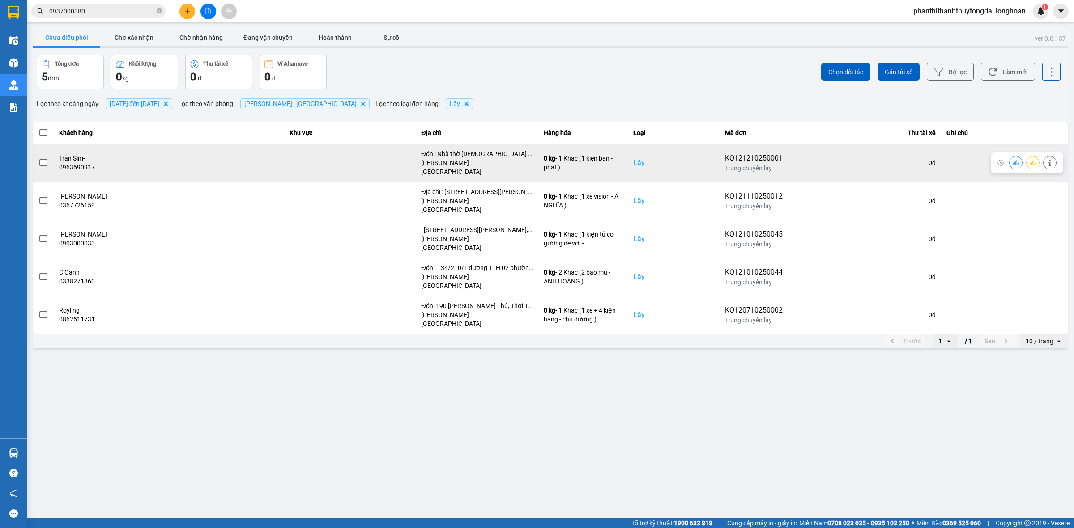
click at [39, 159] on span at bounding box center [43, 163] width 8 height 8
click at [38, 158] on input "checkbox" at bounding box center [38, 158] width 0 height 0
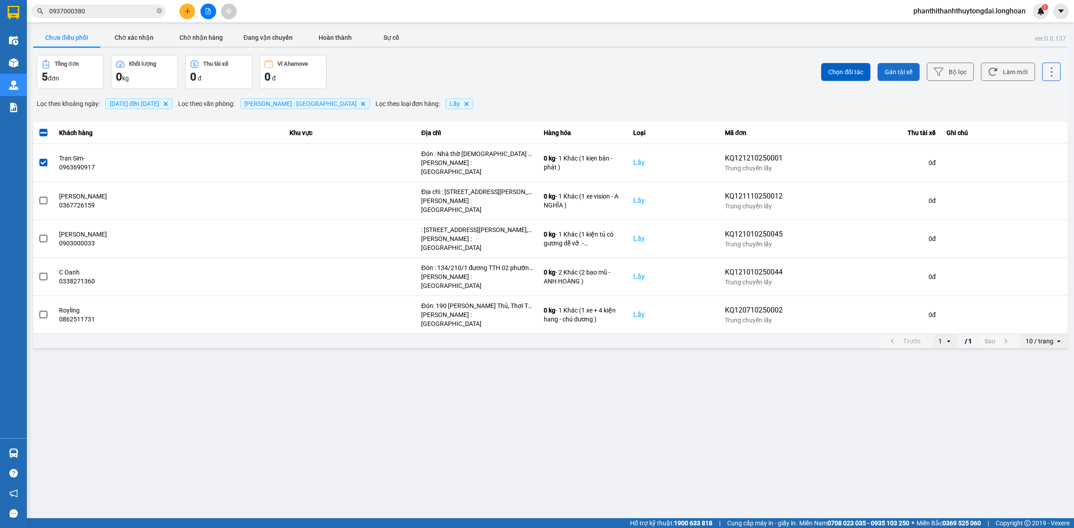
click at [889, 72] on span "Gán tài xế" at bounding box center [899, 72] width 28 height 9
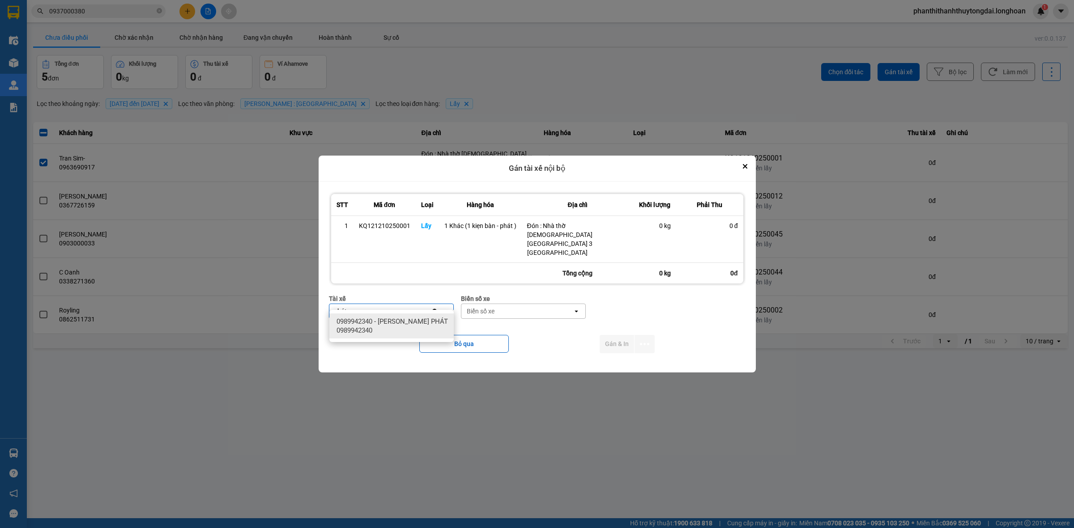
type input "phát"
click at [382, 322] on span "0989942340 - [PERSON_NAME] PHÁT 0989942340" at bounding box center [393, 326] width 114 height 18
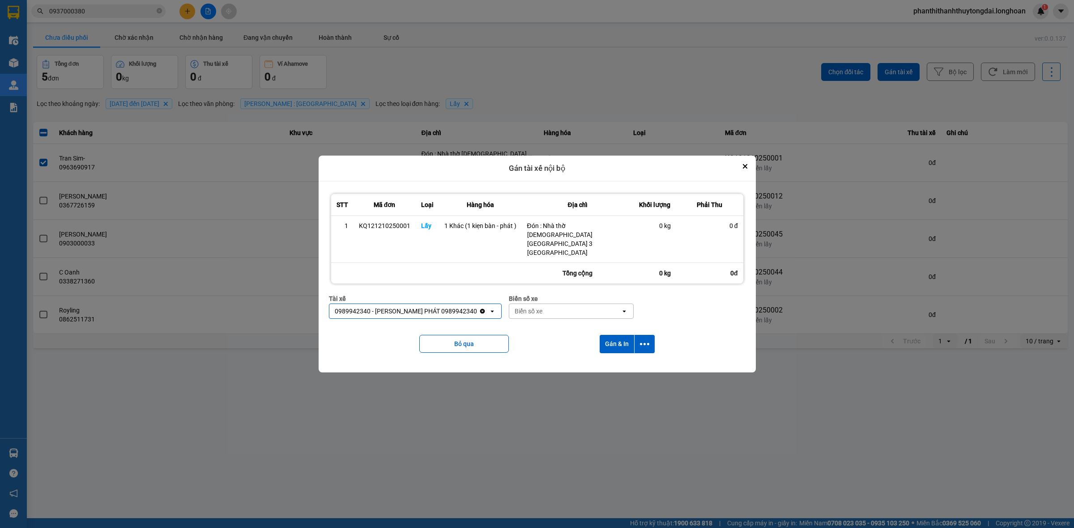
click at [517, 304] on div "Biển số xe" at bounding box center [564, 311] width 111 height 14
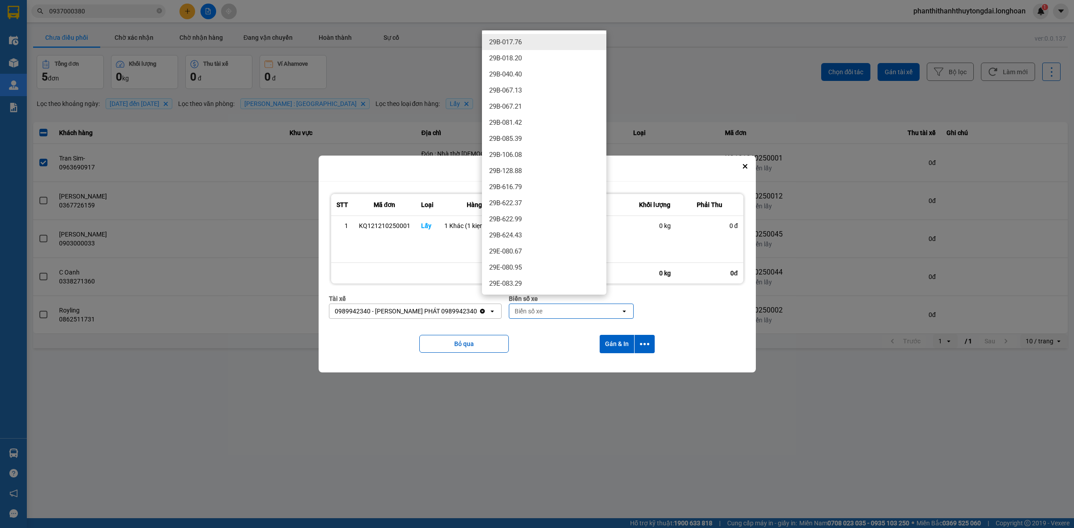
type input "9"
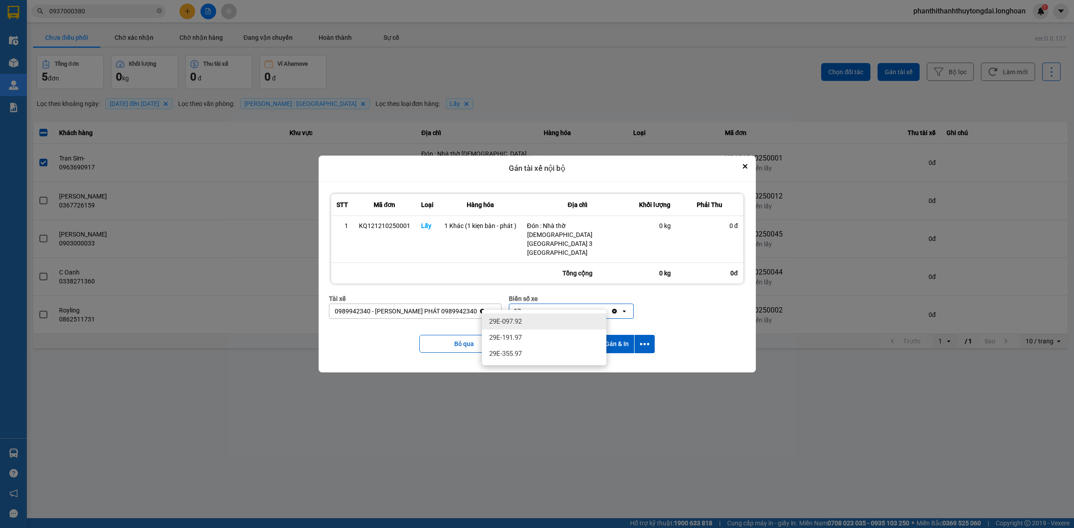
type input "9"
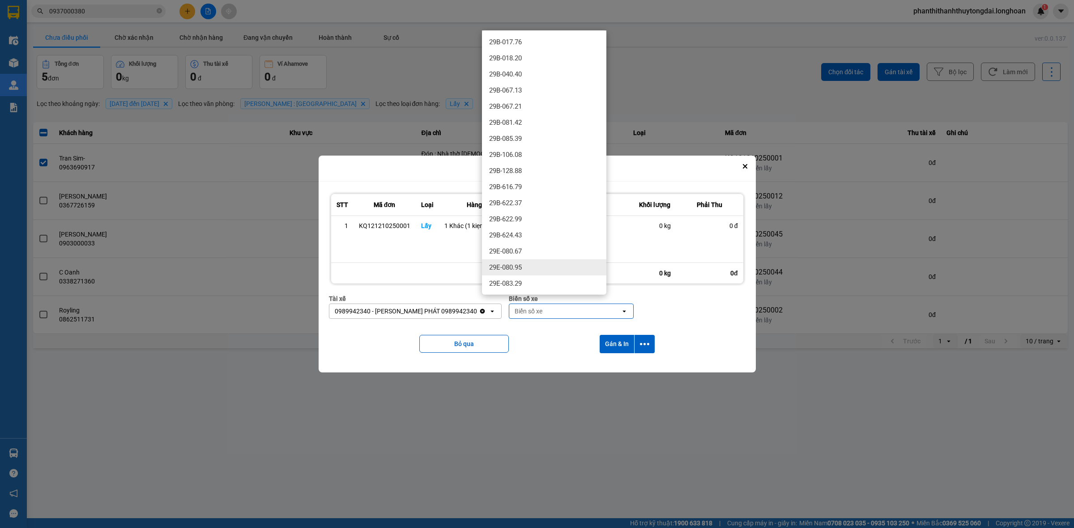
drag, startPoint x: 942, startPoint y: 479, endPoint x: 950, endPoint y: 485, distance: 9.9
click at [949, 484] on div at bounding box center [537, 264] width 1074 height 528
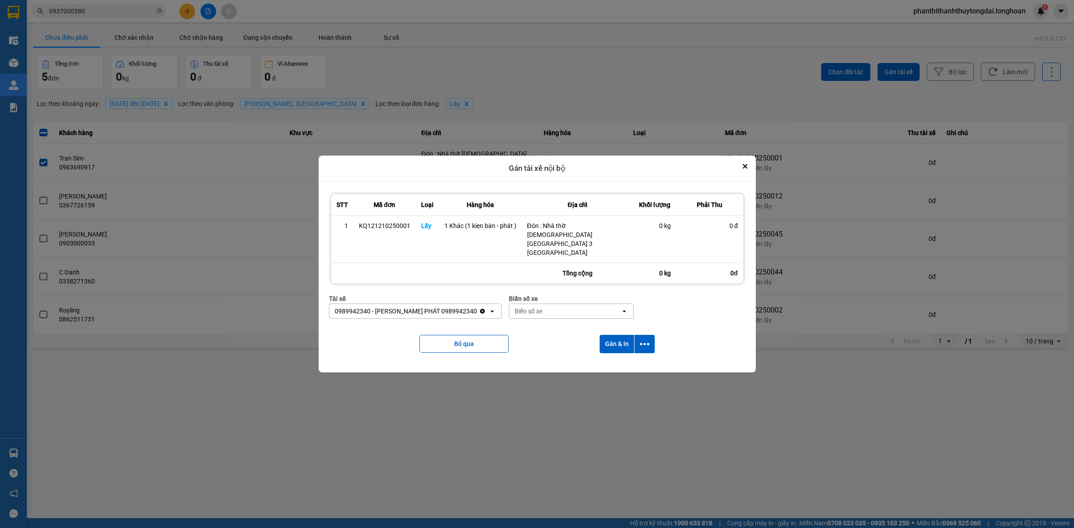
click at [532, 304] on div "Biển số xe" at bounding box center [564, 311] width 111 height 14
type input "94"
click at [533, 320] on div "29E-376.94" at bounding box center [544, 322] width 124 height 16
click at [612, 336] on button "Gán & In" at bounding box center [617, 344] width 34 height 18
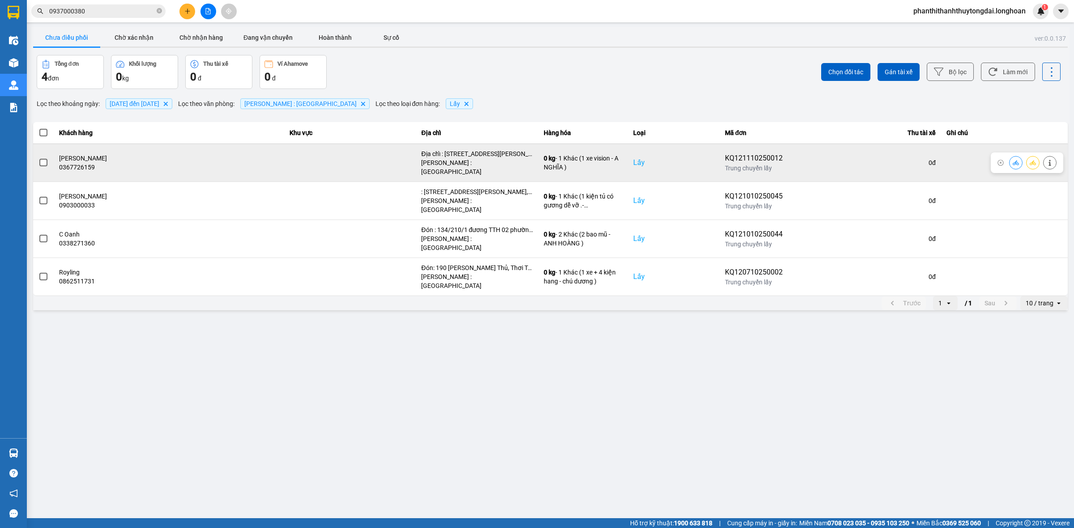
click at [43, 162] on span at bounding box center [43, 163] width 8 height 8
click at [38, 158] on input "checkbox" at bounding box center [38, 158] width 0 height 0
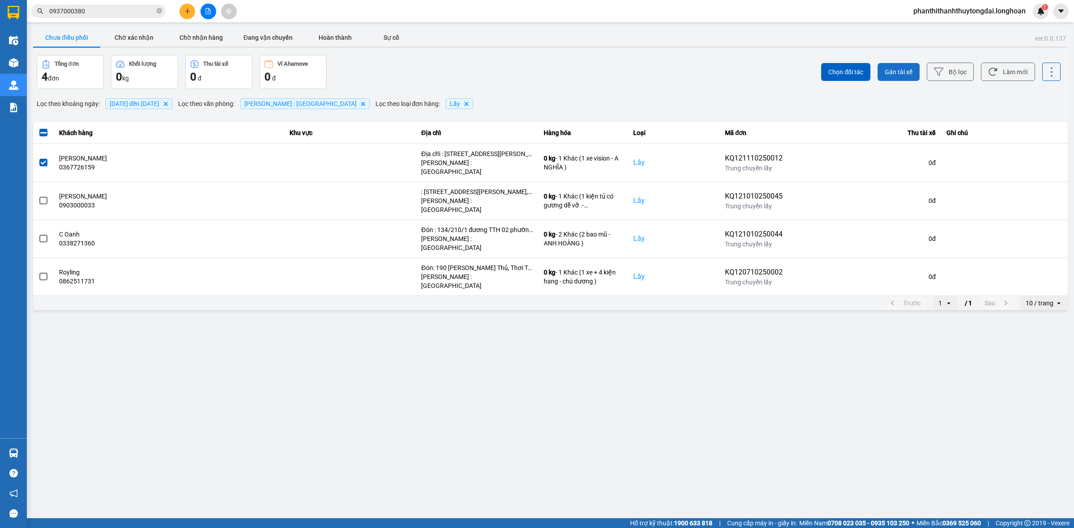
click at [895, 75] on span "Gán tài xế" at bounding box center [899, 72] width 28 height 9
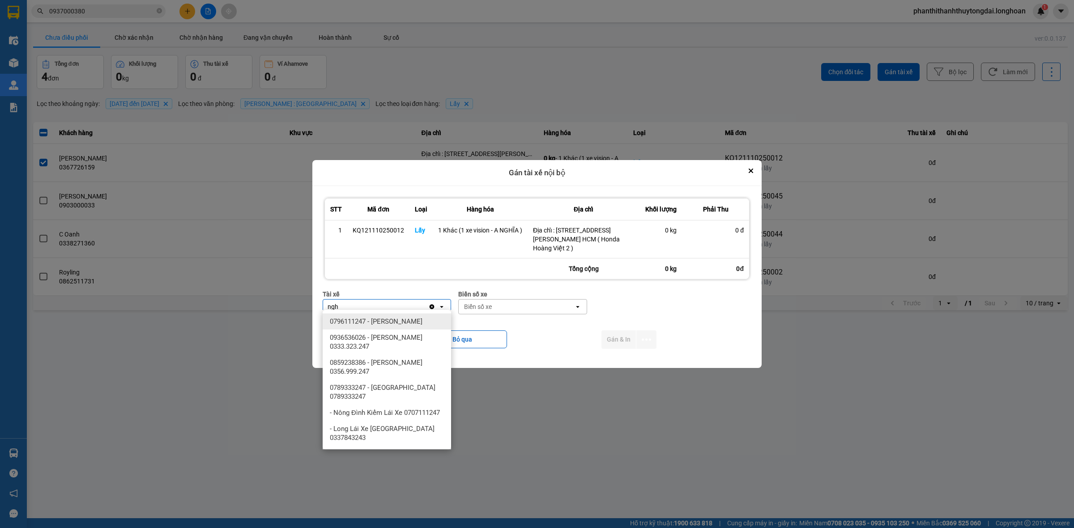
type input "ngh"
drag, startPoint x: 379, startPoint y: 321, endPoint x: 509, endPoint y: 305, distance: 130.7
click at [382, 320] on span "0796111247 - [PERSON_NAME]" at bounding box center [376, 321] width 93 height 9
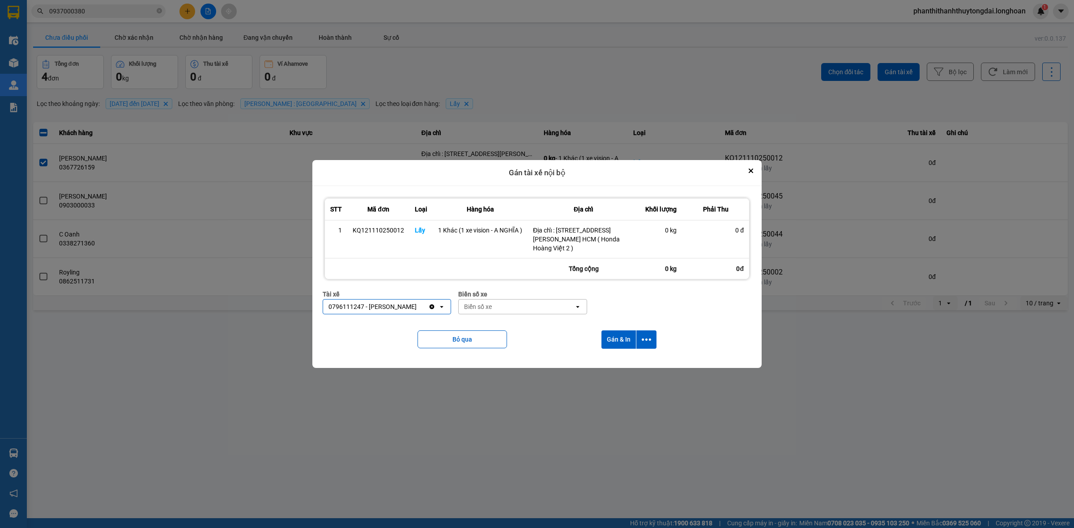
click at [510, 305] on div "Biển số xe" at bounding box center [516, 307] width 115 height 14
type input "67"
click at [493, 351] on span "29E-080.67" at bounding box center [481, 353] width 33 height 9
click at [632, 332] on button "Gán & In" at bounding box center [618, 340] width 34 height 18
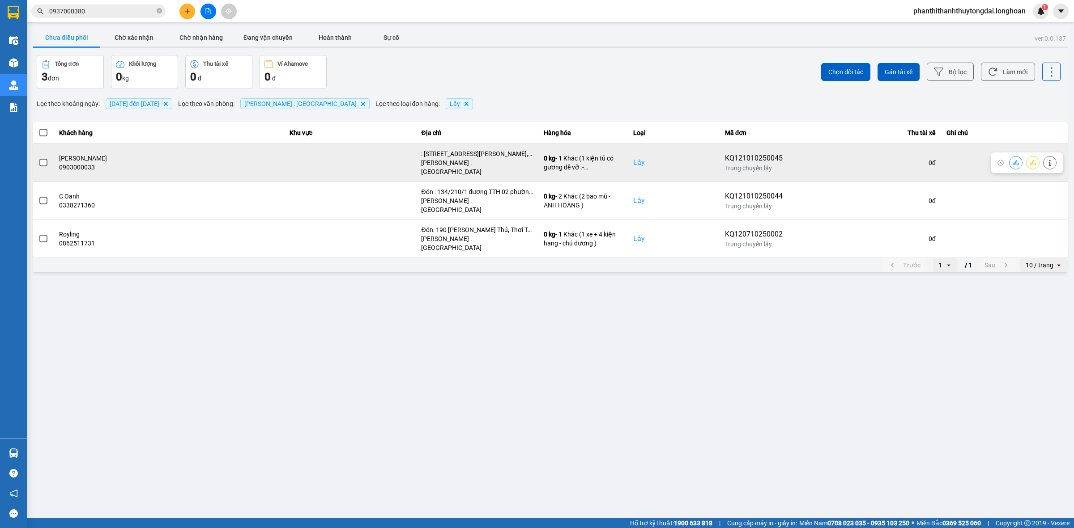
click at [43, 160] on span at bounding box center [43, 163] width 8 height 8
click at [38, 158] on input "checkbox" at bounding box center [38, 158] width 0 height 0
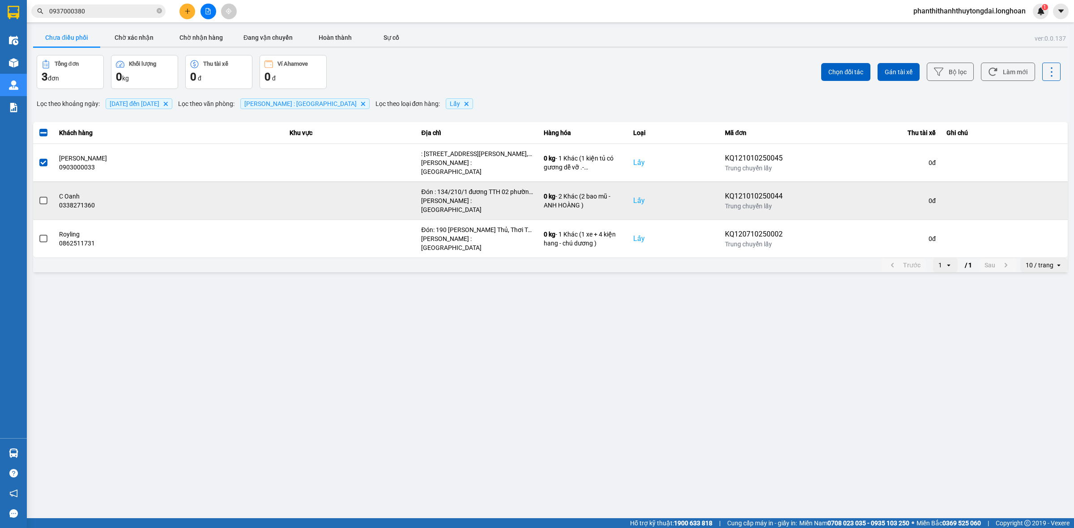
drag, startPoint x: 41, startPoint y: 190, endPoint x: 37, endPoint y: 193, distance: 5.1
click at [36, 190] on td at bounding box center [43, 201] width 21 height 38
click at [47, 194] on div at bounding box center [43, 200] width 10 height 13
click at [46, 197] on span at bounding box center [43, 201] width 8 height 8
click at [38, 196] on input "checkbox" at bounding box center [38, 196] width 0 height 0
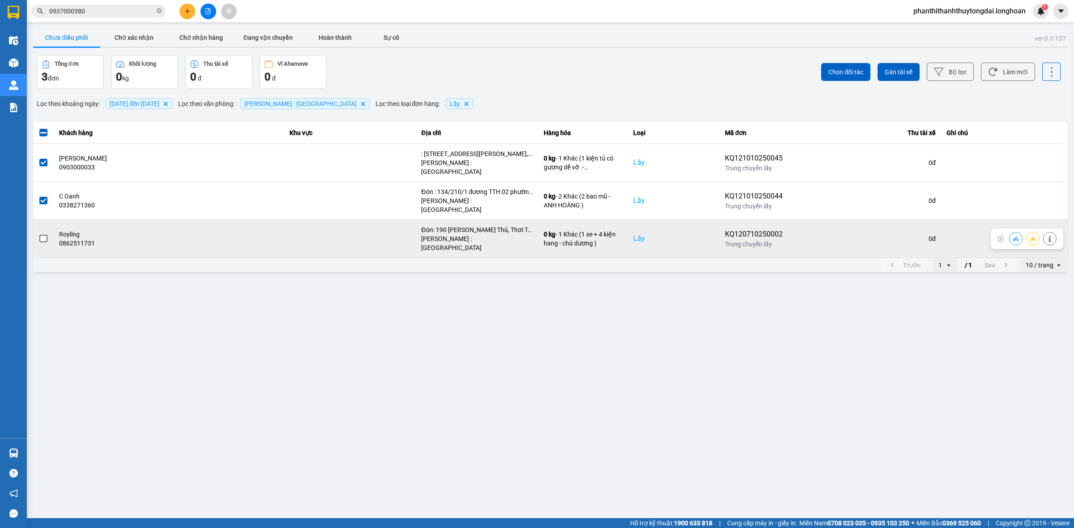
click at [43, 235] on span at bounding box center [43, 239] width 8 height 8
click at [38, 234] on input "checkbox" at bounding box center [38, 234] width 0 height 0
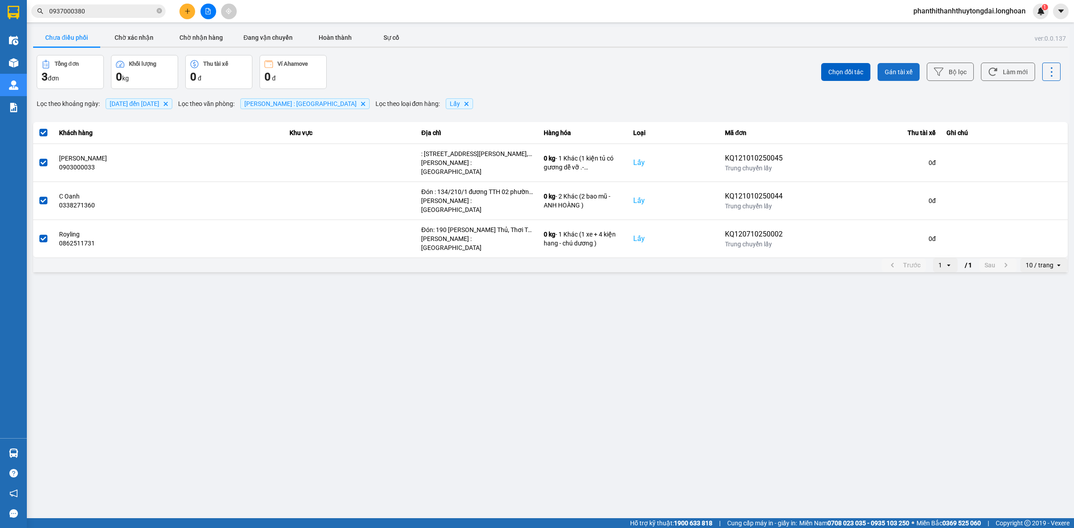
click at [893, 68] on span "Gán tài xế" at bounding box center [899, 72] width 28 height 9
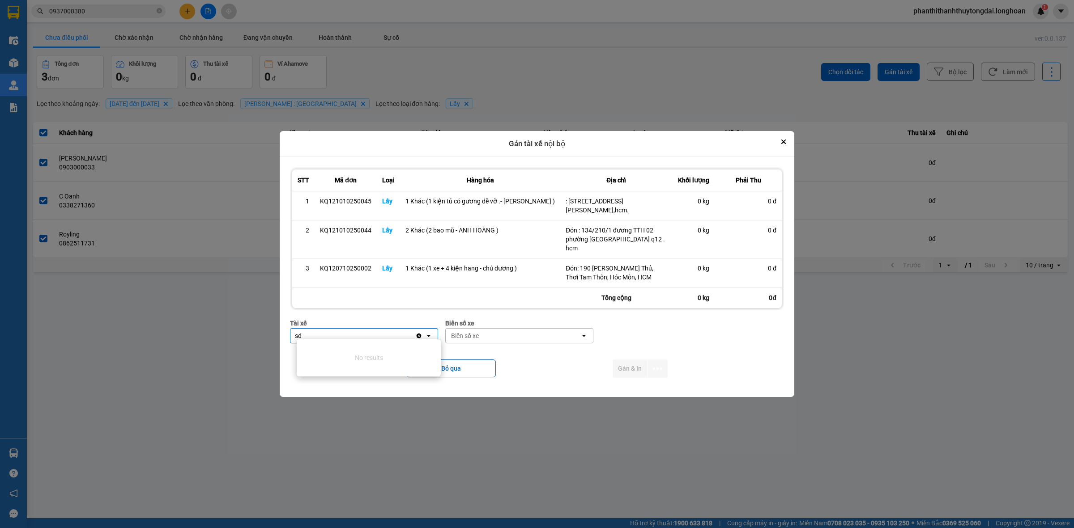
type input "s"
type input "duong"
click at [413, 349] on span "0389666247 - [PERSON_NAME] 0389666247" at bounding box center [369, 350] width 130 height 9
click at [522, 329] on div "Biển số xe" at bounding box center [520, 336] width 135 height 14
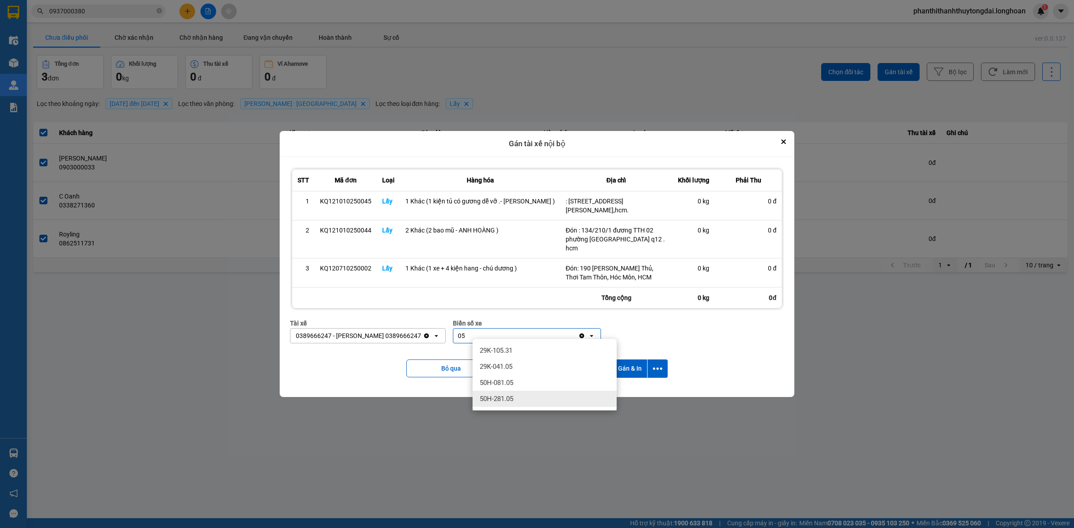
type input "05"
click at [487, 397] on span "50H-281.05" at bounding box center [497, 399] width 34 height 9
click at [630, 362] on button "Gán & In" at bounding box center [629, 369] width 34 height 18
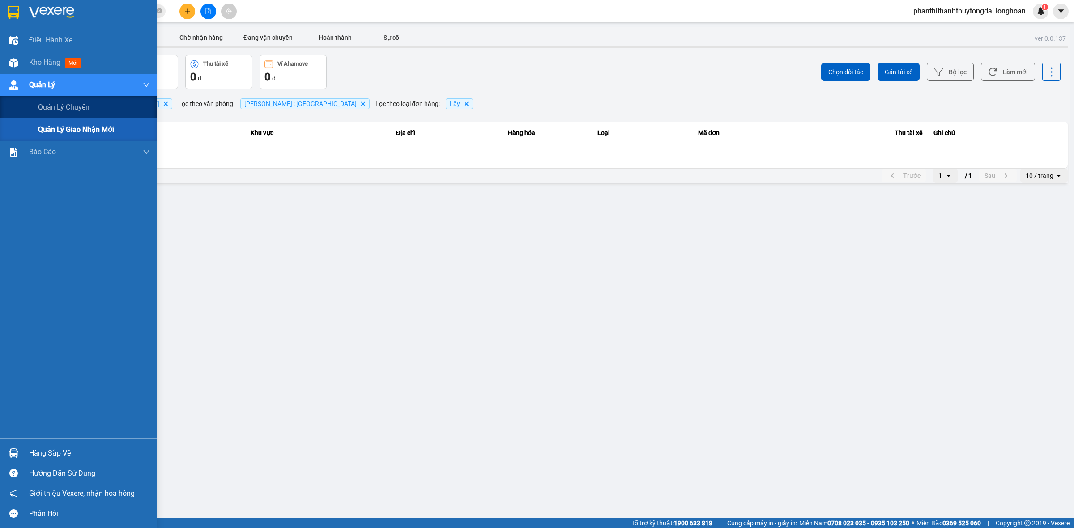
click at [35, 122] on div "Quản lý giao nhận mới" at bounding box center [78, 130] width 157 height 22
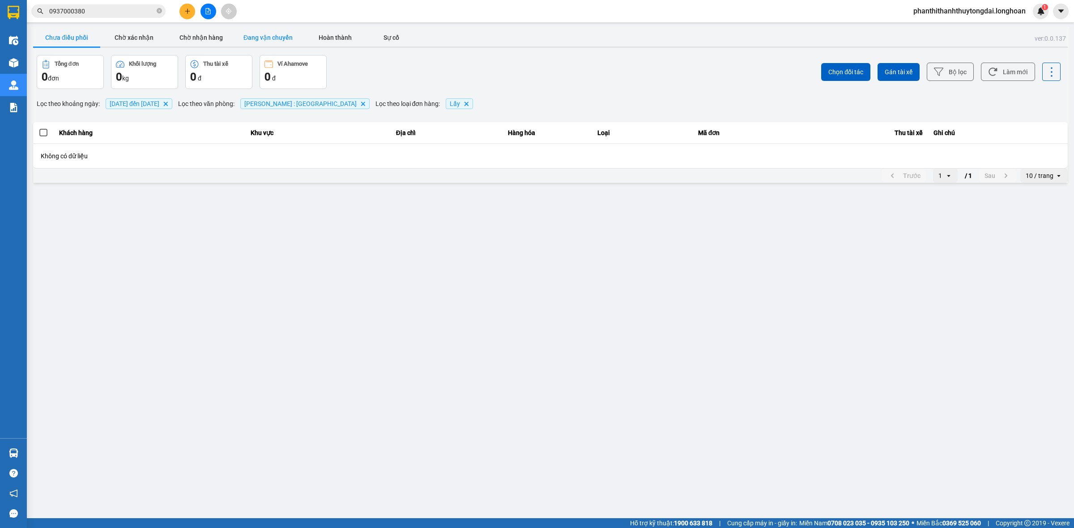
click at [267, 34] on button "Đang vận chuyển" at bounding box center [267, 38] width 67 height 18
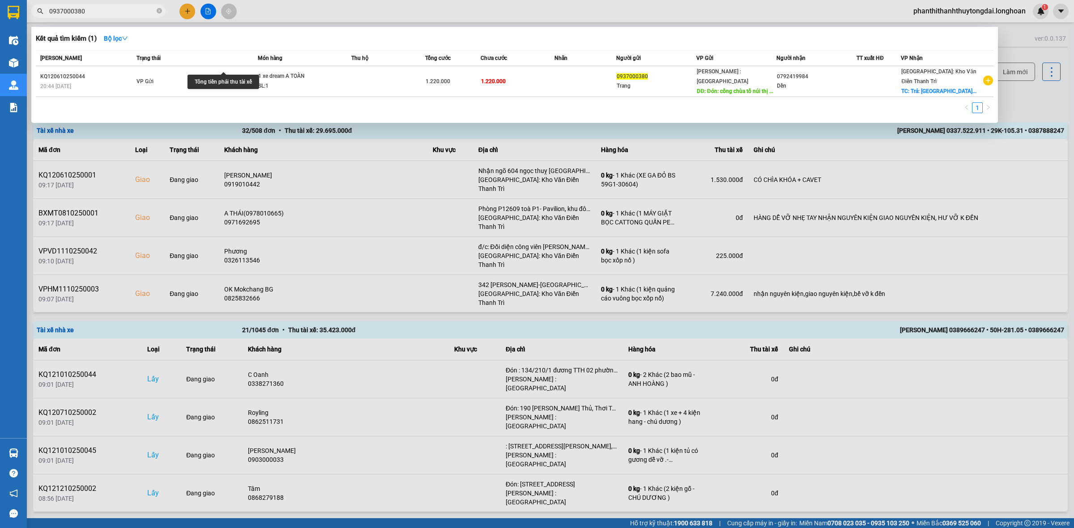
click at [89, 9] on input "0937000380" at bounding box center [102, 11] width 106 height 10
drag, startPoint x: 90, startPoint y: 117, endPoint x: 141, endPoint y: 14, distance: 115.3
click at [92, 113] on div "1" at bounding box center [514, 110] width 957 height 16
click at [157, 13] on icon "close-circle" at bounding box center [159, 10] width 5 height 5
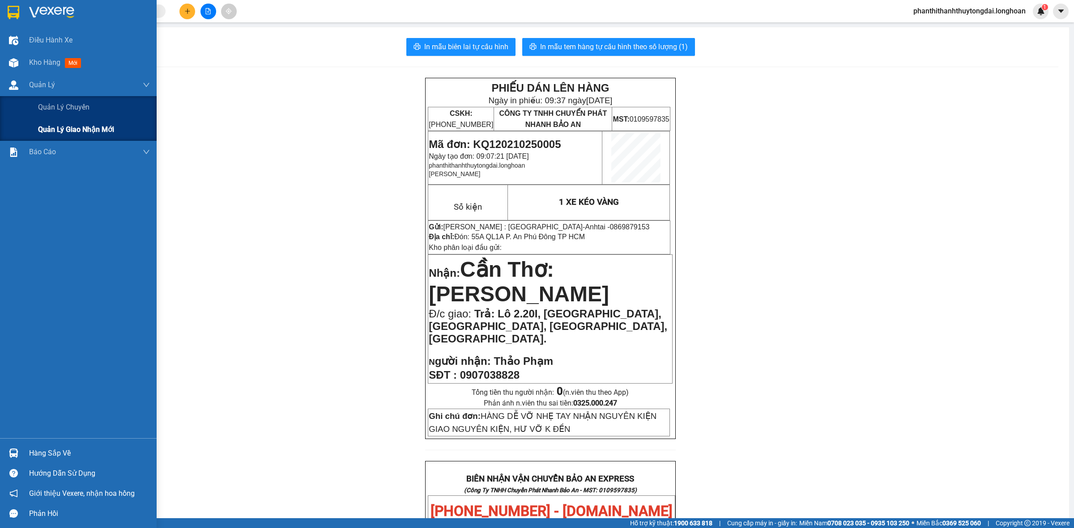
click at [31, 129] on div "Quản lý giao nhận mới" at bounding box center [78, 130] width 157 height 22
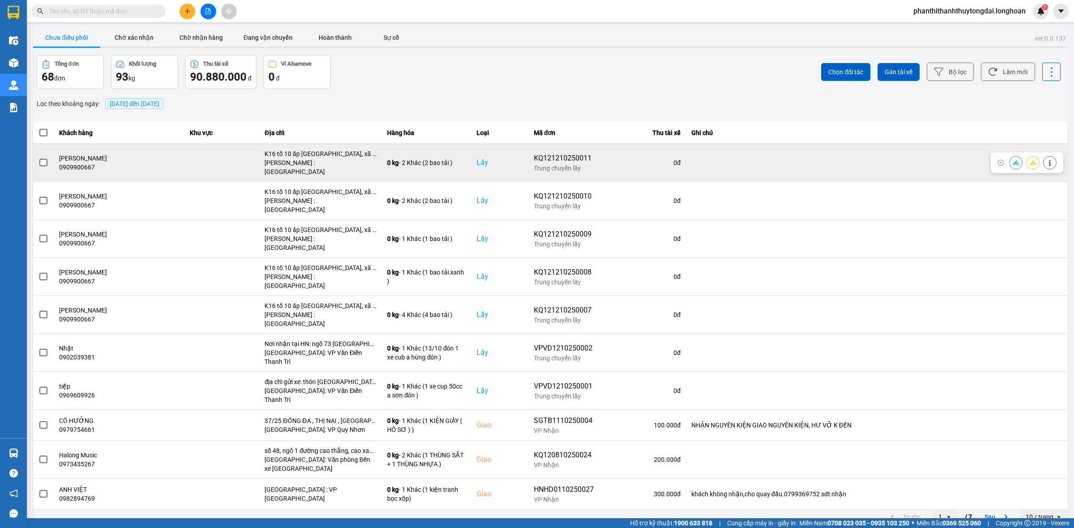
click at [45, 159] on span at bounding box center [43, 163] width 8 height 8
click at [38, 158] on input "checkbox" at bounding box center [38, 158] width 0 height 0
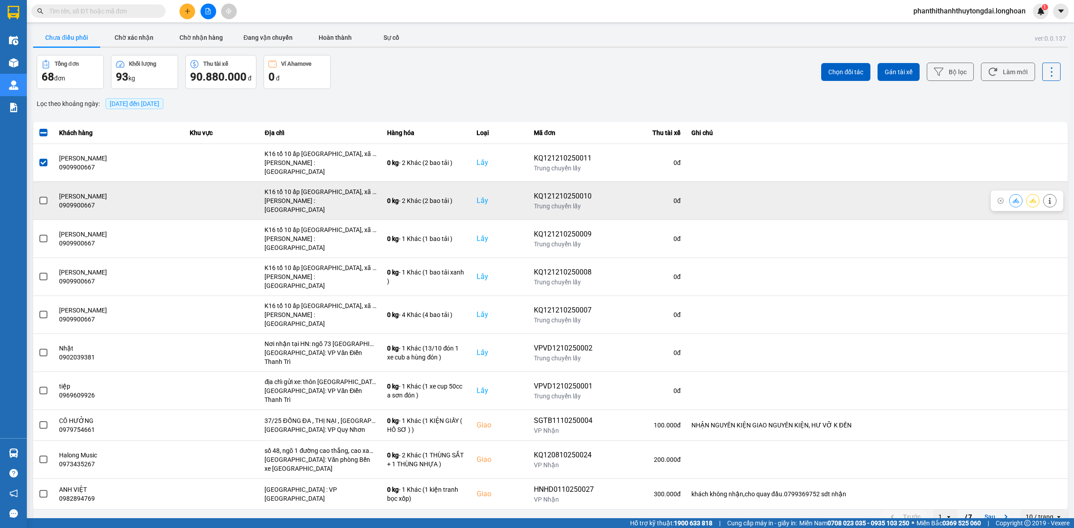
click at [41, 197] on span at bounding box center [43, 201] width 8 height 8
click at [38, 196] on input "checkbox" at bounding box center [38, 196] width 0 height 0
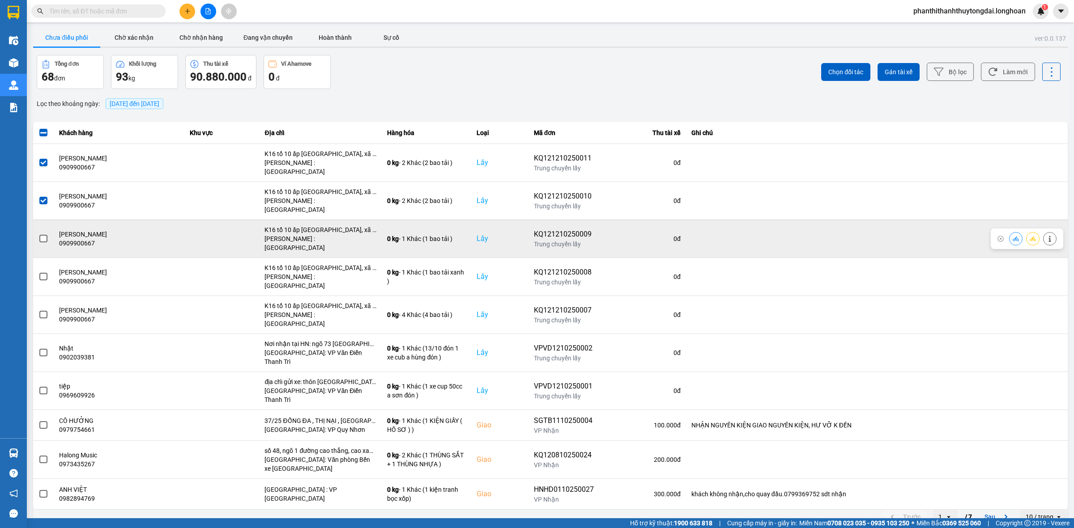
click at [45, 234] on label at bounding box center [43, 239] width 10 height 10
click at [38, 234] on input "checkbox" at bounding box center [38, 234] width 0 height 0
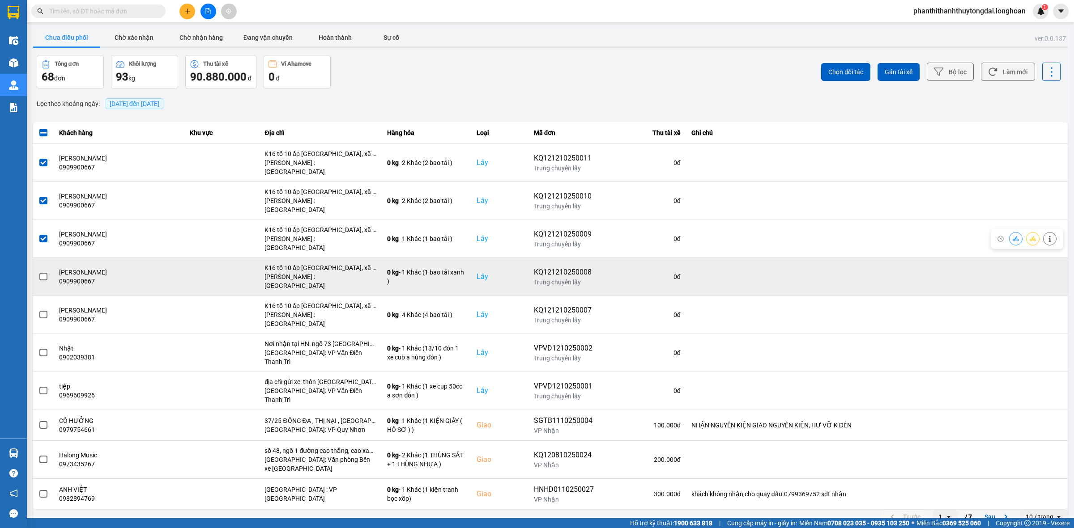
click at [40, 273] on span at bounding box center [43, 277] width 8 height 8
click at [38, 272] on input "checkbox" at bounding box center [38, 272] width 0 height 0
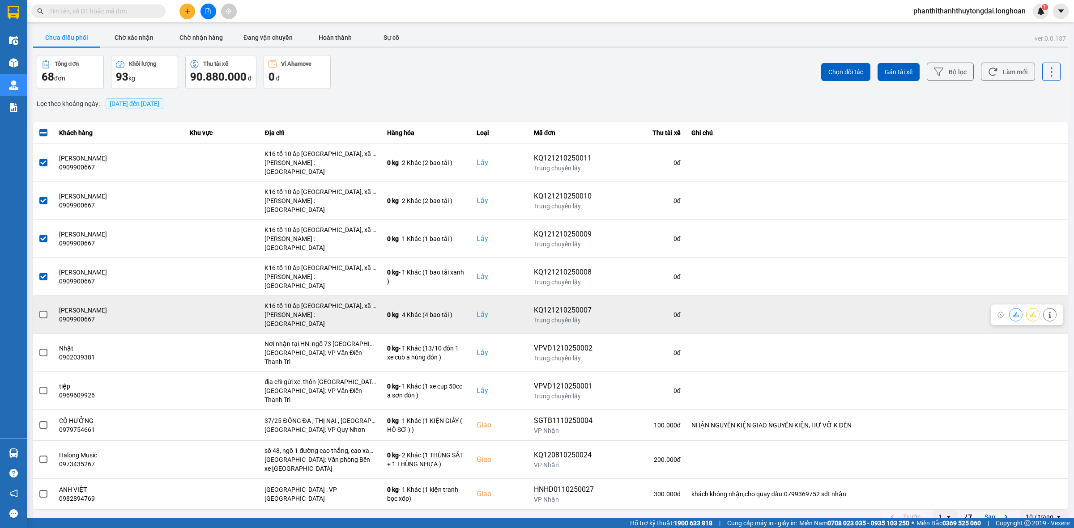
click at [46, 311] on span at bounding box center [43, 315] width 8 height 8
click at [38, 310] on input "checkbox" at bounding box center [38, 310] width 0 height 0
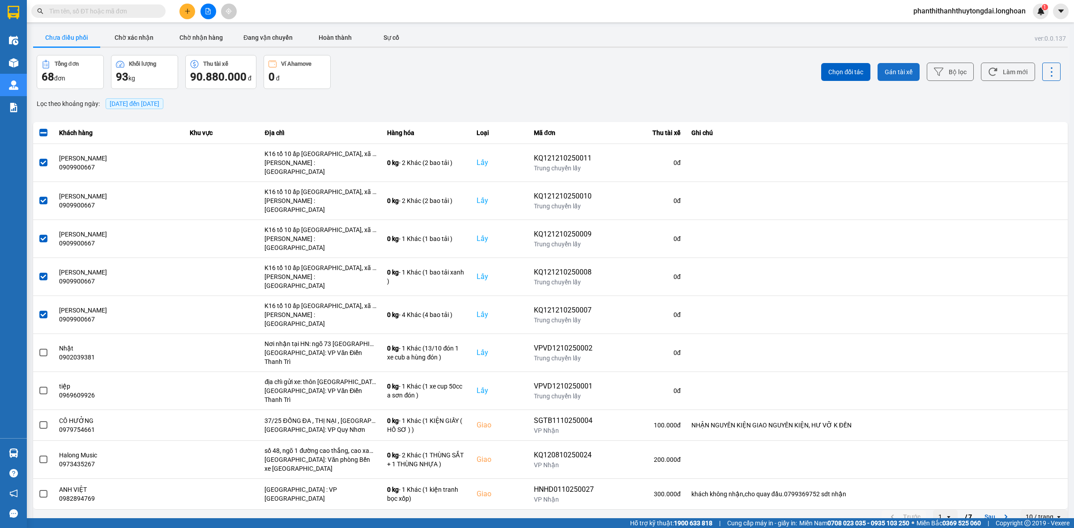
click at [686, 76] on span "Gán tài xế" at bounding box center [899, 72] width 28 height 9
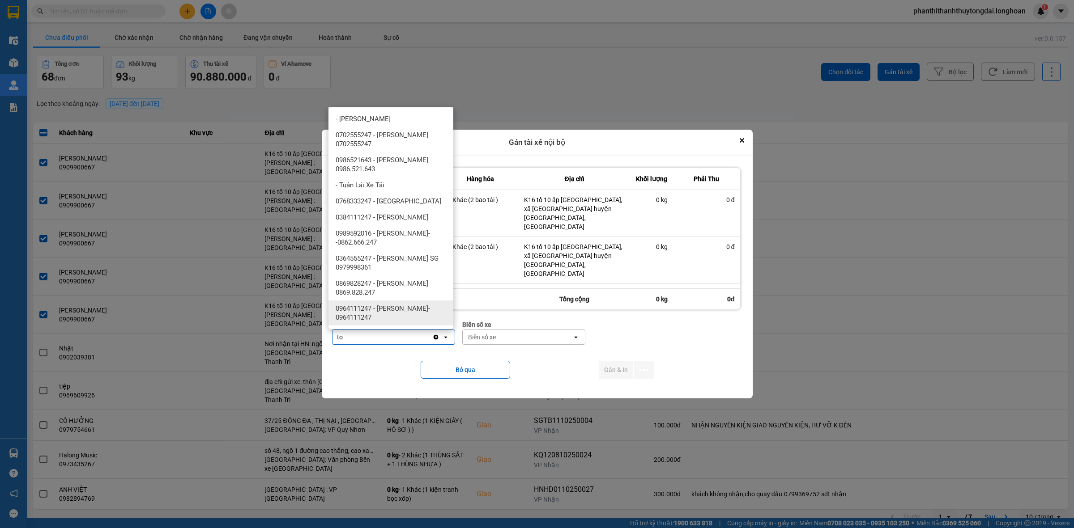
type input "t"
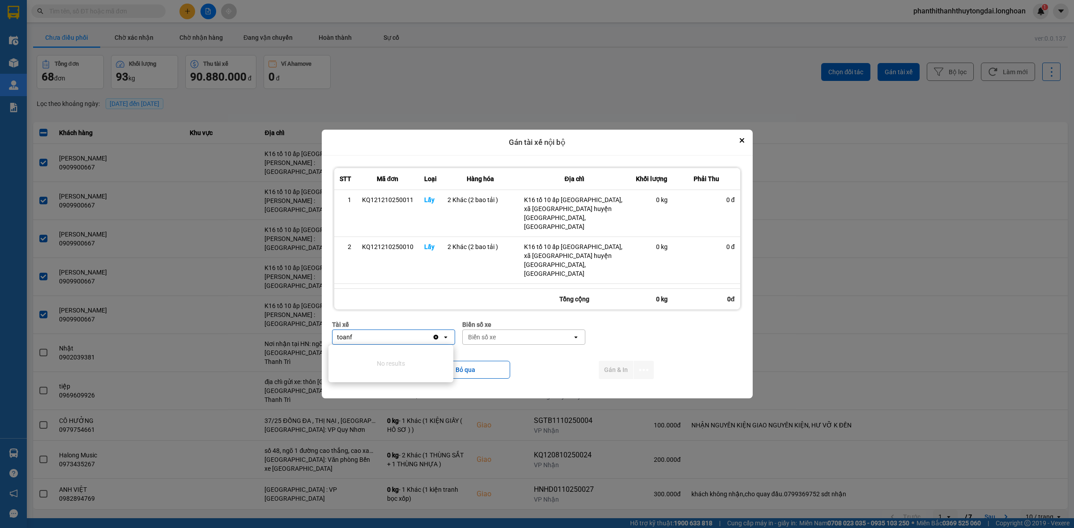
type input "toanf"
drag, startPoint x: 432, startPoint y: 338, endPoint x: 421, endPoint y: 335, distance: 11.2
click at [350, 334] on div "Tài xế" at bounding box center [346, 337] width 16 height 9
type input "t"
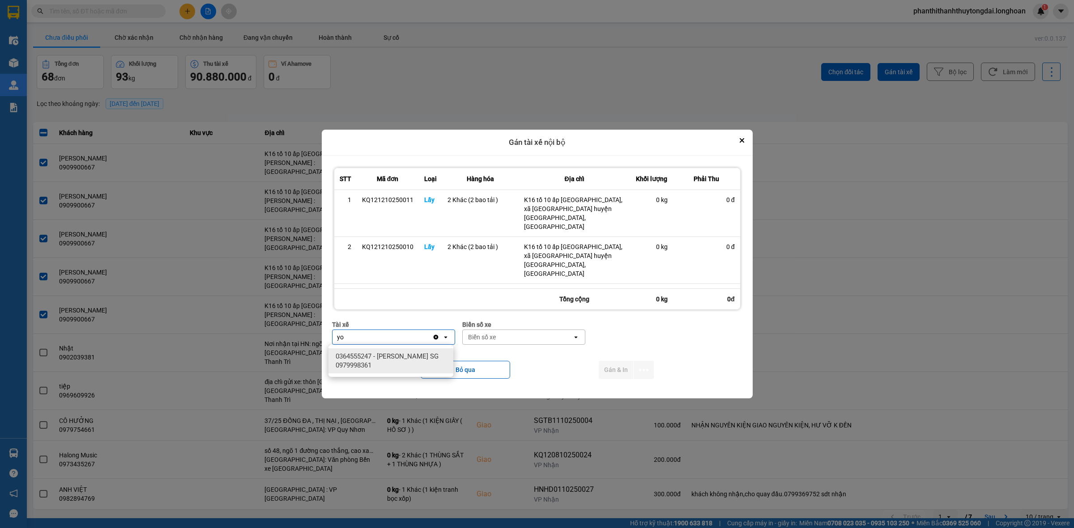
type input "y"
type input "toàn"
click at [381, 346] on ul "0702555247 - [PERSON_NAME] 0702555247 0364555247 - [PERSON_NAME] SG 0979998361" at bounding box center [390, 373] width 125 height 57
click at [409, 353] on span "0702555247 - [PERSON_NAME] 0702555247" at bounding box center [393, 361] width 114 height 18
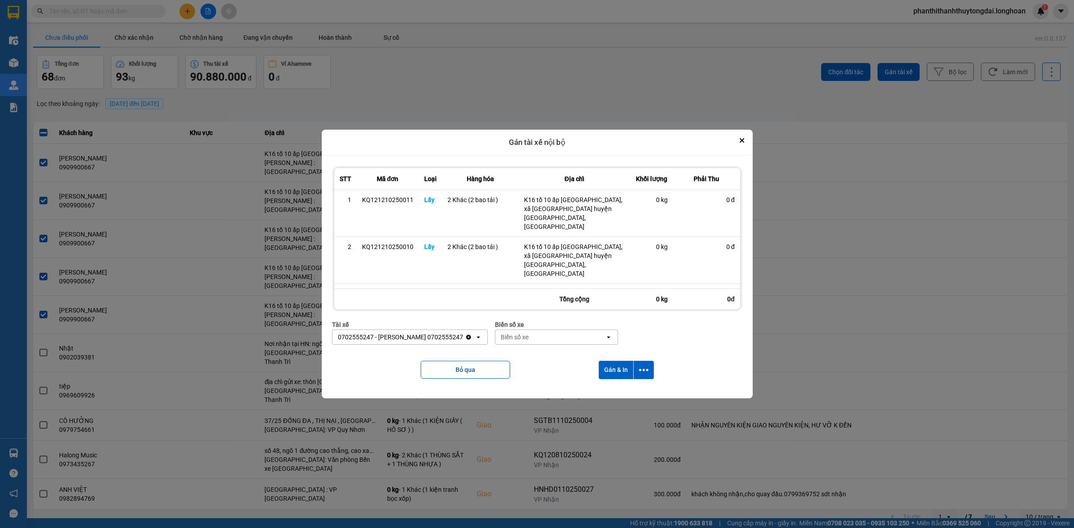
click at [527, 343] on div "Biển số xe" at bounding box center [550, 337] width 110 height 14
type input "54"
click at [513, 387] on span "29H-960.54" at bounding box center [519, 388] width 34 height 9
click at [607, 372] on button "Gán & In" at bounding box center [616, 370] width 34 height 18
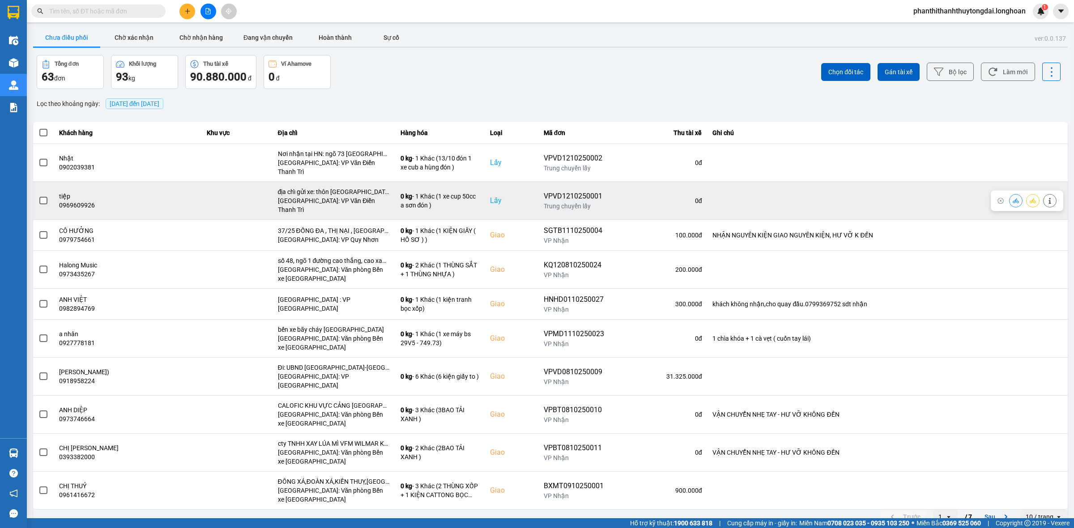
click at [562, 191] on div "VPVD1210250001" at bounding box center [574, 196] width 60 height 11
copy div "VPVD1210250001"
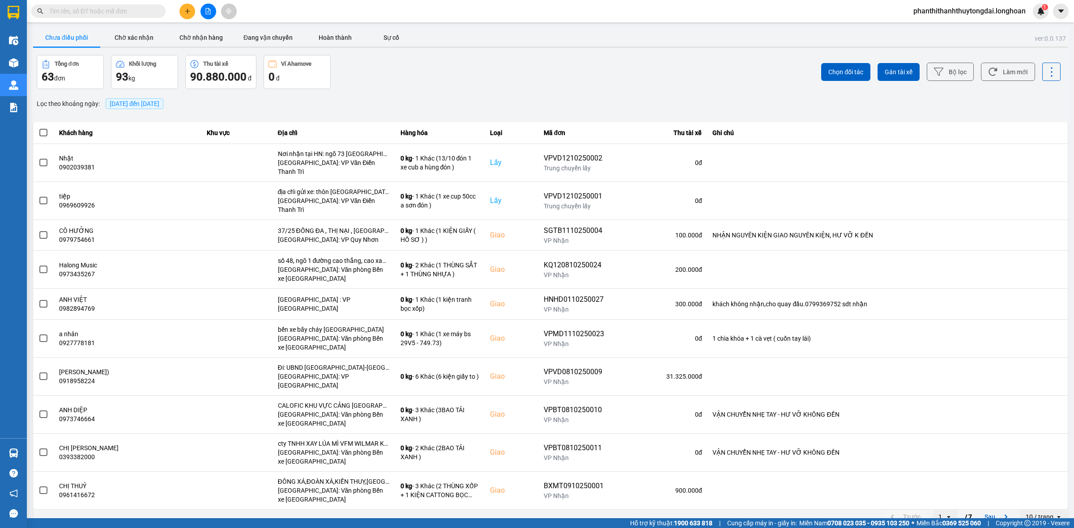
paste input "VPVD1210250001"
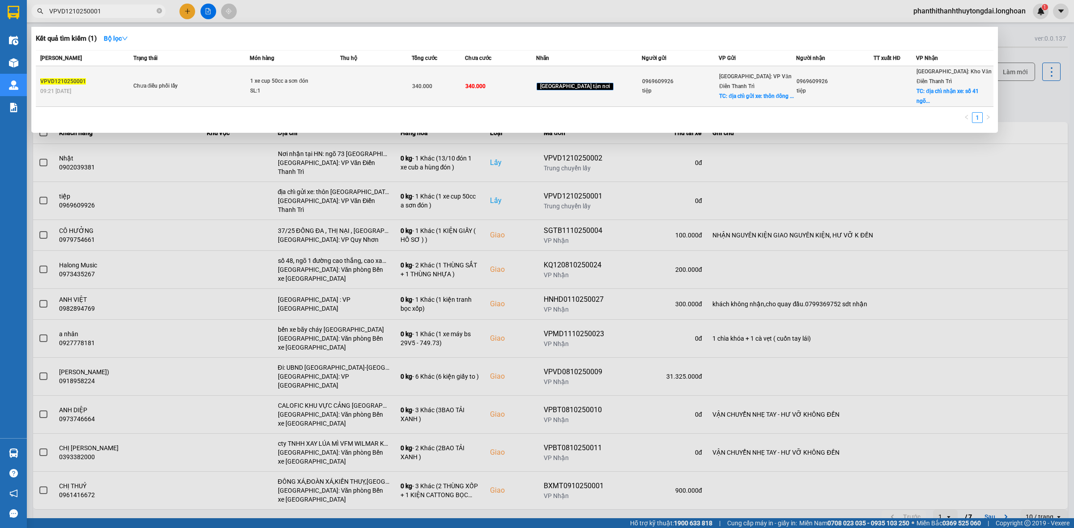
type input "VPVD1210250001"
click at [178, 81] on div "Chưa điều phối lấy" at bounding box center [166, 86] width 67 height 10
click at [526, 72] on td "340.000" at bounding box center [500, 86] width 71 height 41
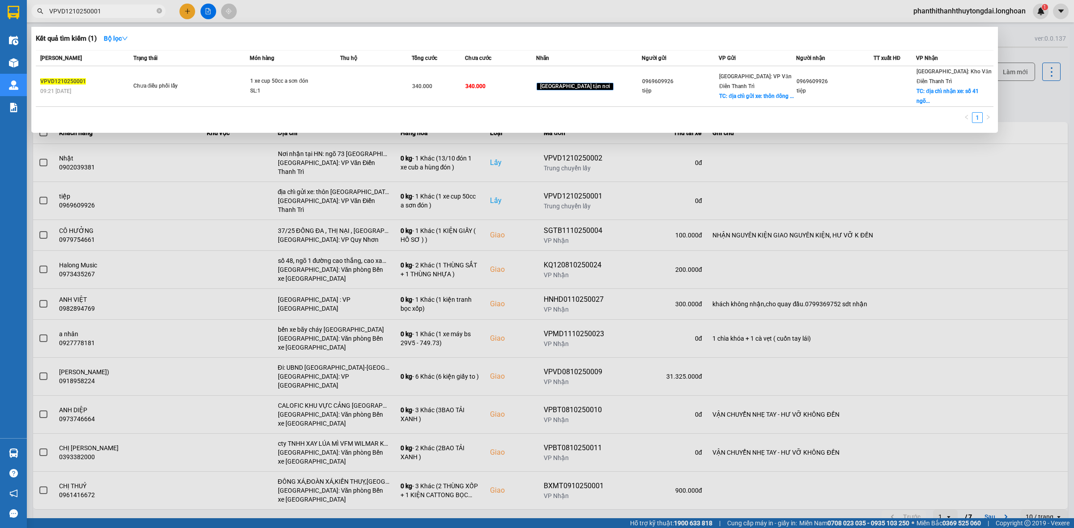
click at [424, 294] on div at bounding box center [537, 264] width 1074 height 528
